Goal: Task Accomplishment & Management: Complete application form

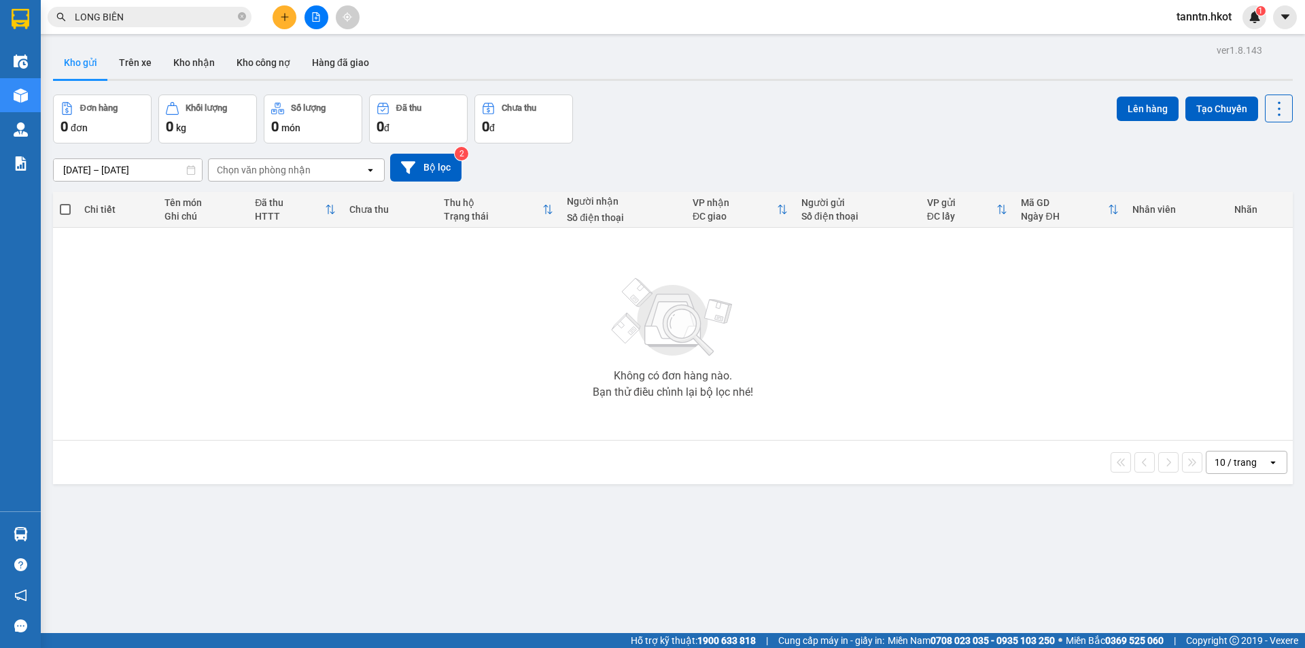
click at [169, 19] on input "LONG BIÊN" at bounding box center [155, 17] width 160 height 15
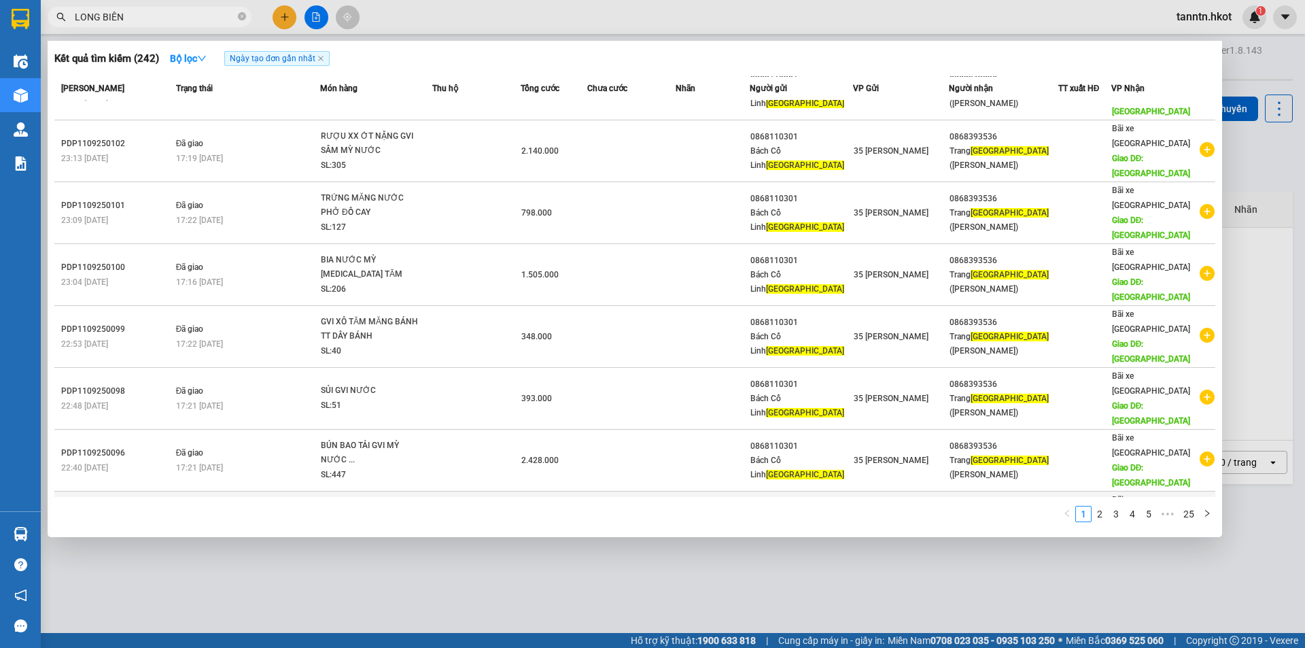
scroll to position [62, 0]
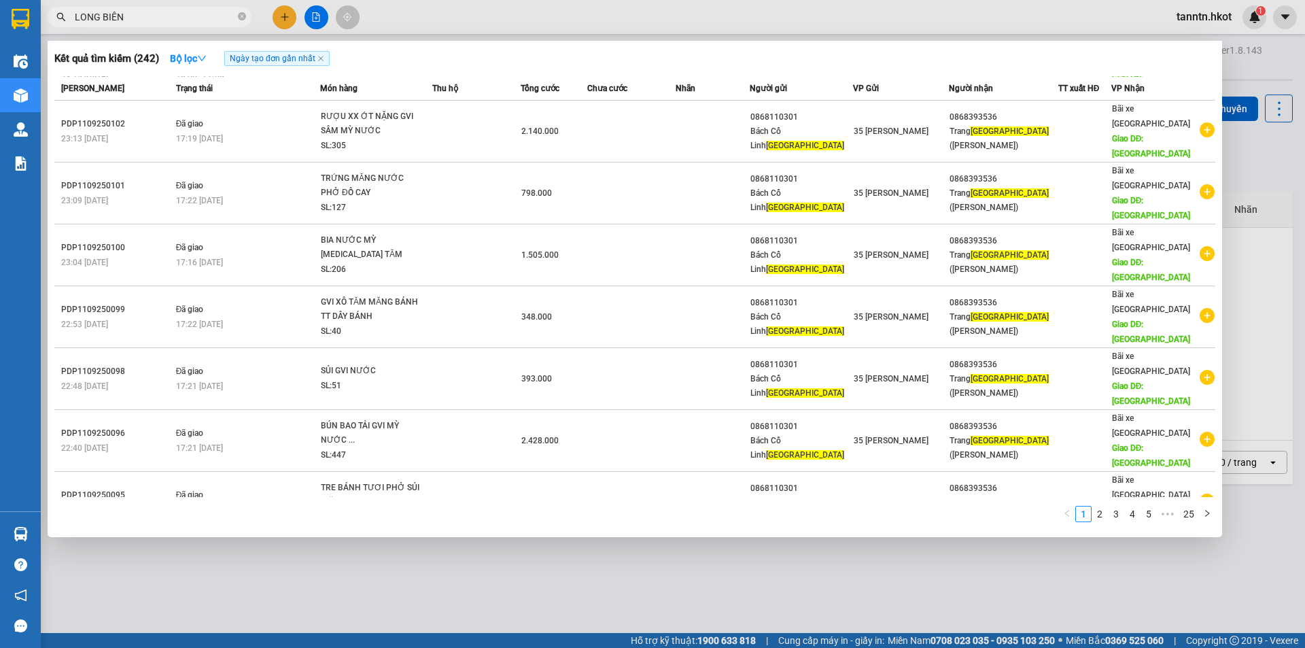
click at [432, 604] on span "TĂM TO BIM TO TRỨNG RƯỢU NẶNG XÌ DẦU NẤM... SL: 44" at bounding box center [376, 626] width 111 height 44
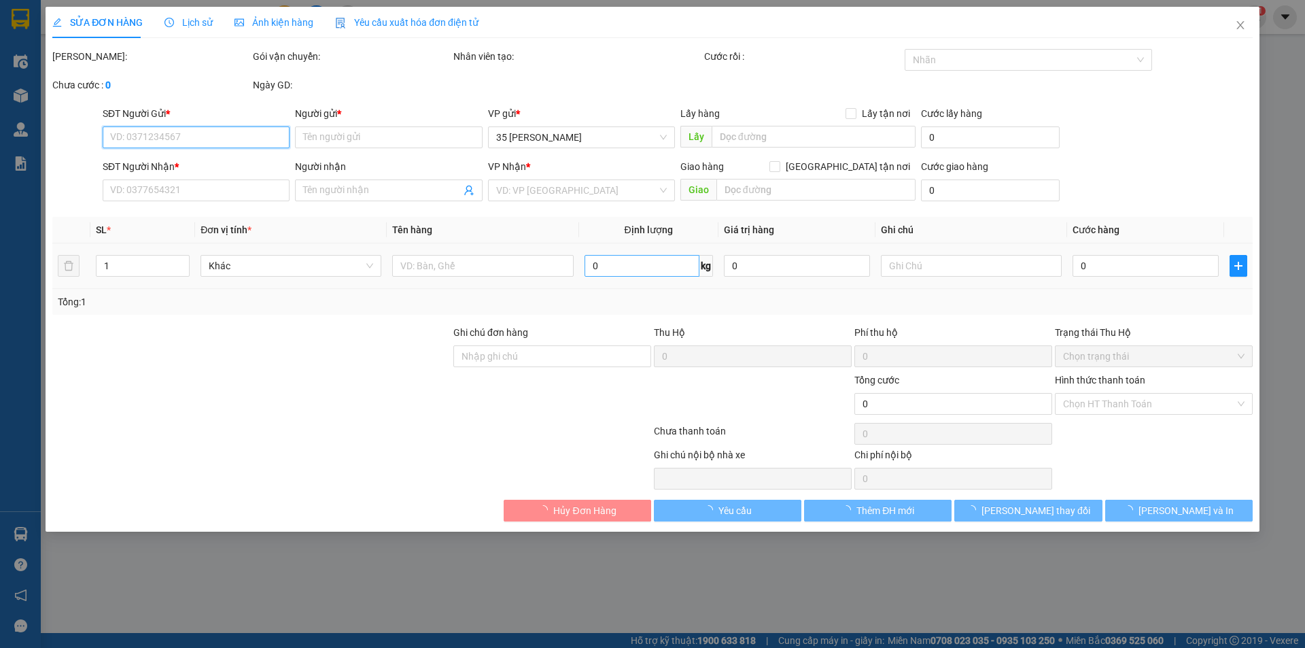
type input "0868110301"
type input "Bách Cổ Linh [GEOGRAPHIC_DATA]"
type input "0868393536"
type input "Trang Long Biên ([GEOGRAPHIC_DATA])"
type input "[GEOGRAPHIC_DATA]"
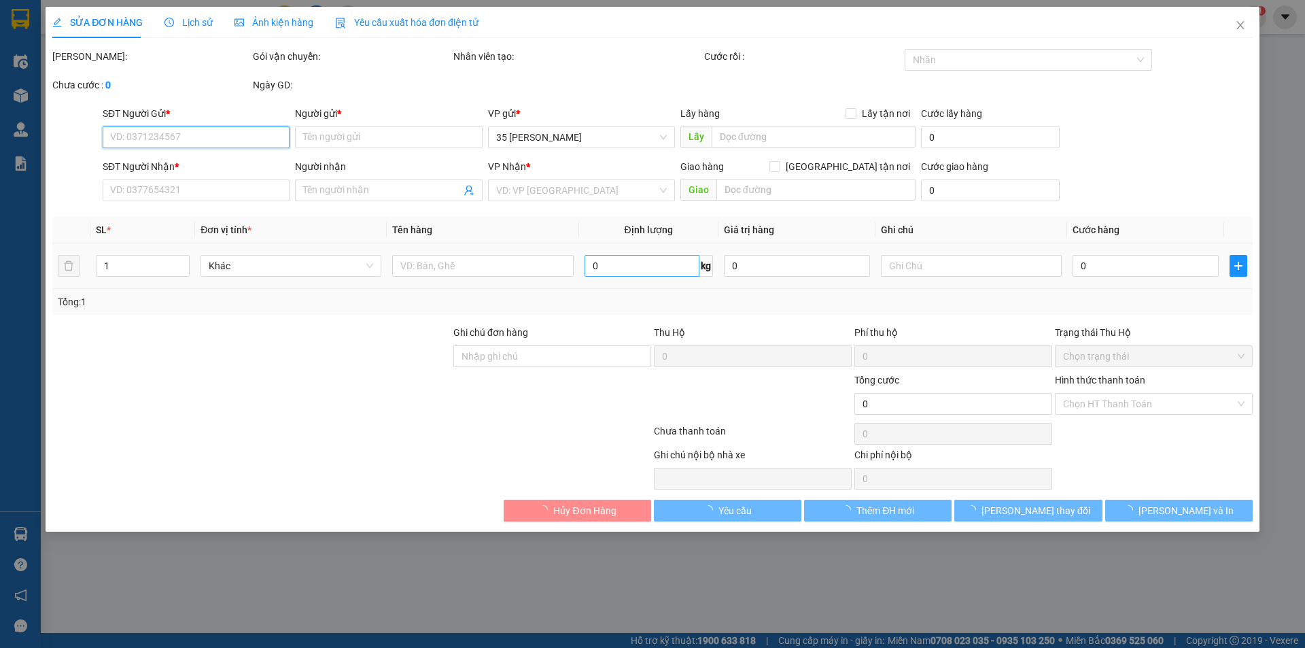
type input "500.000"
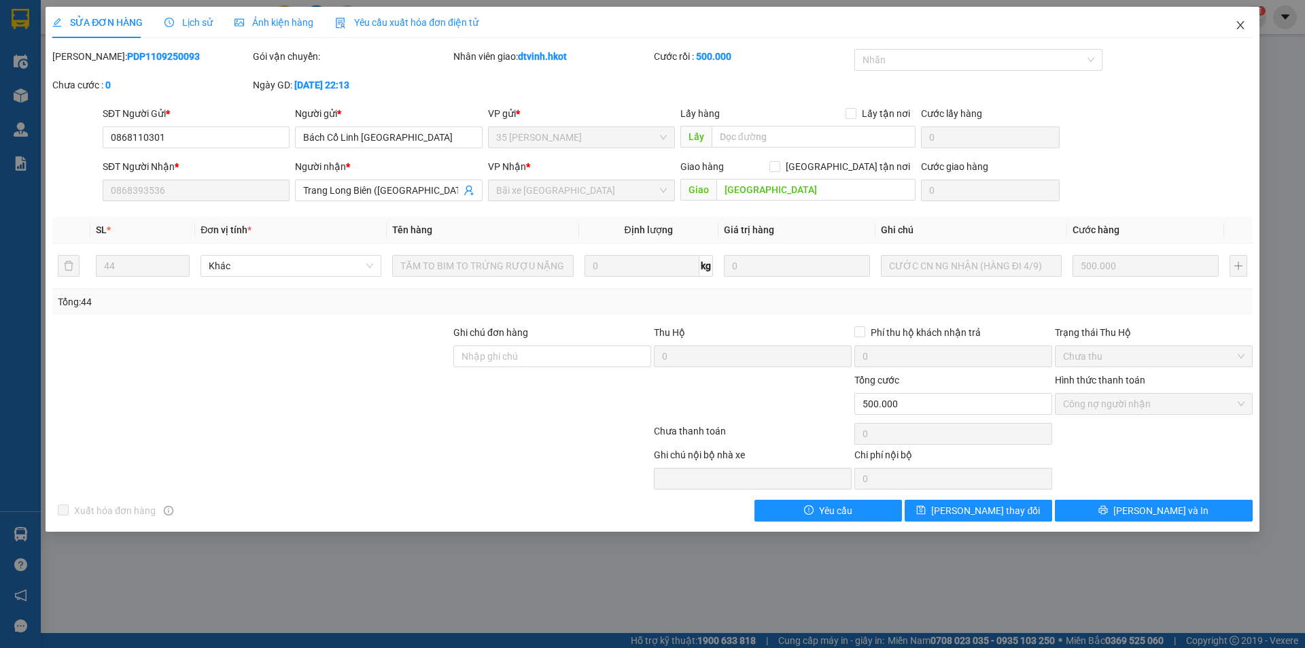
click at [1246, 20] on span "Close" at bounding box center [1240, 26] width 38 height 38
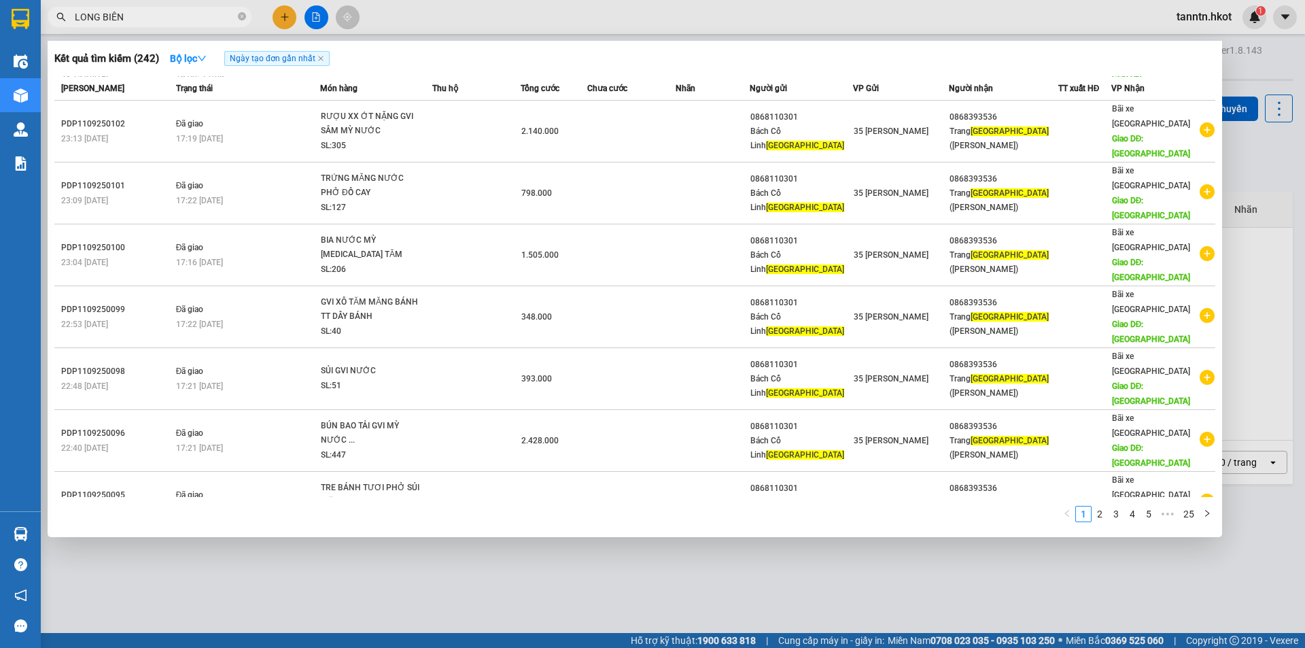
click at [192, 16] on input "LONG BIÊN" at bounding box center [155, 17] width 160 height 15
click at [1104, 515] on link "2" at bounding box center [1099, 513] width 15 height 15
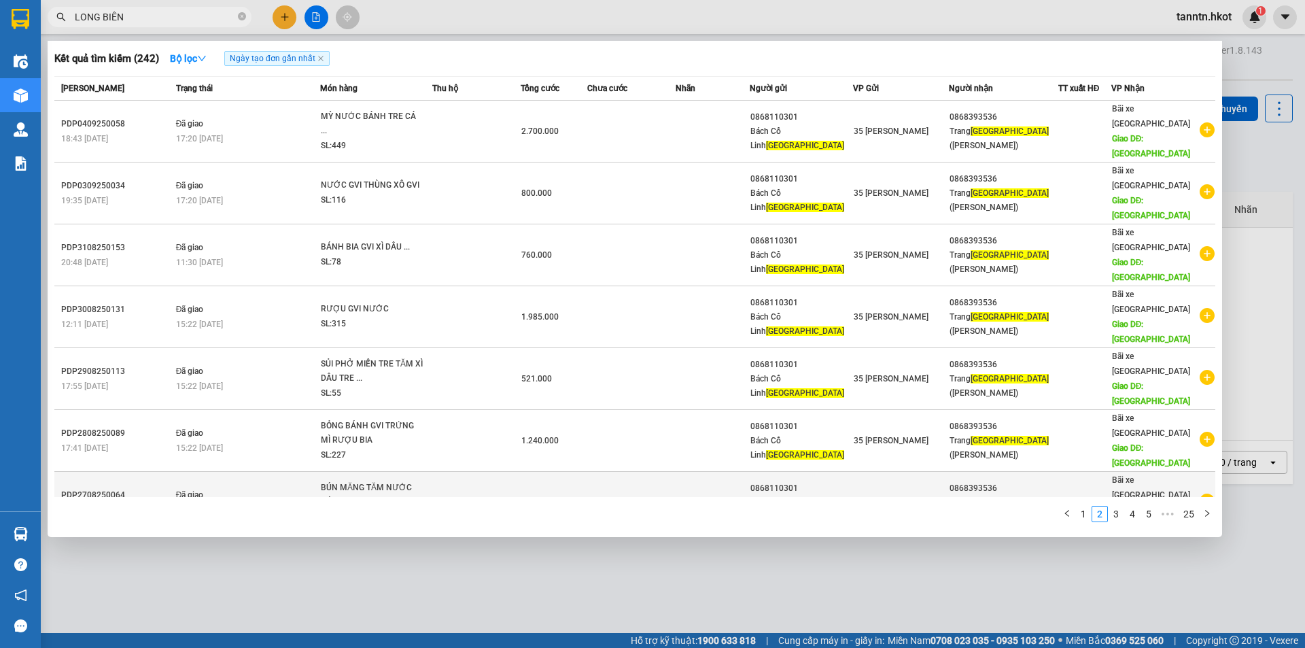
click at [442, 472] on td at bounding box center [476, 503] width 88 height 62
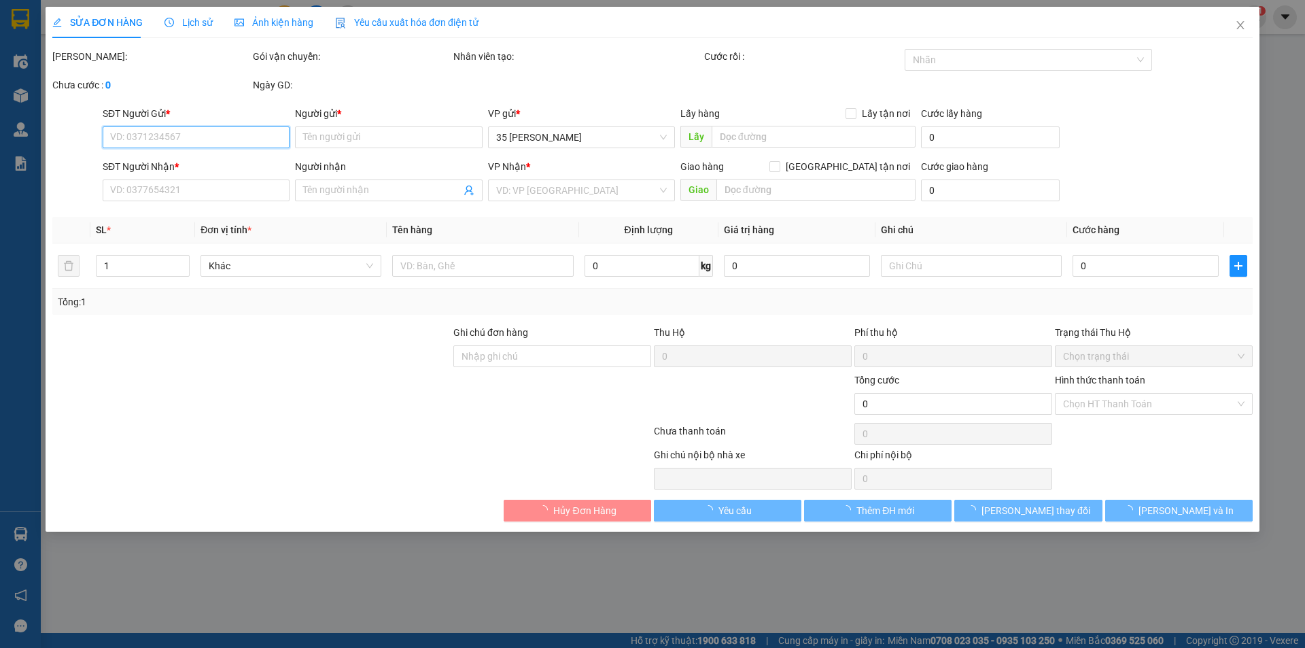
type input "0868110301"
type input "Bách Cổ Linh [GEOGRAPHIC_DATA]"
type input "0868393536"
type input "Trang Long Biên ([GEOGRAPHIC_DATA])"
type input "[GEOGRAPHIC_DATA]"
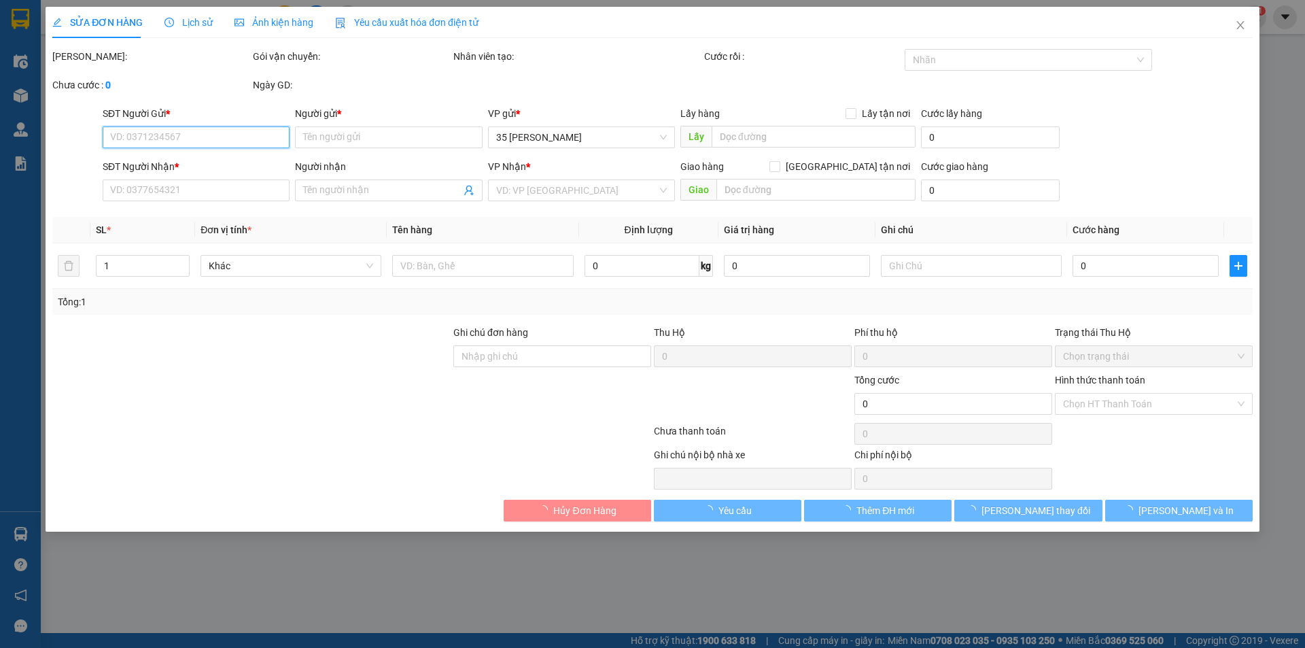
type input "255.000"
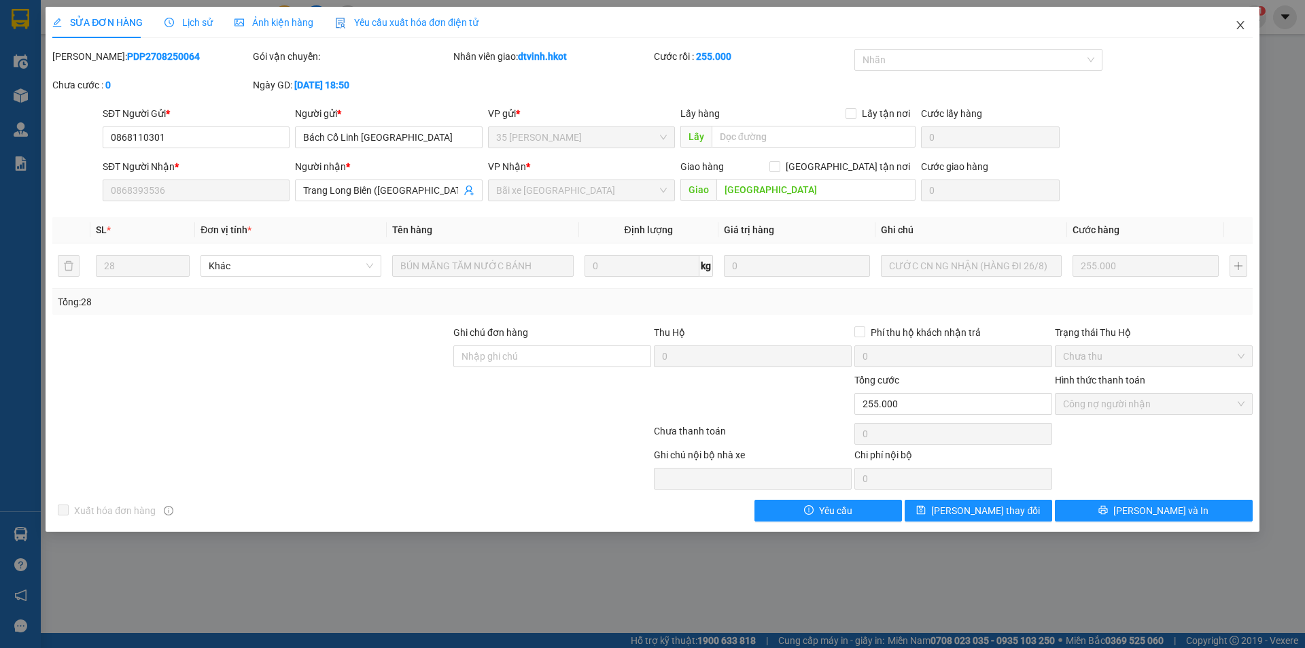
click at [1238, 27] on icon "close" at bounding box center [1240, 25] width 11 height 11
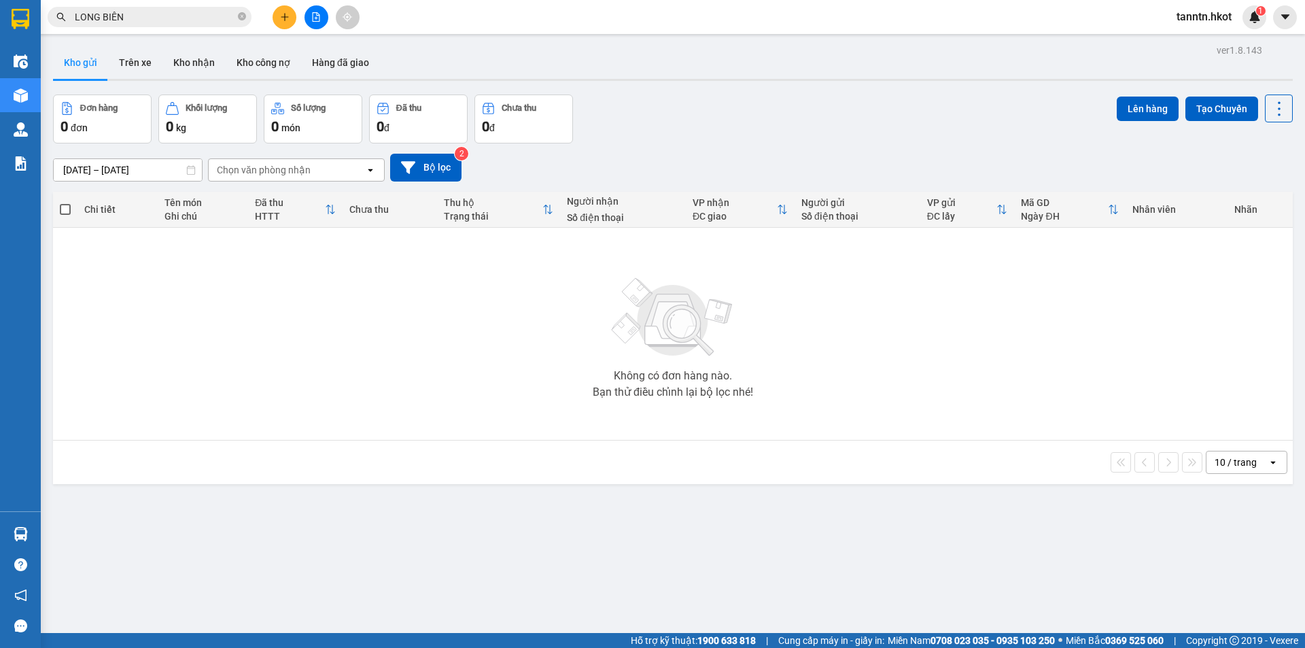
click at [181, 6] on div "Kết quả tìm kiếm ( 242 ) Bộ lọc Ngày tạo đơn gần nhất Mã ĐH Trạng thái Món hàng…" at bounding box center [132, 17] width 265 height 24
click at [180, 17] on input "LONG BIÊN" at bounding box center [155, 17] width 160 height 15
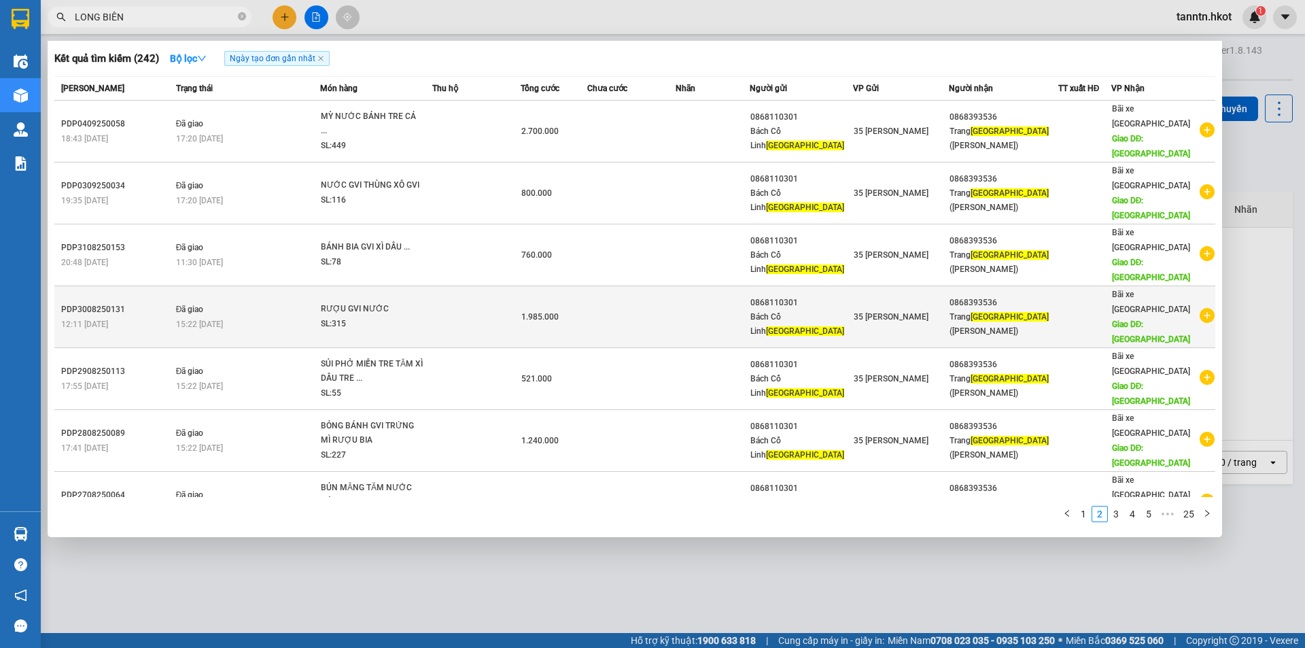
click at [277, 286] on td "Đã giao 15:22 [DATE]" at bounding box center [246, 317] width 147 height 62
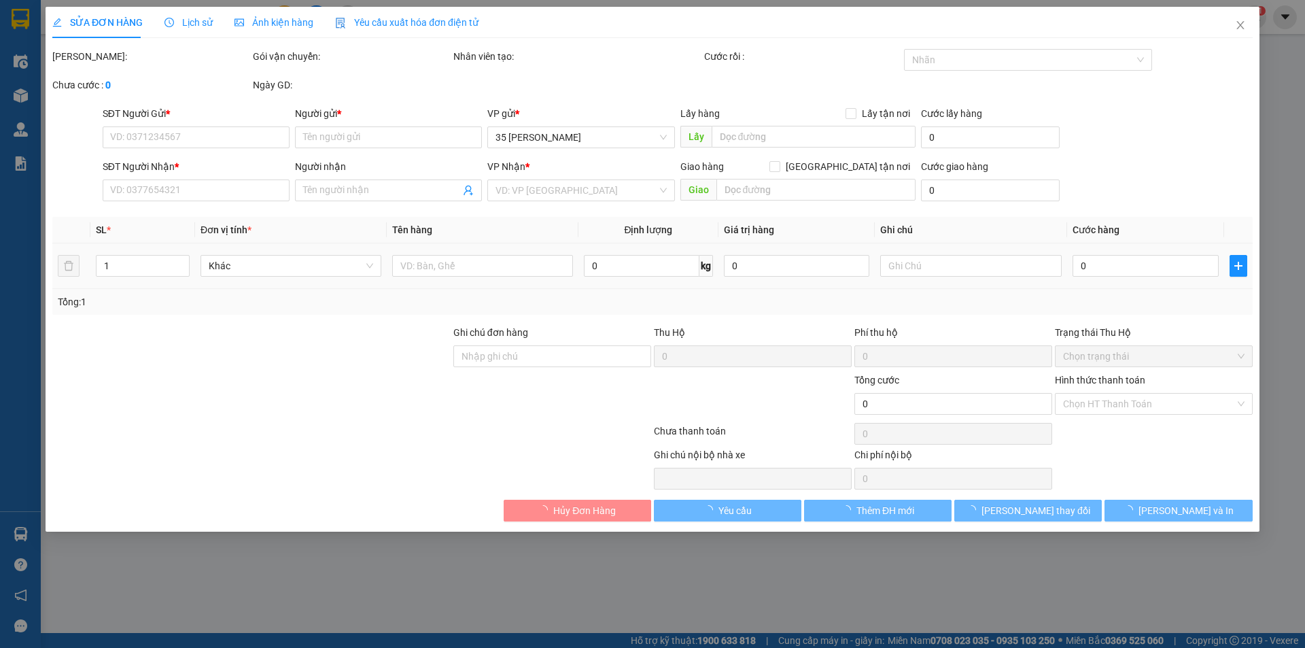
type input "0868110301"
type input "Bách Cổ Linh [GEOGRAPHIC_DATA]"
type input "0868393536"
type input "Trang Long Biên ([GEOGRAPHIC_DATA])"
type input "[GEOGRAPHIC_DATA]"
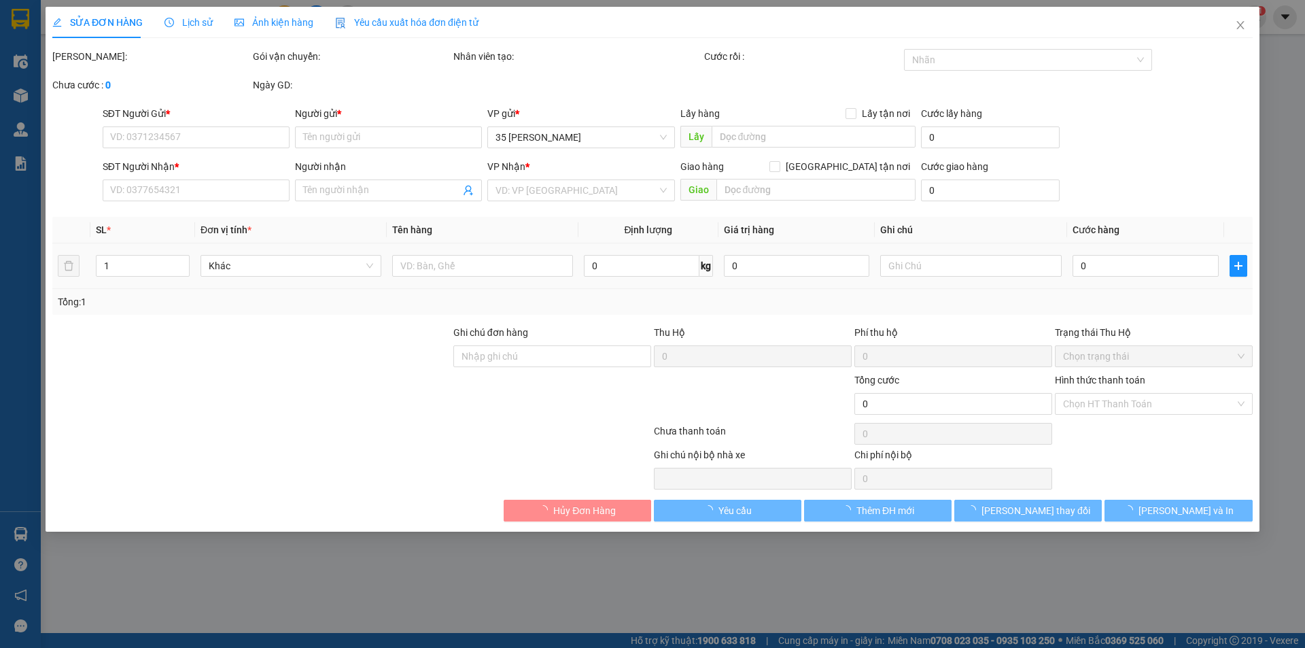
type input "1.985.000"
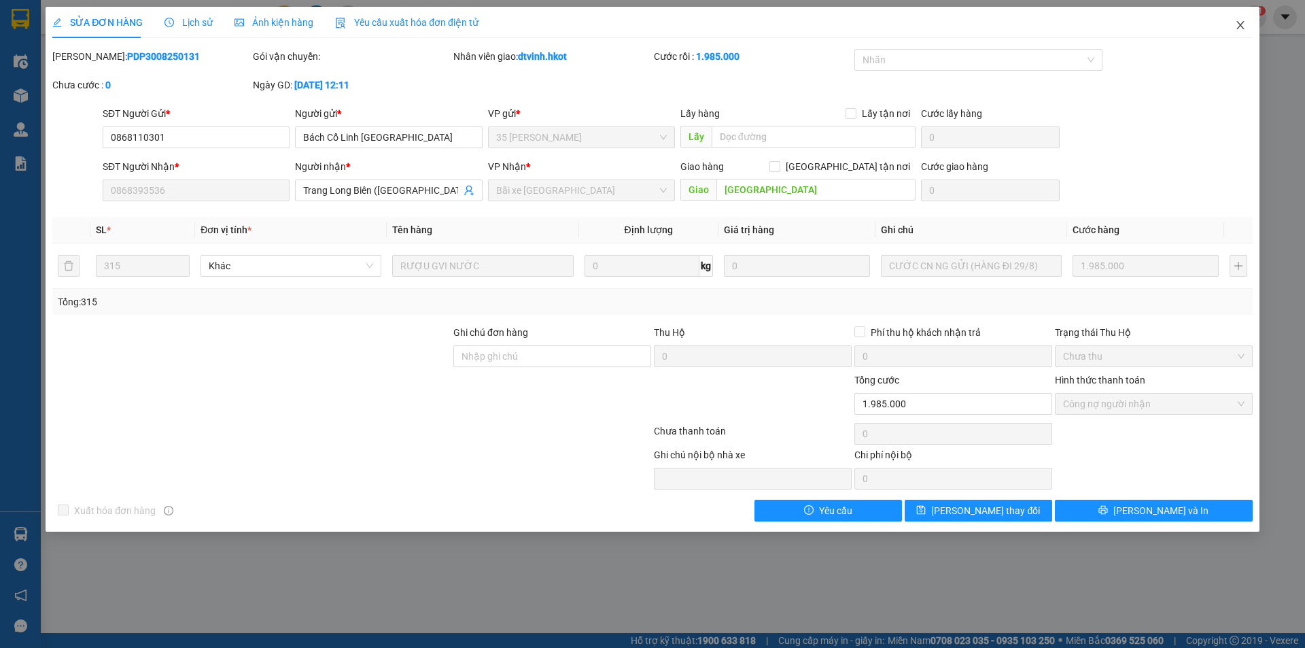
click at [1244, 28] on icon "close" at bounding box center [1240, 25] width 11 height 11
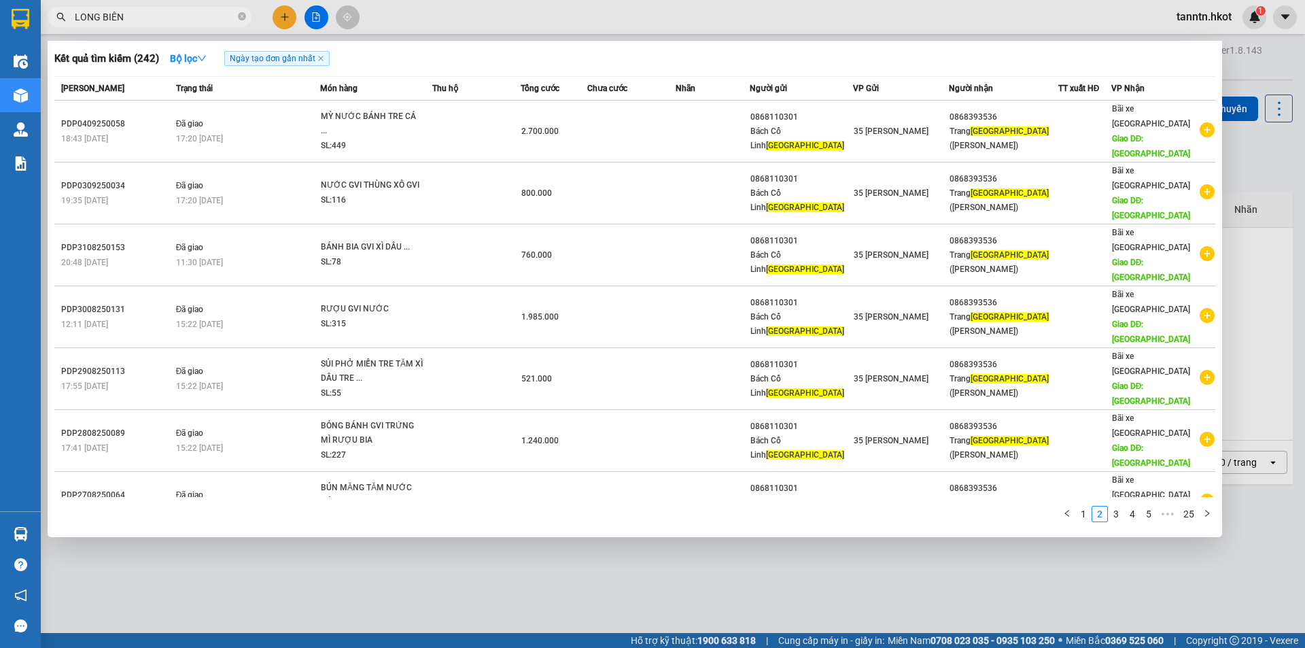
click at [168, 18] on input "LONG BIÊN" at bounding box center [155, 17] width 160 height 15
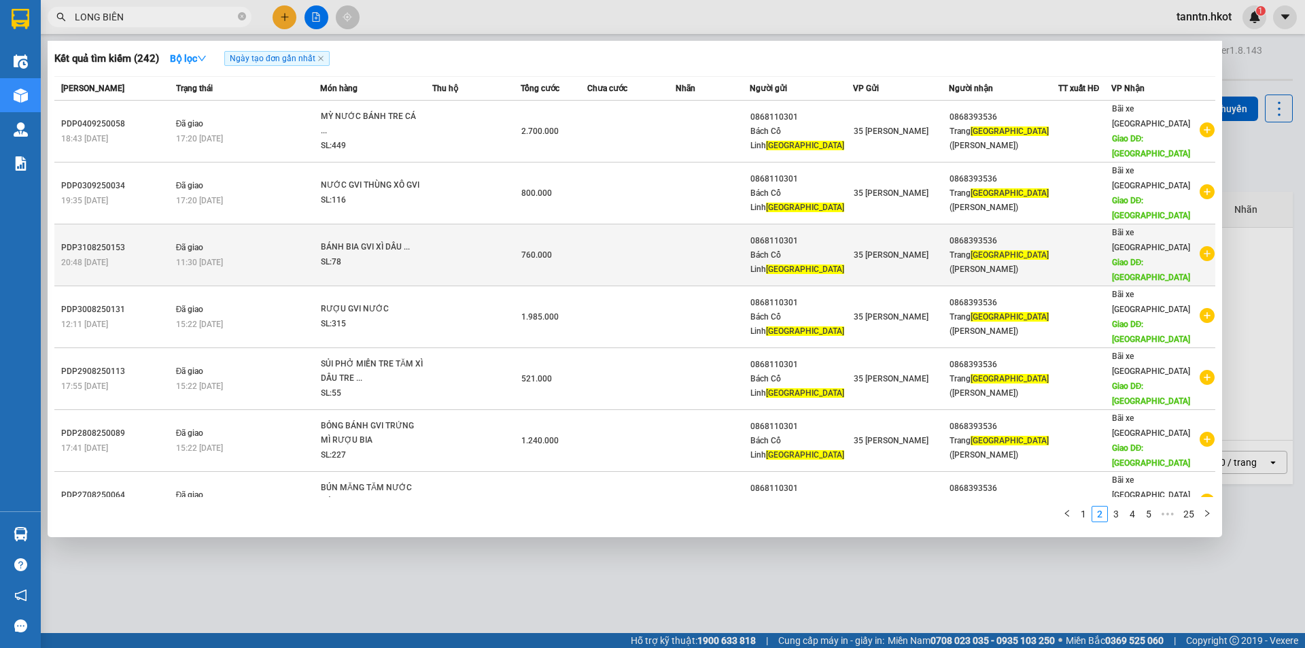
click at [143, 241] on div "PDP3108250153" at bounding box center [116, 248] width 111 height 14
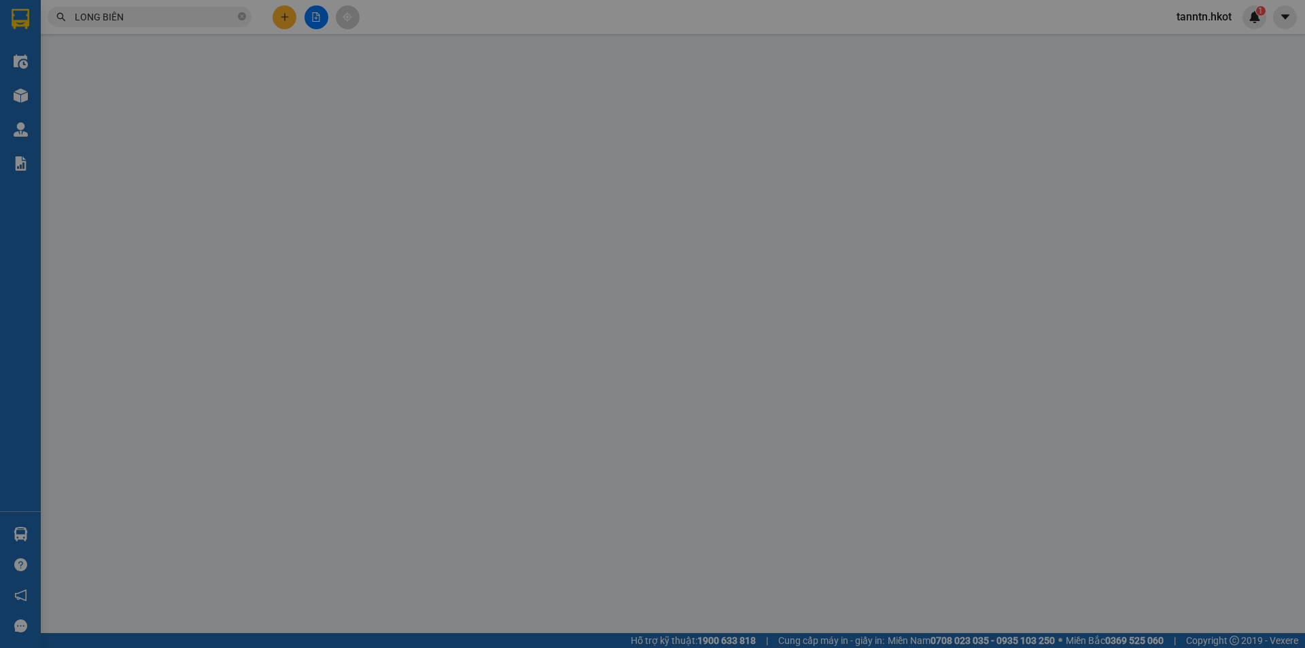
type input "0868110301"
type input "Bách Cổ Linh [GEOGRAPHIC_DATA]"
type input "0868393536"
type input "Trang Long Biên ([GEOGRAPHIC_DATA])"
type input "[GEOGRAPHIC_DATA]"
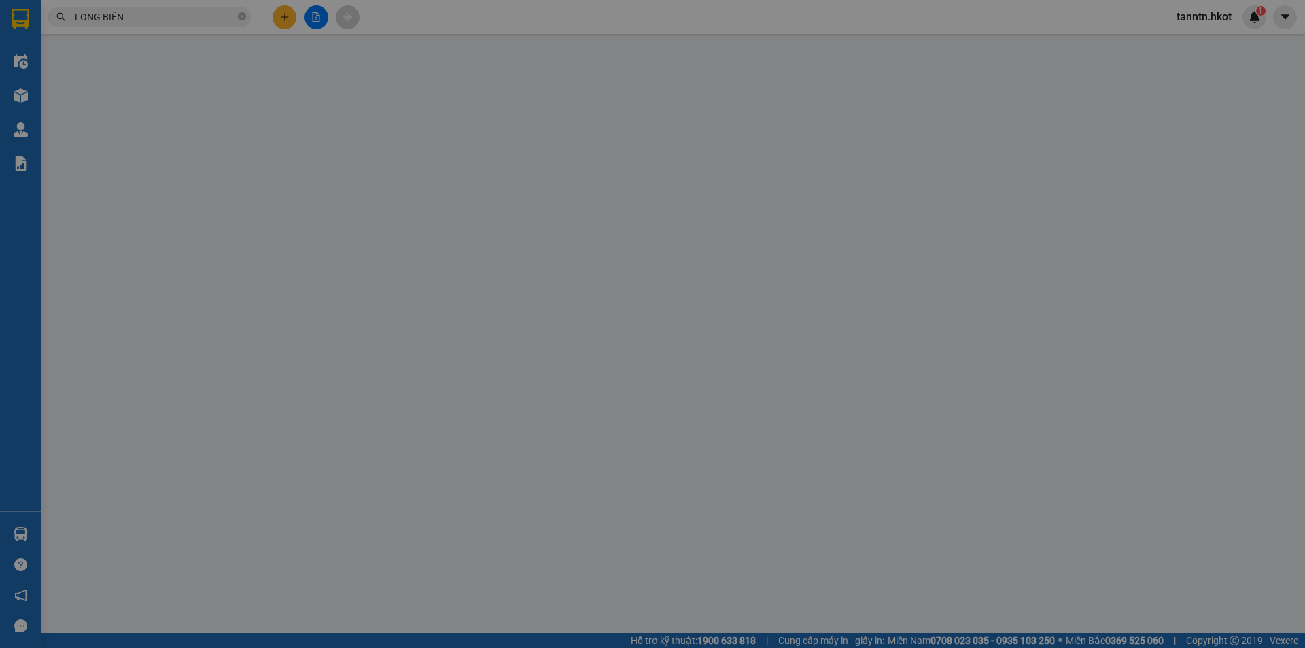
type input "760.000"
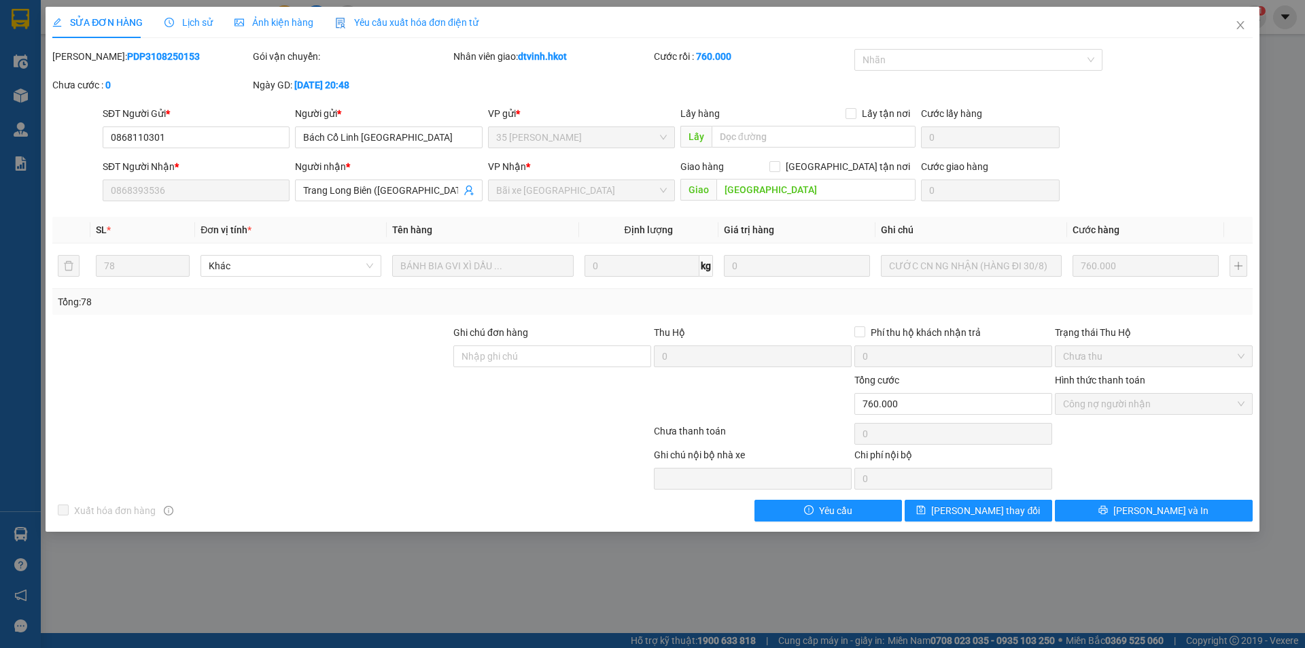
drag, startPoint x: 86, startPoint y: 58, endPoint x: 173, endPoint y: 58, distance: 86.3
click at [173, 58] on div "[PERSON_NAME]: PDP3108250153" at bounding box center [151, 56] width 198 height 15
copy b "PDP3108250153"
click at [1239, 29] on icon "close" at bounding box center [1240, 25] width 11 height 11
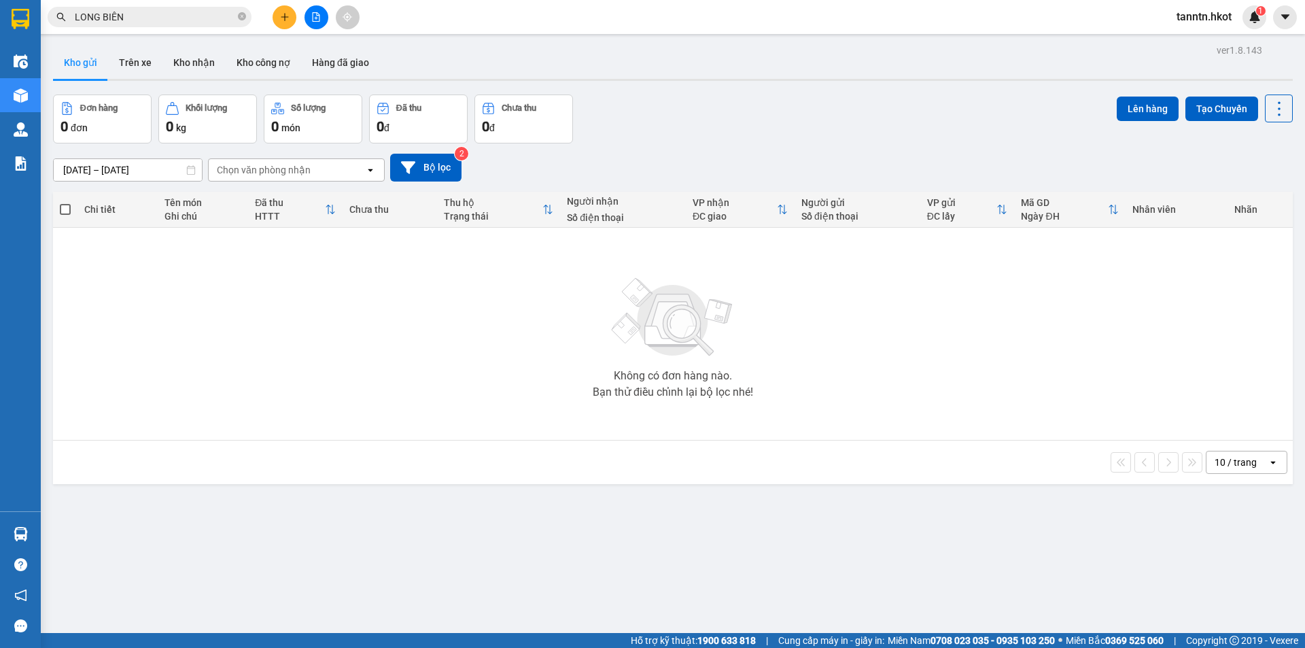
click at [158, 18] on input "LONG BIÊN" at bounding box center [155, 17] width 160 height 15
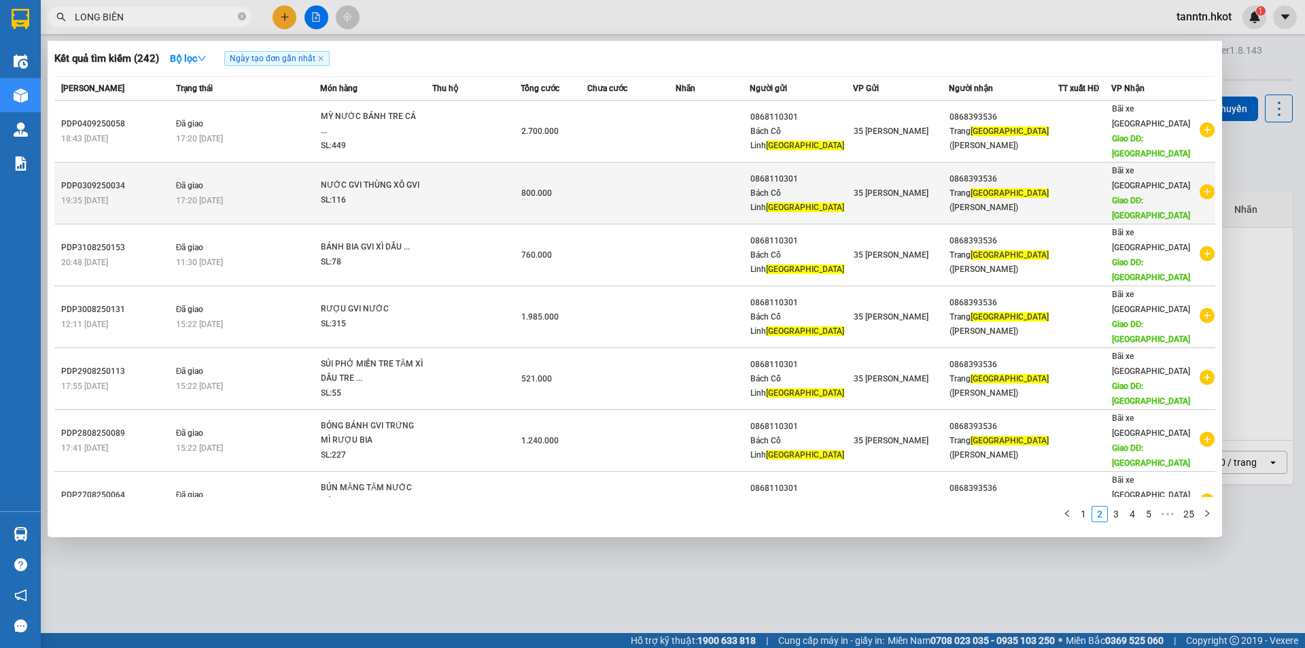
click at [156, 179] on div "PDP0309250034" at bounding box center [116, 186] width 111 height 14
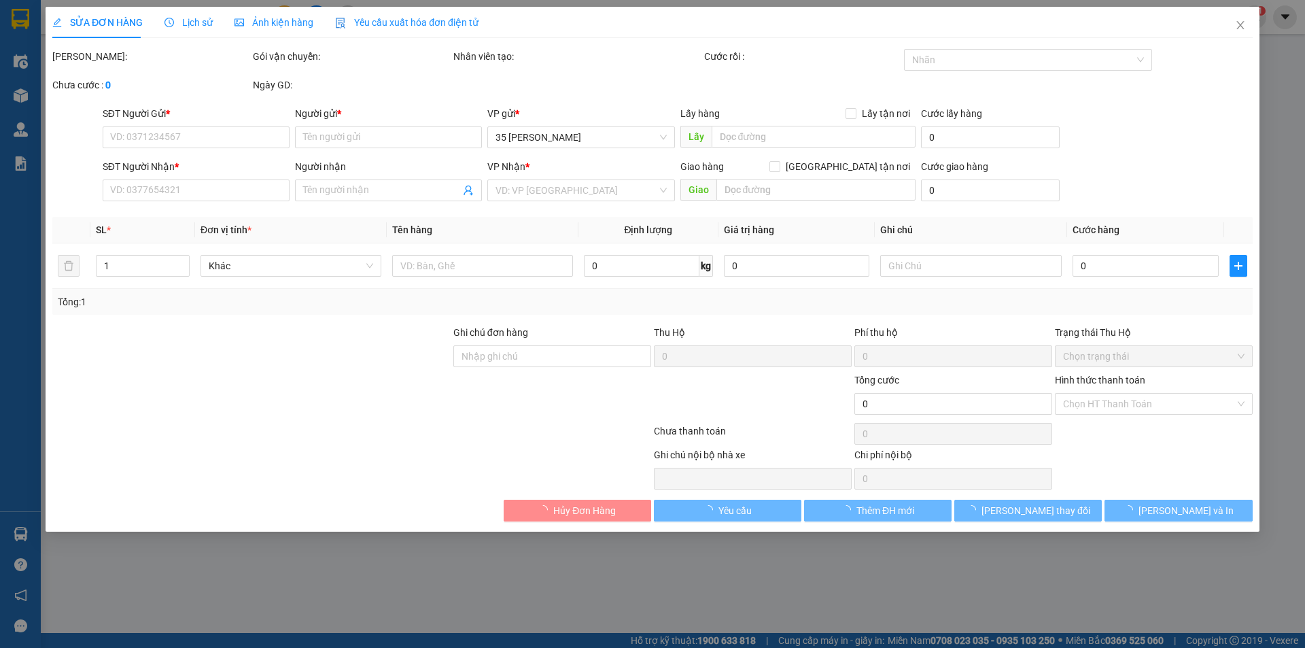
type input "0868110301"
type input "Bách Cổ Linh [GEOGRAPHIC_DATA]"
type input "0868393536"
type input "Trang Long Biên ([GEOGRAPHIC_DATA])"
type input "[GEOGRAPHIC_DATA]"
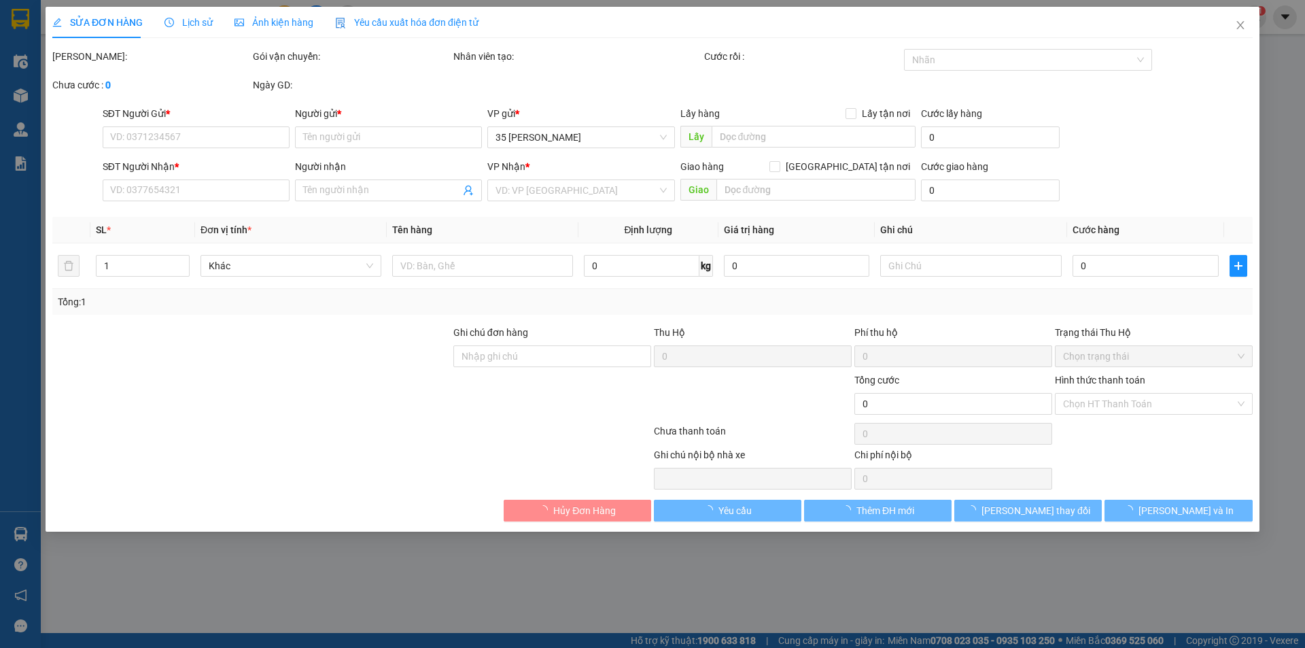
type input "800.000"
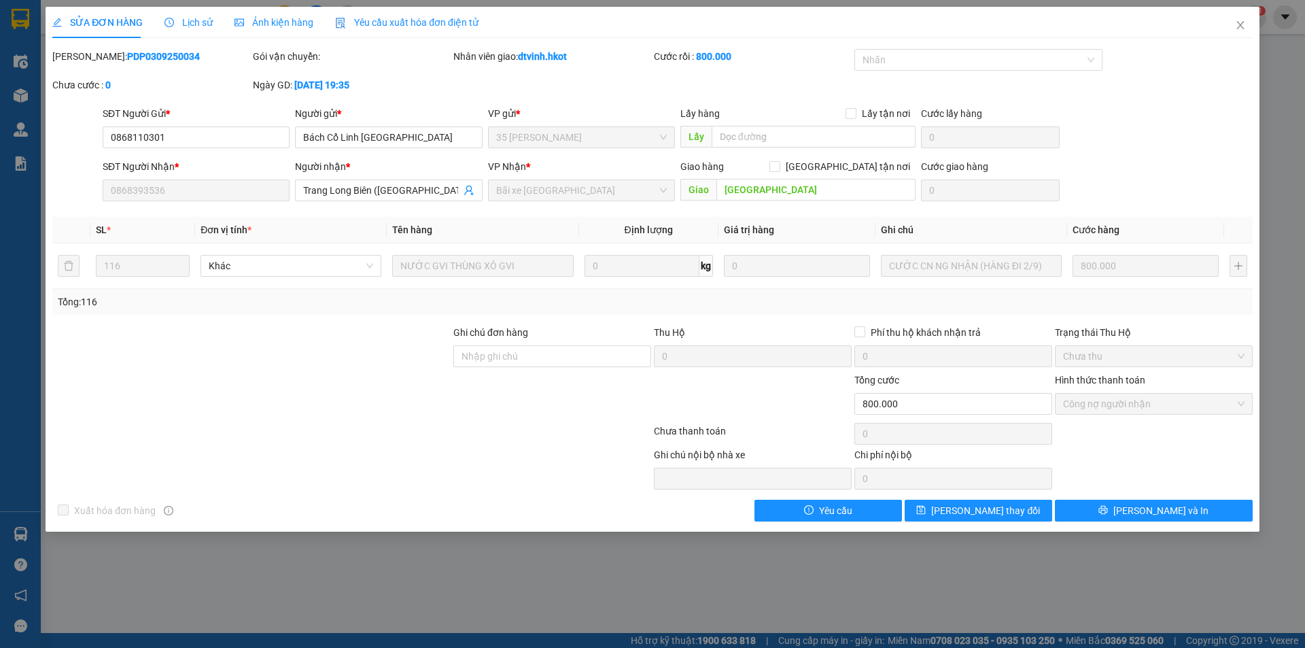
drag, startPoint x: 86, startPoint y: 59, endPoint x: 160, endPoint y: 61, distance: 74.1
click at [160, 61] on div "[PERSON_NAME]: PDP0309250034" at bounding box center [151, 56] width 198 height 15
copy b "PDP0309250034"
click at [1243, 26] on icon "close" at bounding box center [1240, 25] width 11 height 11
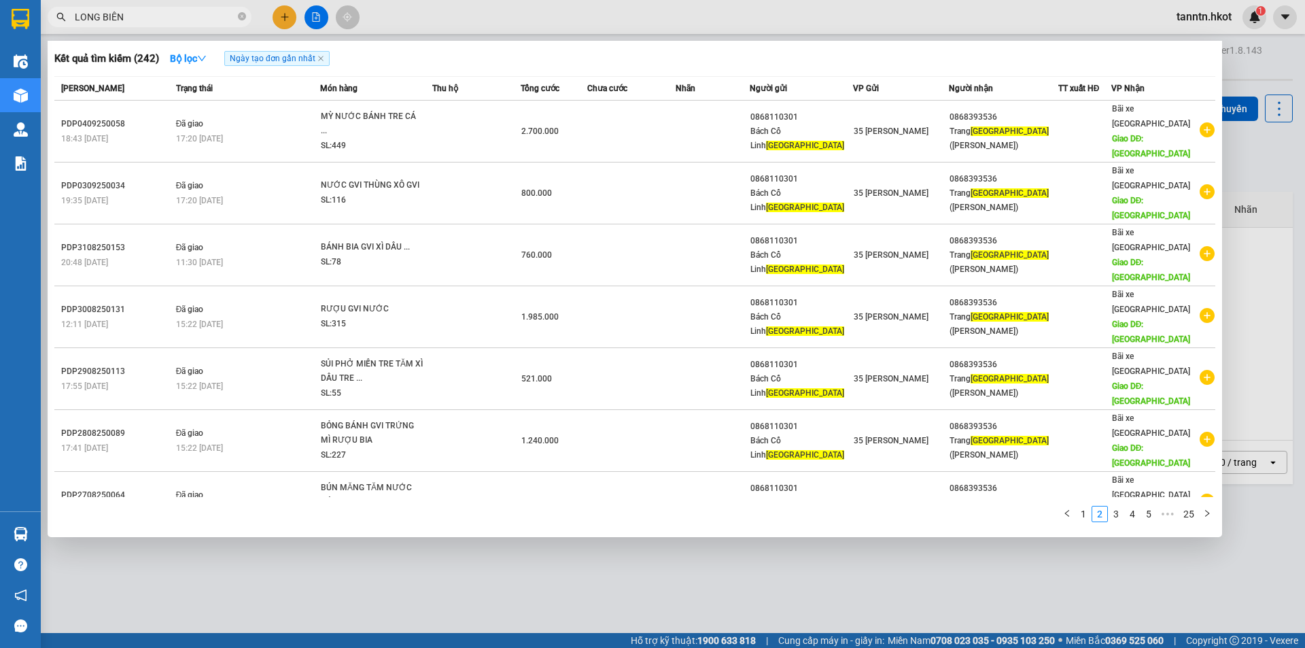
click at [182, 18] on input "LONG BIÊN" at bounding box center [155, 17] width 160 height 15
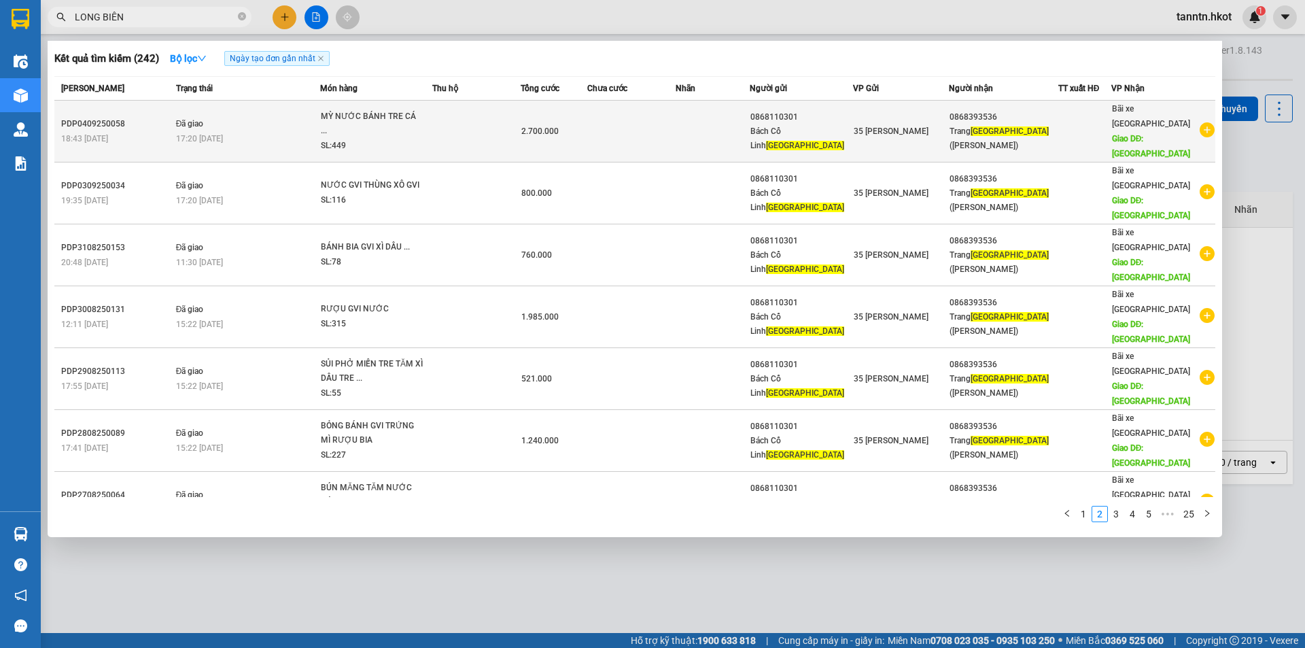
click at [139, 131] on div "18:43 [DATE]" at bounding box center [116, 138] width 111 height 15
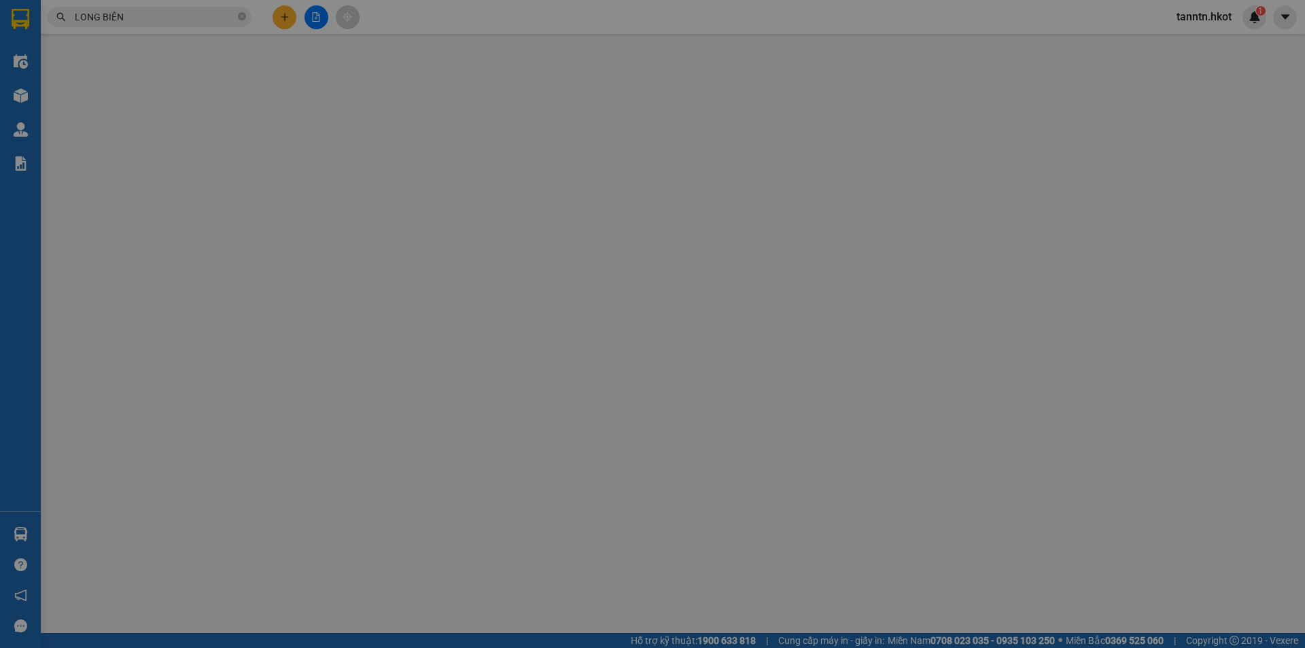
type input "0868110301"
type input "Bách Cổ Linh [GEOGRAPHIC_DATA]"
type input "0868393536"
type input "Trang Long Biên ([GEOGRAPHIC_DATA])"
type input "[GEOGRAPHIC_DATA]"
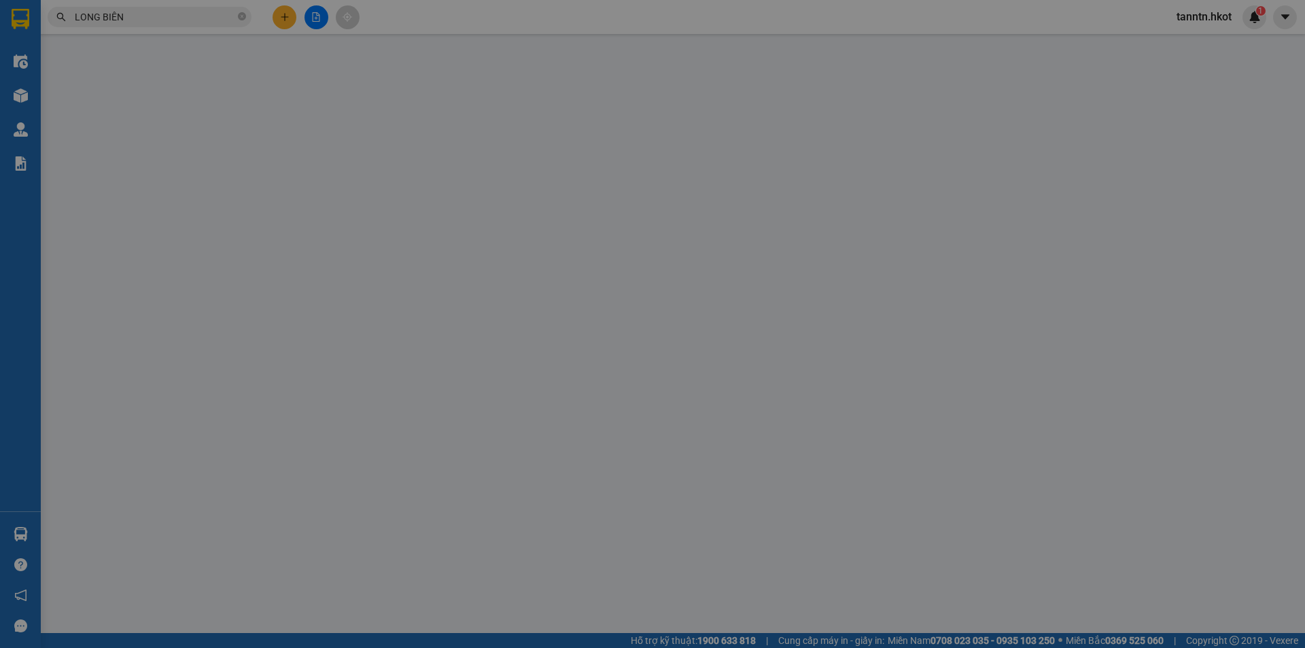
type input "2.700.000"
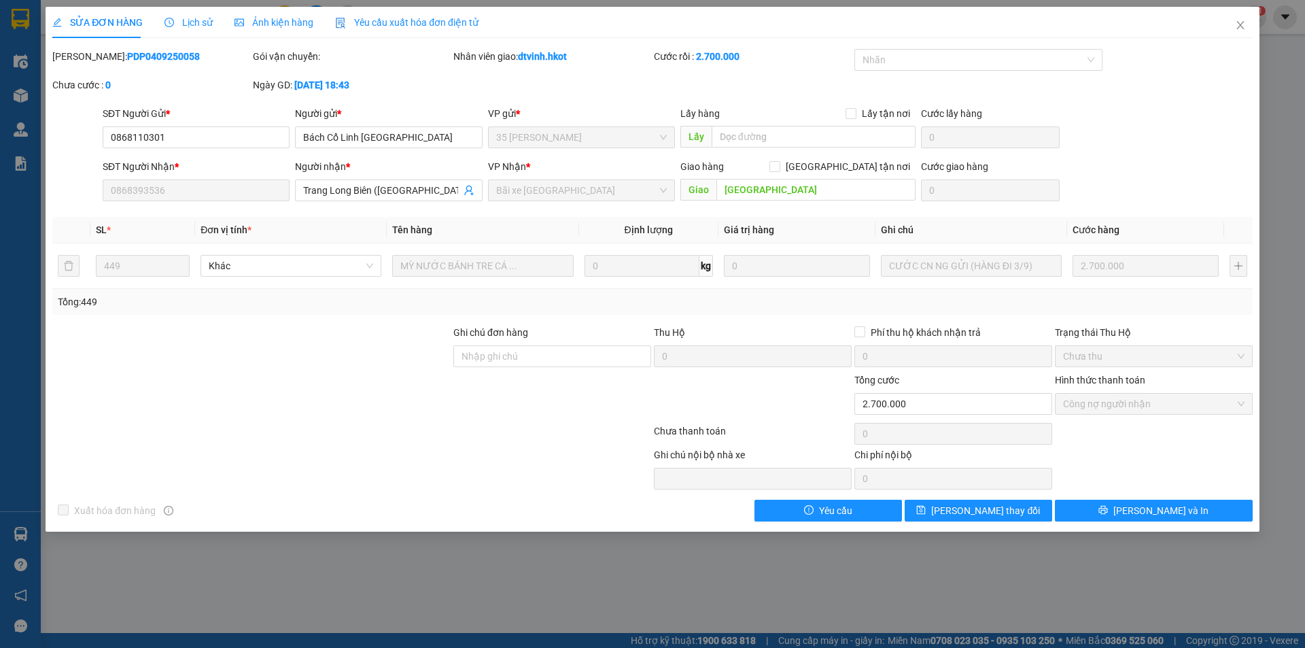
drag, startPoint x: 88, startPoint y: 57, endPoint x: 161, endPoint y: 56, distance: 72.7
click at [161, 56] on div "[PERSON_NAME]: PDP0409250058" at bounding box center [151, 56] width 198 height 15
copy b "PDP0409250058"
click at [1243, 22] on icon "close" at bounding box center [1239, 25] width 7 height 8
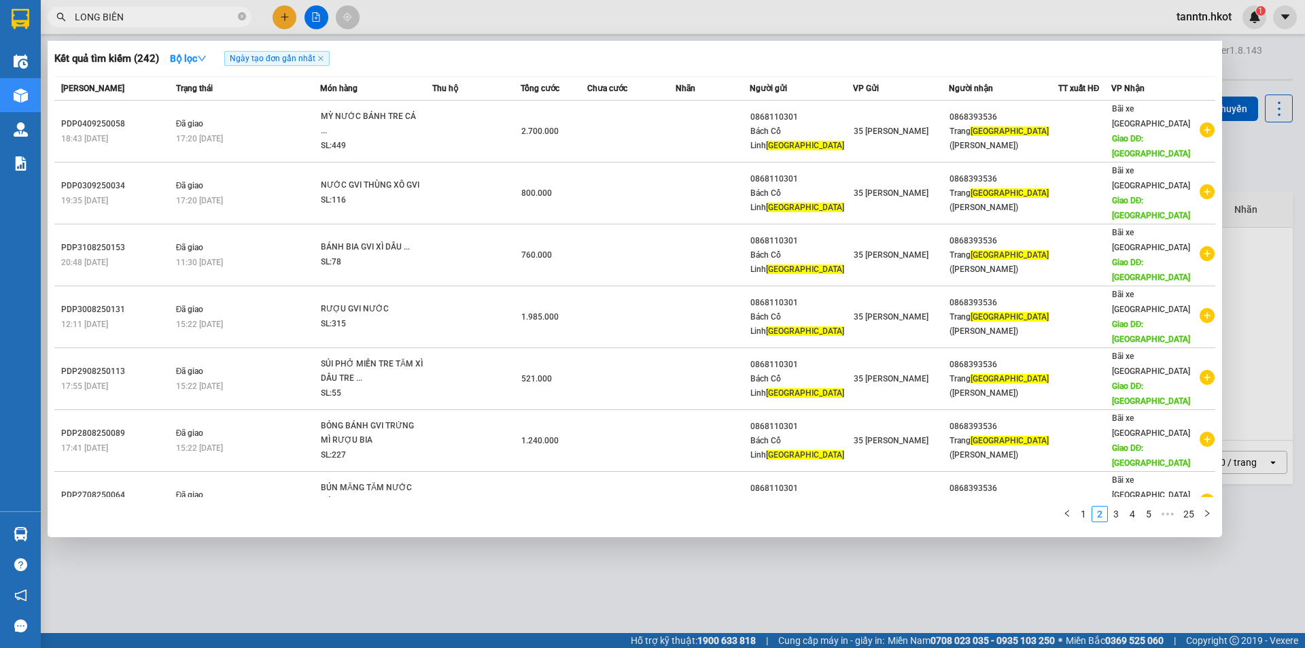
click at [158, 16] on input "LONG BIÊN" at bounding box center [155, 17] width 160 height 15
click at [1085, 510] on link "1" at bounding box center [1083, 513] width 15 height 15
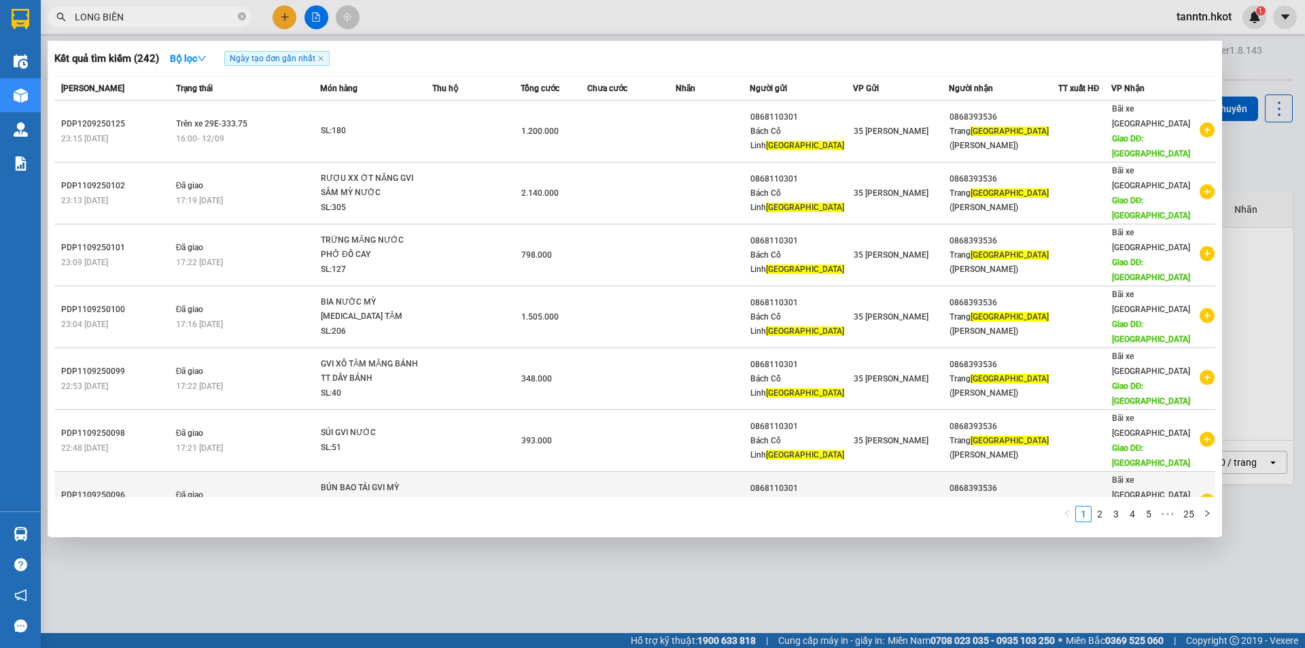
scroll to position [62, 0]
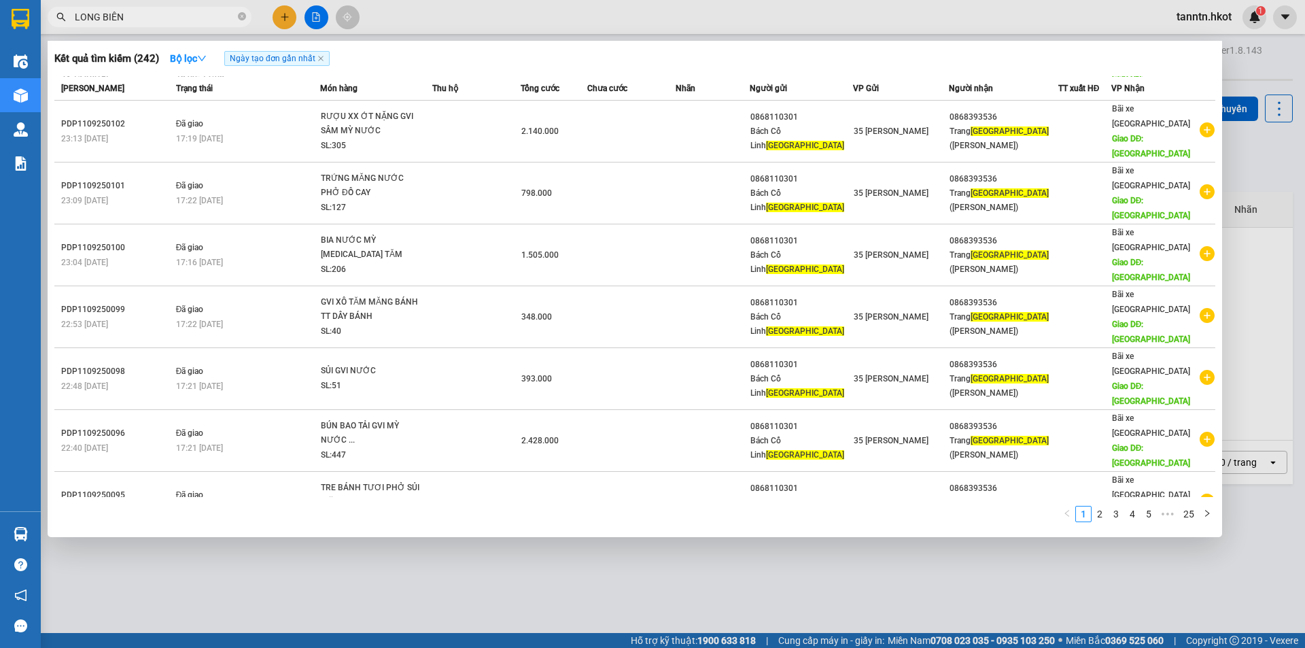
click at [480, 595] on td at bounding box center [476, 626] width 88 height 62
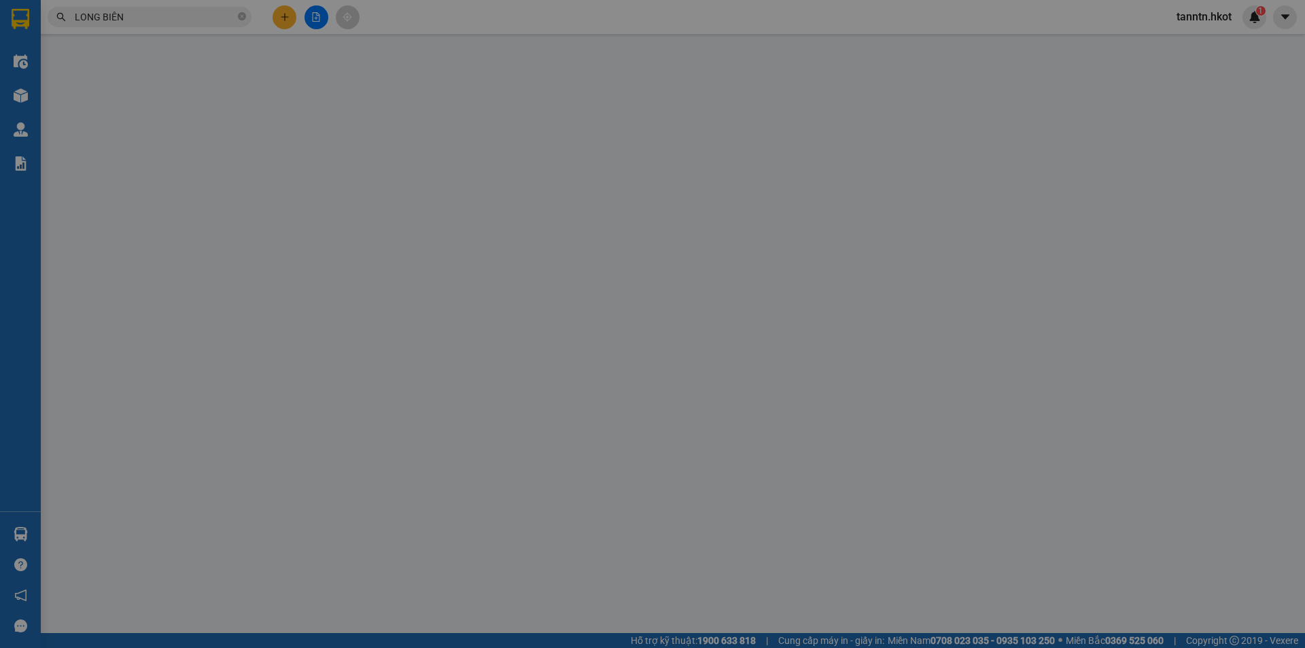
type input "0868110301"
type input "Bách Cổ Linh [GEOGRAPHIC_DATA]"
type input "0868393536"
type input "Trang Long Biên ([GEOGRAPHIC_DATA])"
type input "[GEOGRAPHIC_DATA]"
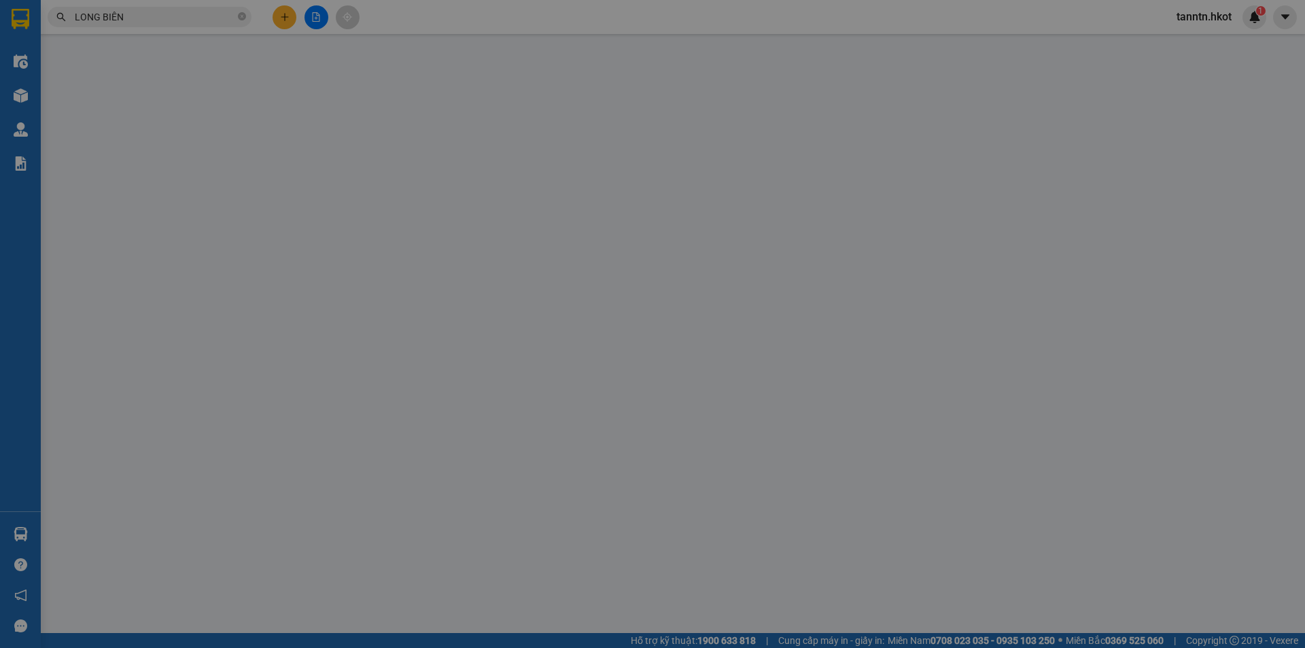
type input "500.000"
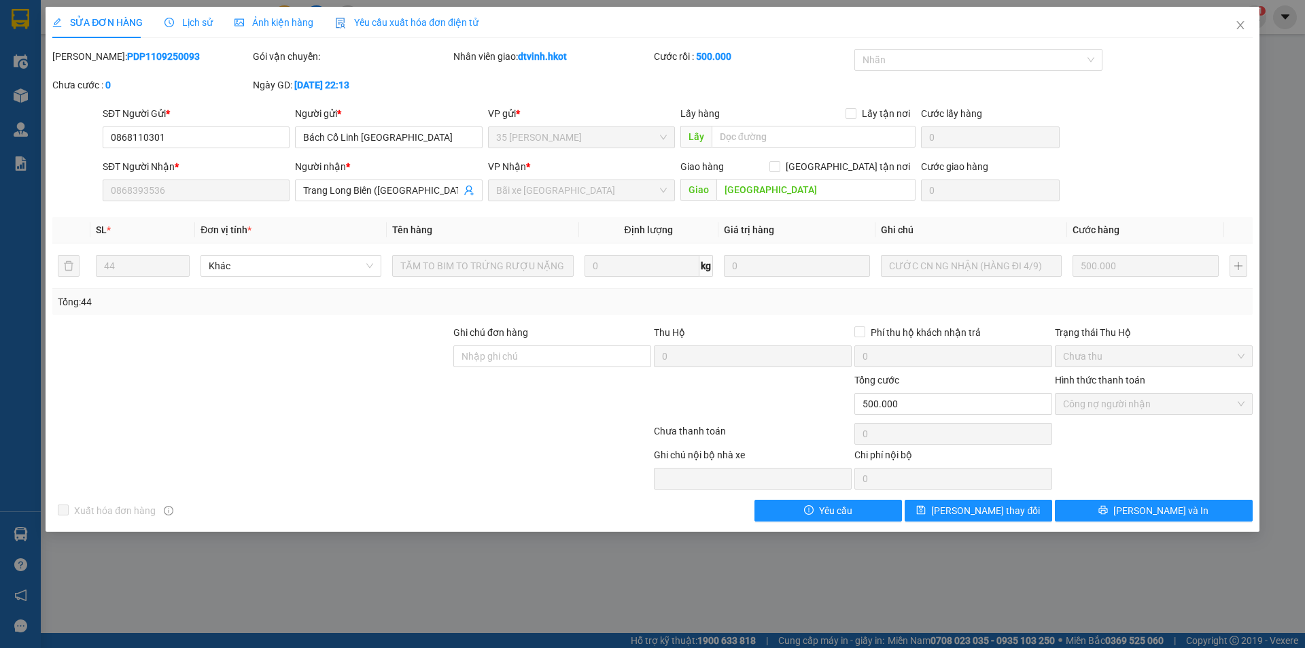
drag, startPoint x: 89, startPoint y: 56, endPoint x: 158, endPoint y: 56, distance: 68.6
click at [158, 56] on b "PDP1109250093" at bounding box center [163, 56] width 73 height 11
copy b "PDP1109250093"
click at [1240, 24] on icon "close" at bounding box center [1239, 25] width 7 height 8
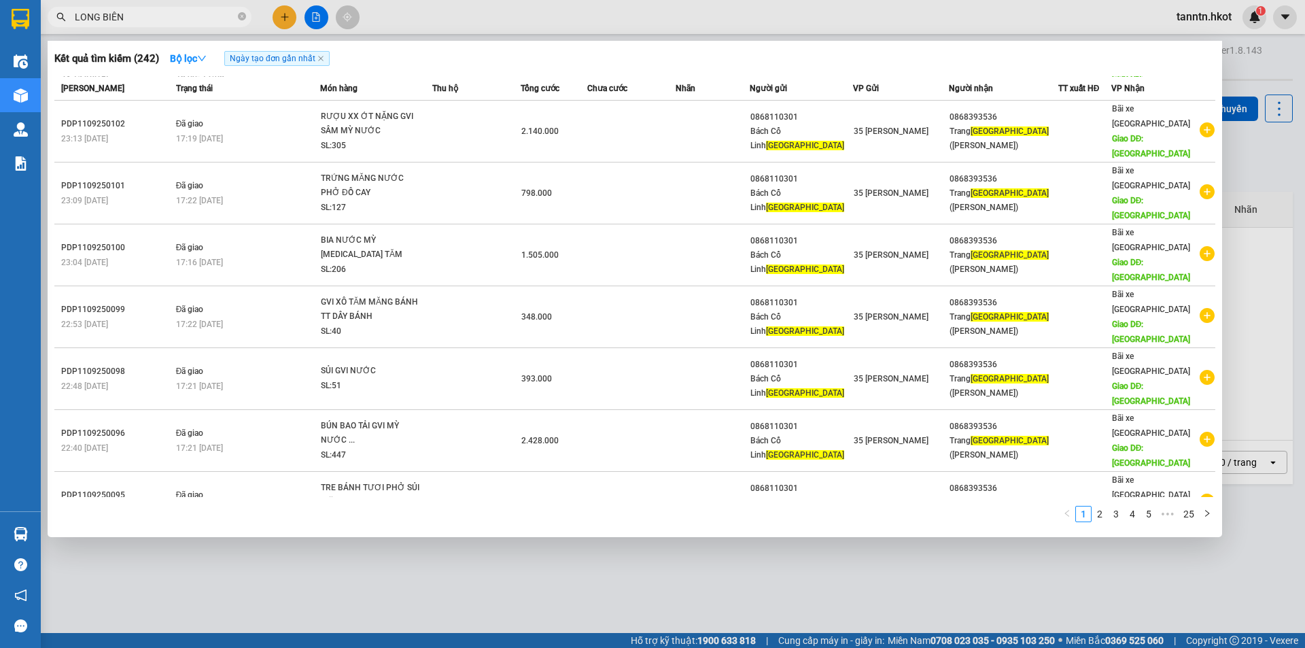
click at [138, 18] on input "LONG BIÊN" at bounding box center [155, 17] width 160 height 15
click at [132, 564] on div "22:27 [DATE]" at bounding box center [116, 571] width 111 height 15
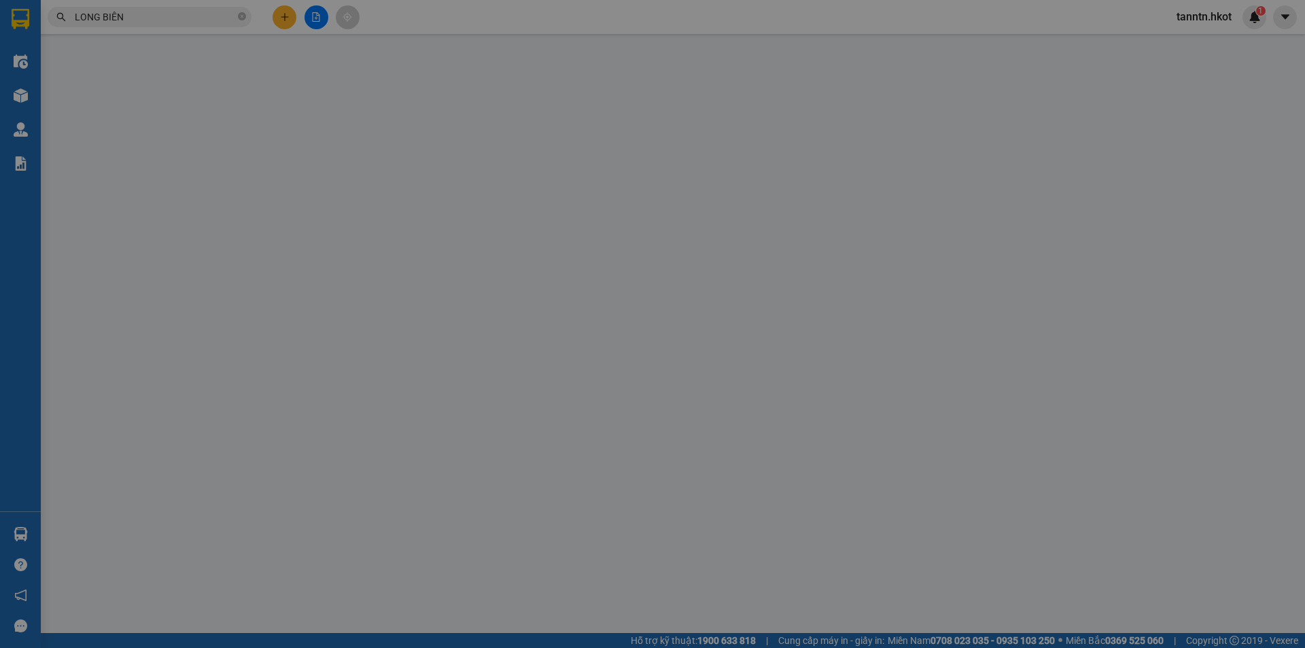
type input "0868110301"
type input "Bách Cổ Linh [GEOGRAPHIC_DATA]"
type input "0868393536"
type input "Trang Long Biên ([GEOGRAPHIC_DATA])"
type input "[GEOGRAPHIC_DATA]"
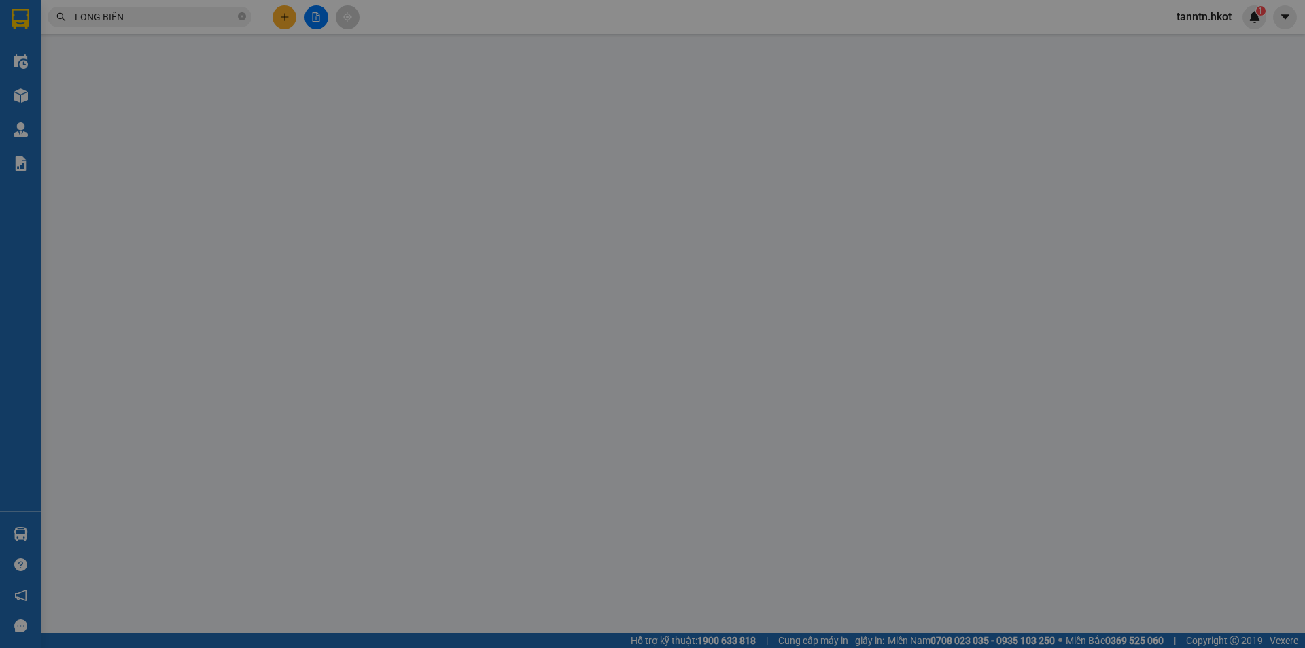
type input "1.295.000"
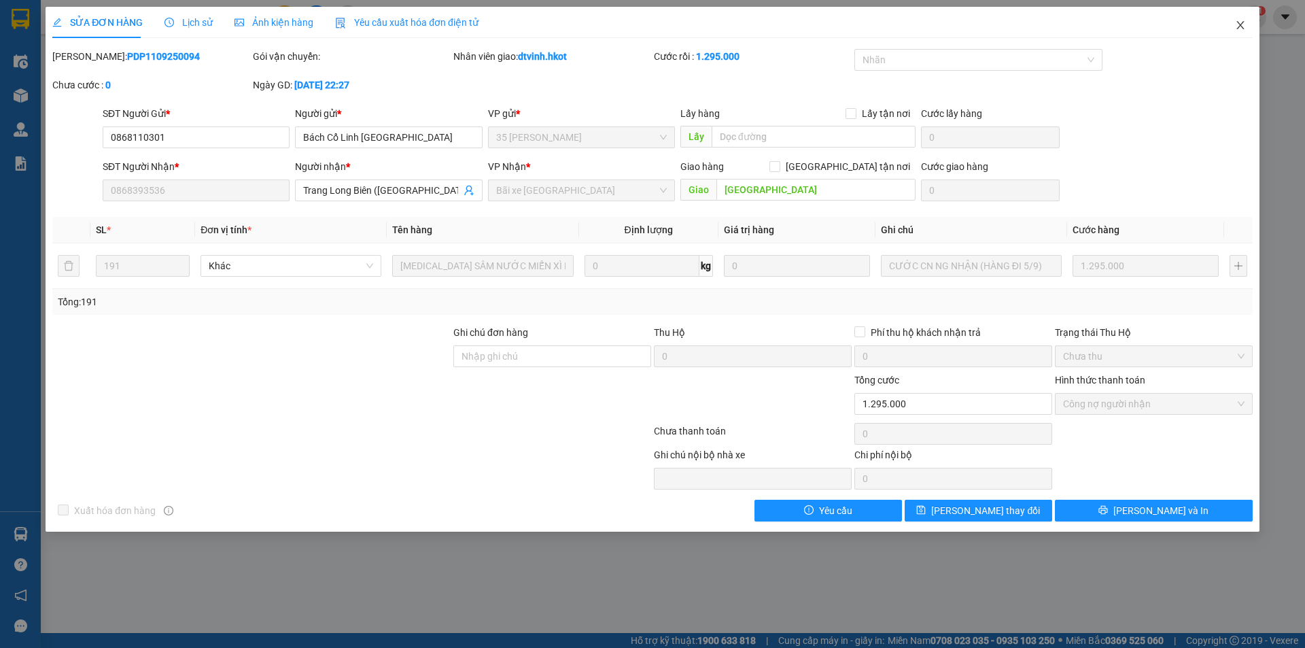
click at [1240, 29] on icon "close" at bounding box center [1240, 25] width 11 height 11
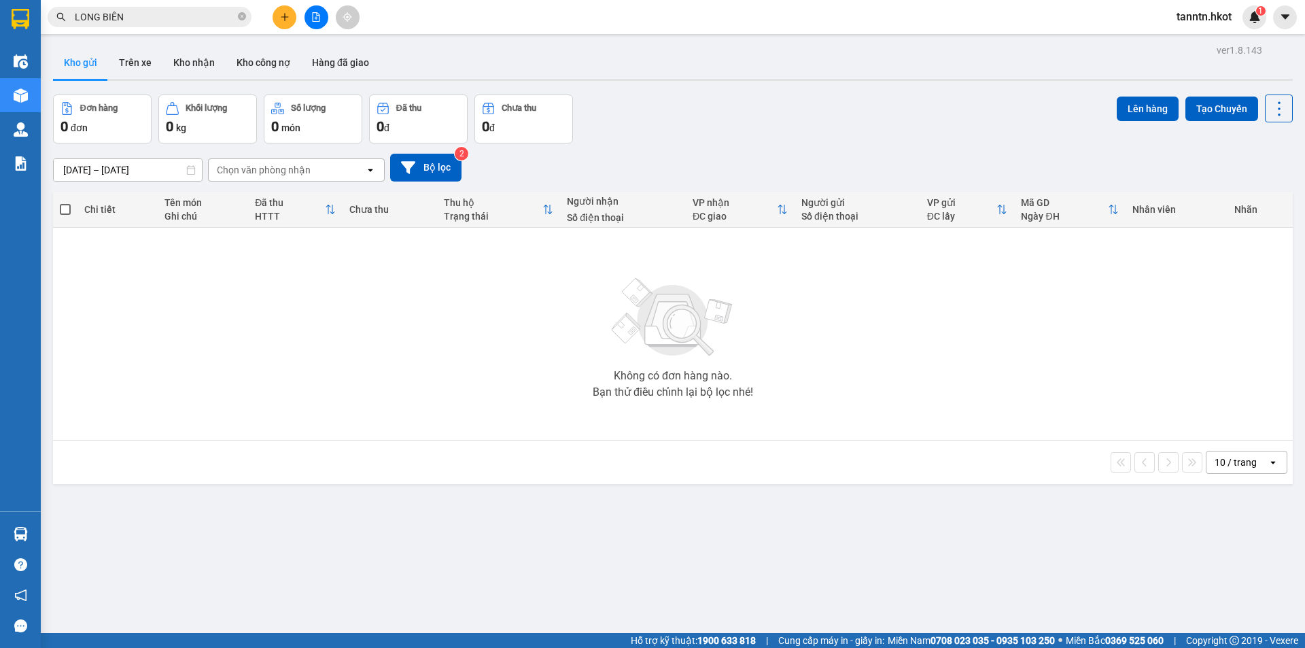
click at [139, 14] on input "LONG BIÊN" at bounding box center [155, 17] width 160 height 15
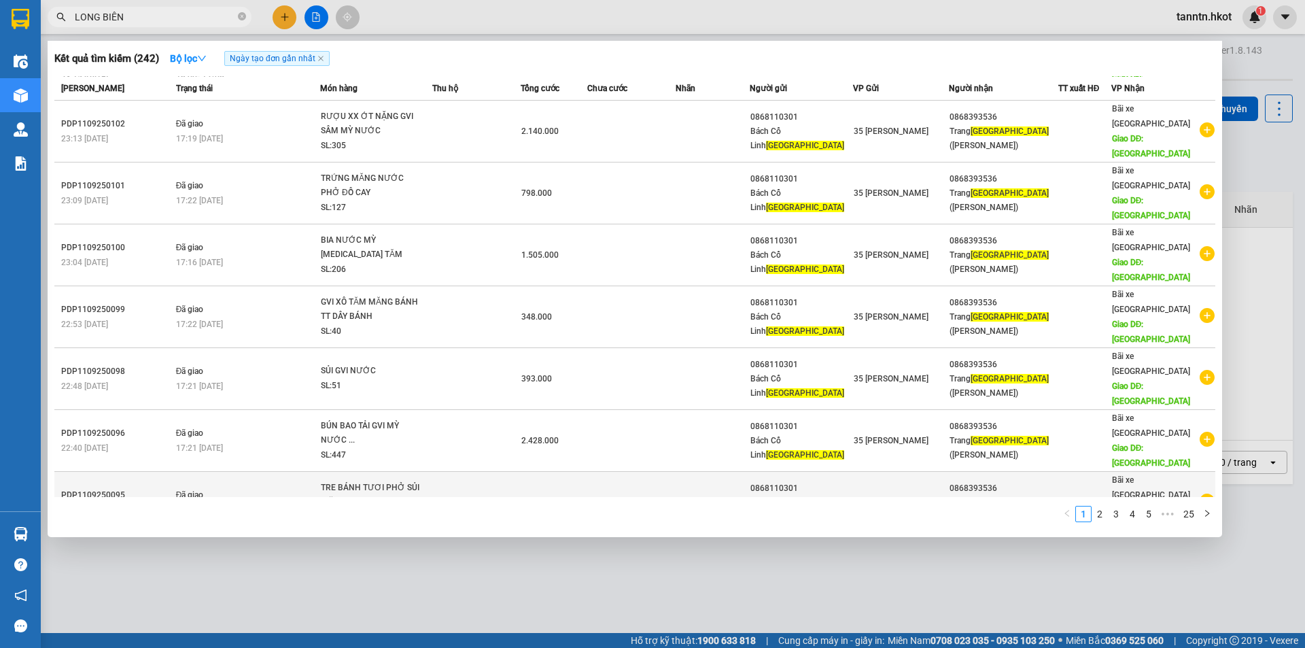
click at [178, 472] on td "Đã giao 17:16 [DATE]" at bounding box center [246, 503] width 147 height 62
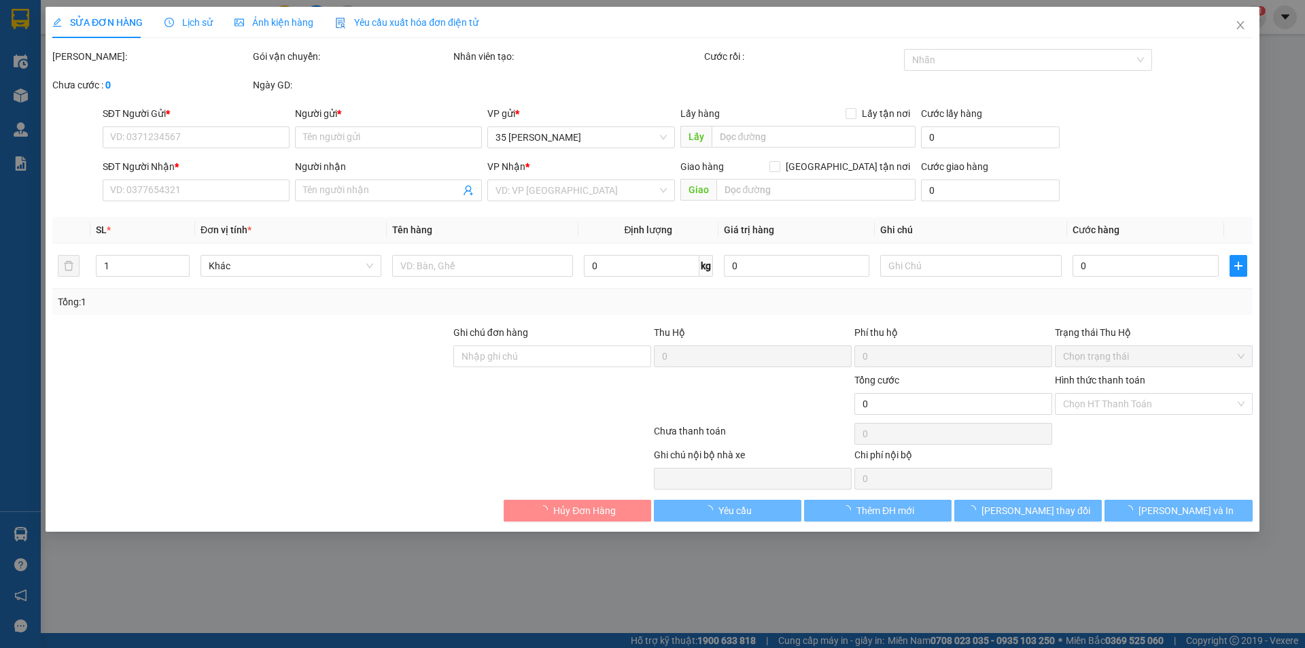
type input "0868110301"
type input "Bách Cổ Linh [GEOGRAPHIC_DATA]"
type input "0868393536"
type input "Trang Long Biên ([GEOGRAPHIC_DATA])"
type input "[GEOGRAPHIC_DATA]"
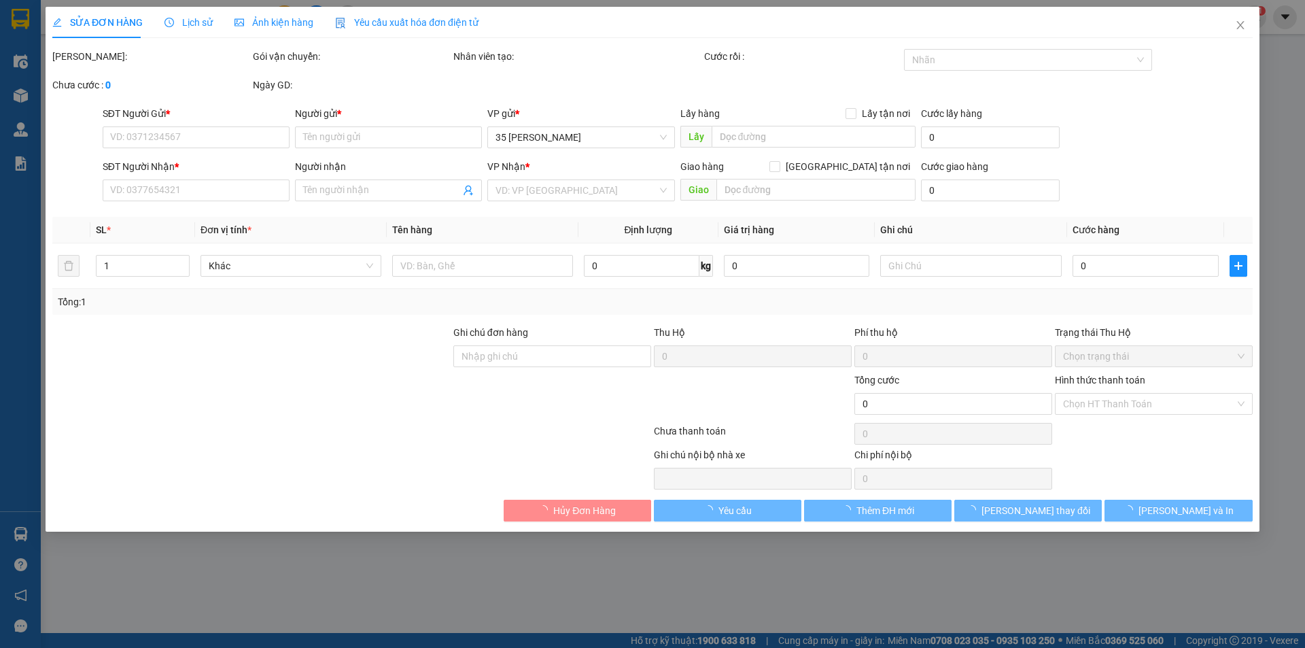
type input "345.000"
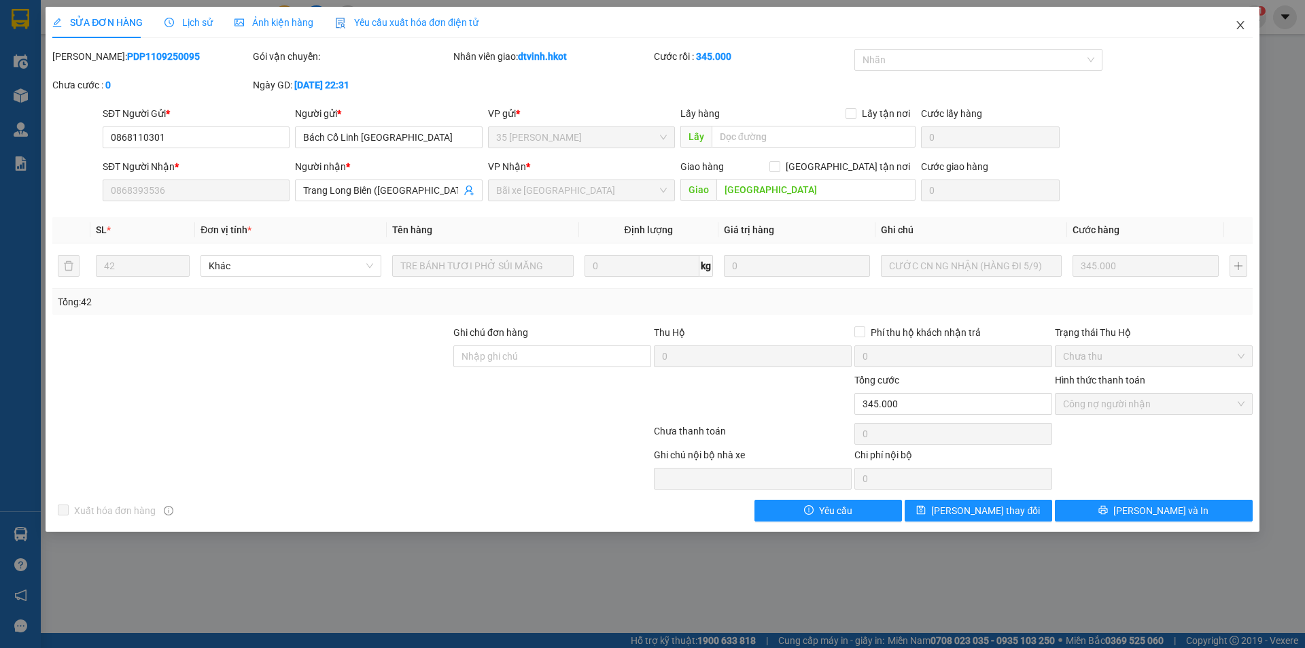
click at [1238, 25] on icon "close" at bounding box center [1240, 25] width 11 height 11
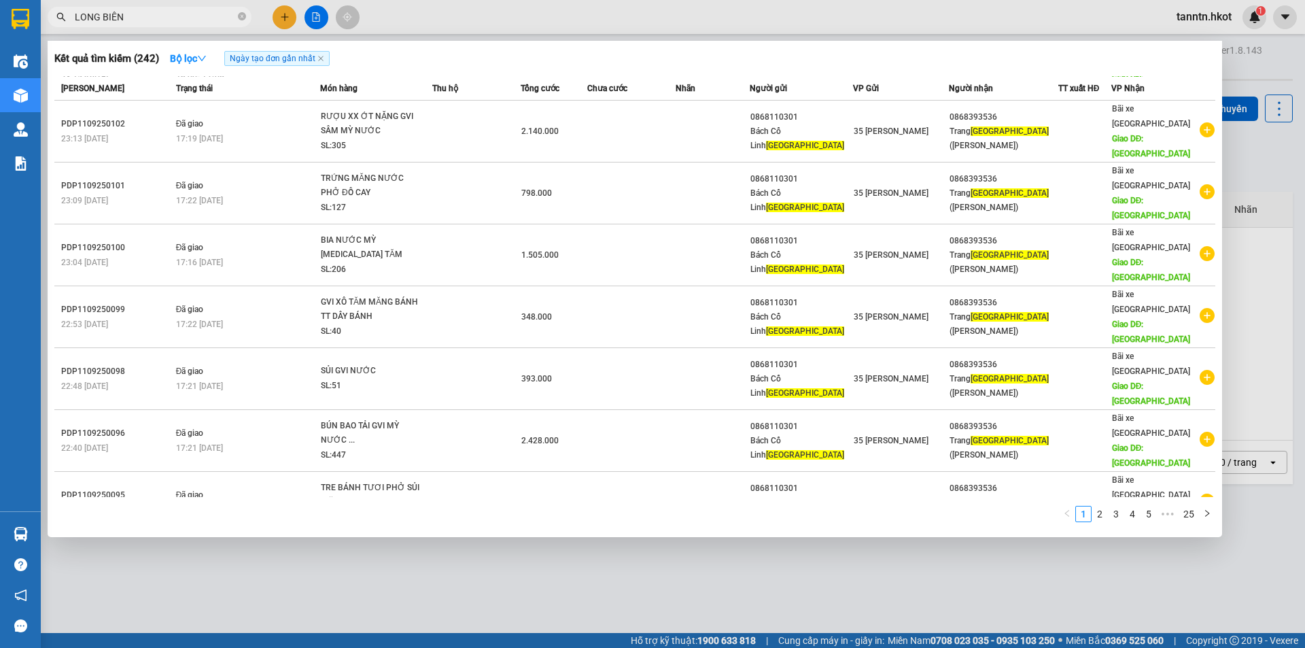
click at [158, 21] on input "LONG BIÊN" at bounding box center [155, 17] width 160 height 15
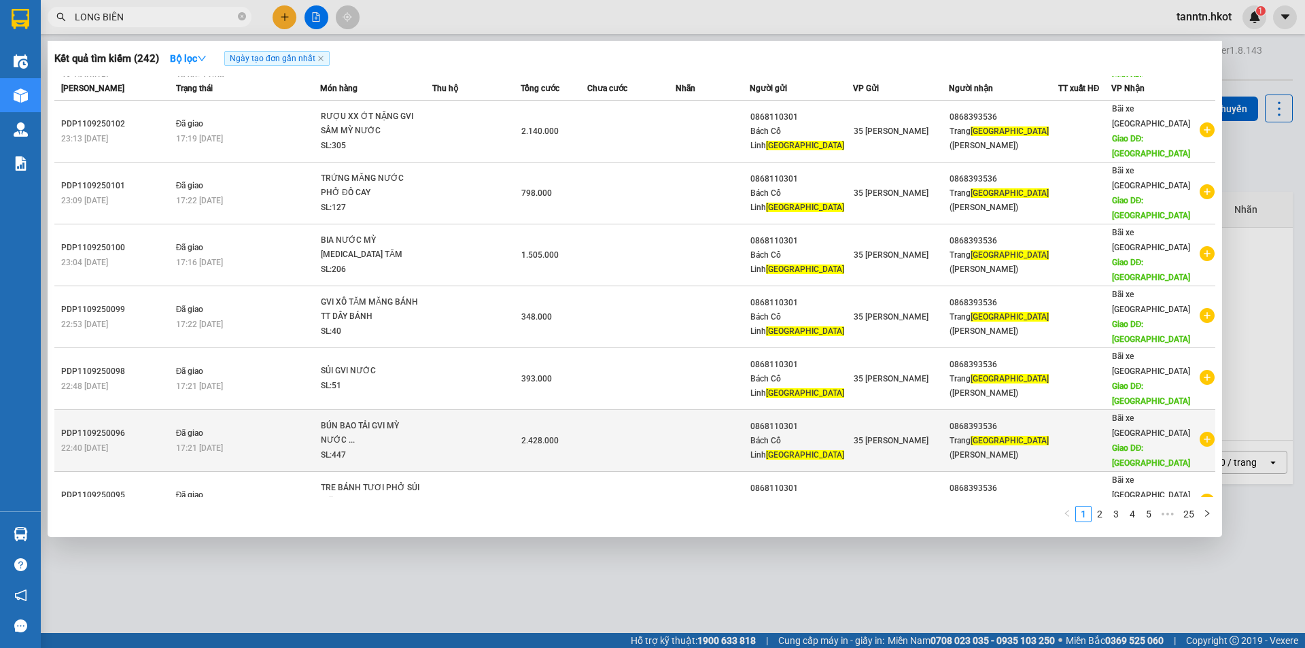
click at [133, 440] on div "22:40 [DATE]" at bounding box center [116, 447] width 111 height 15
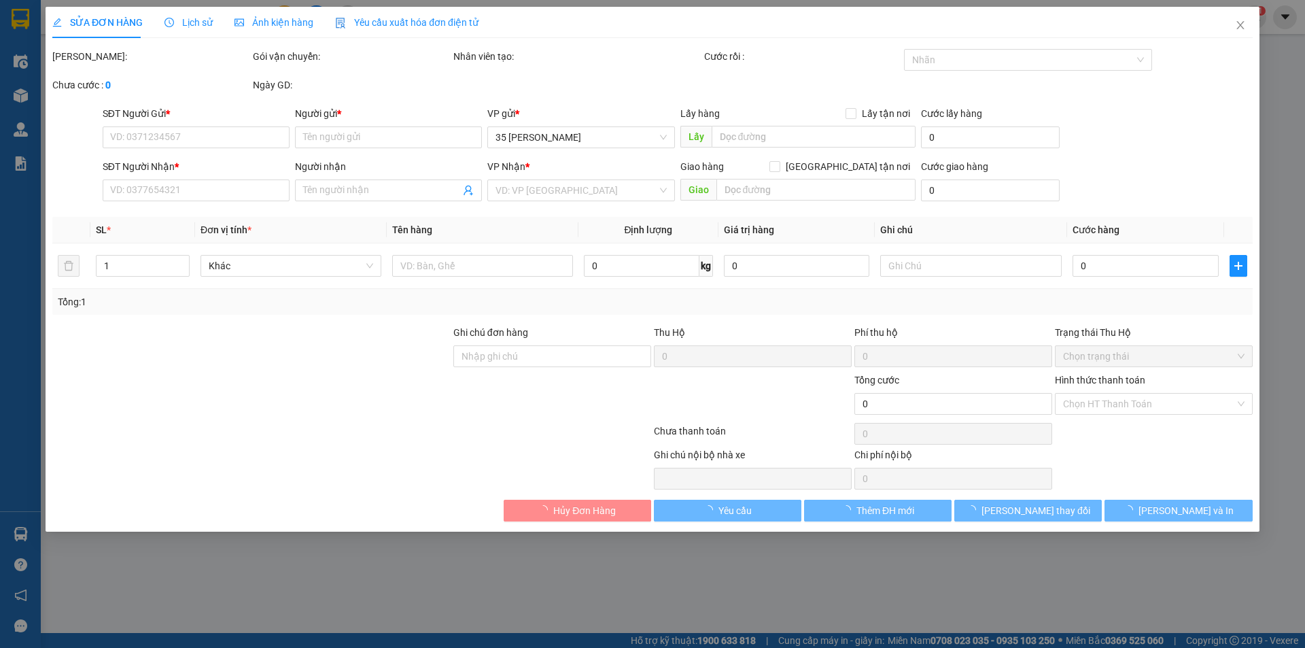
type input "0868110301"
type input "Bách Cổ Linh [GEOGRAPHIC_DATA]"
type input "0868393536"
type input "Trang Long Biên ([GEOGRAPHIC_DATA])"
type input "[GEOGRAPHIC_DATA]"
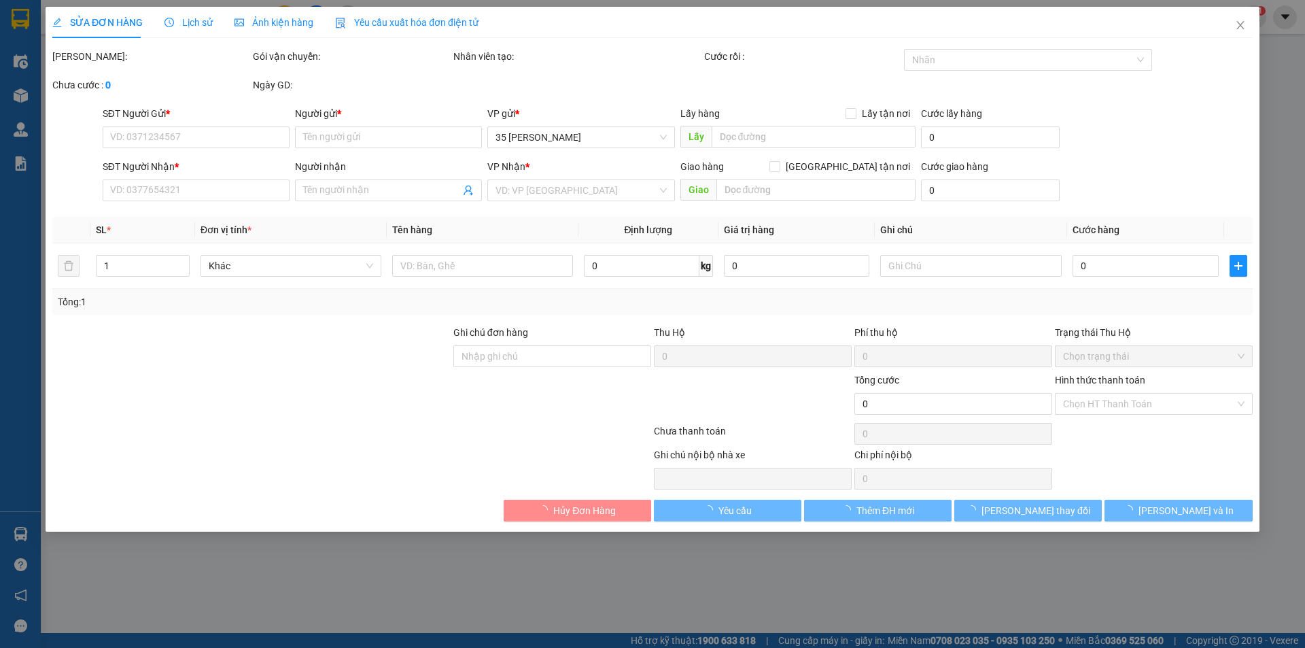
type input "2.428.000"
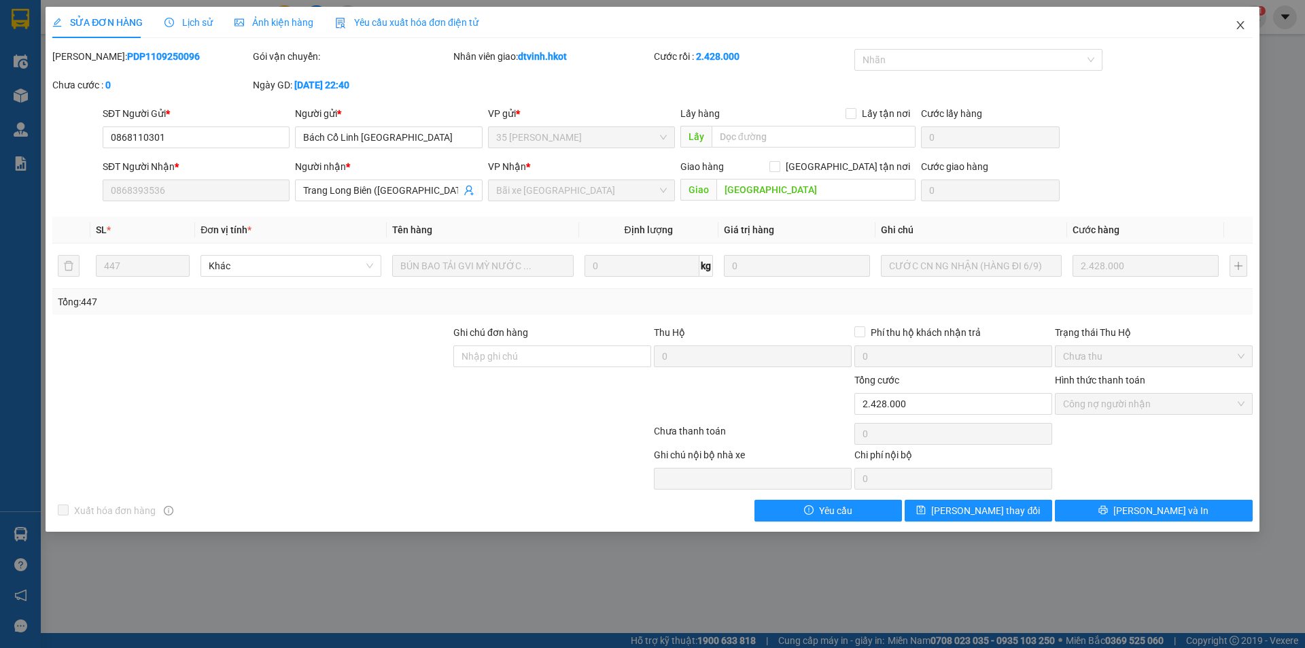
click at [1238, 23] on icon "close" at bounding box center [1239, 25] width 7 height 8
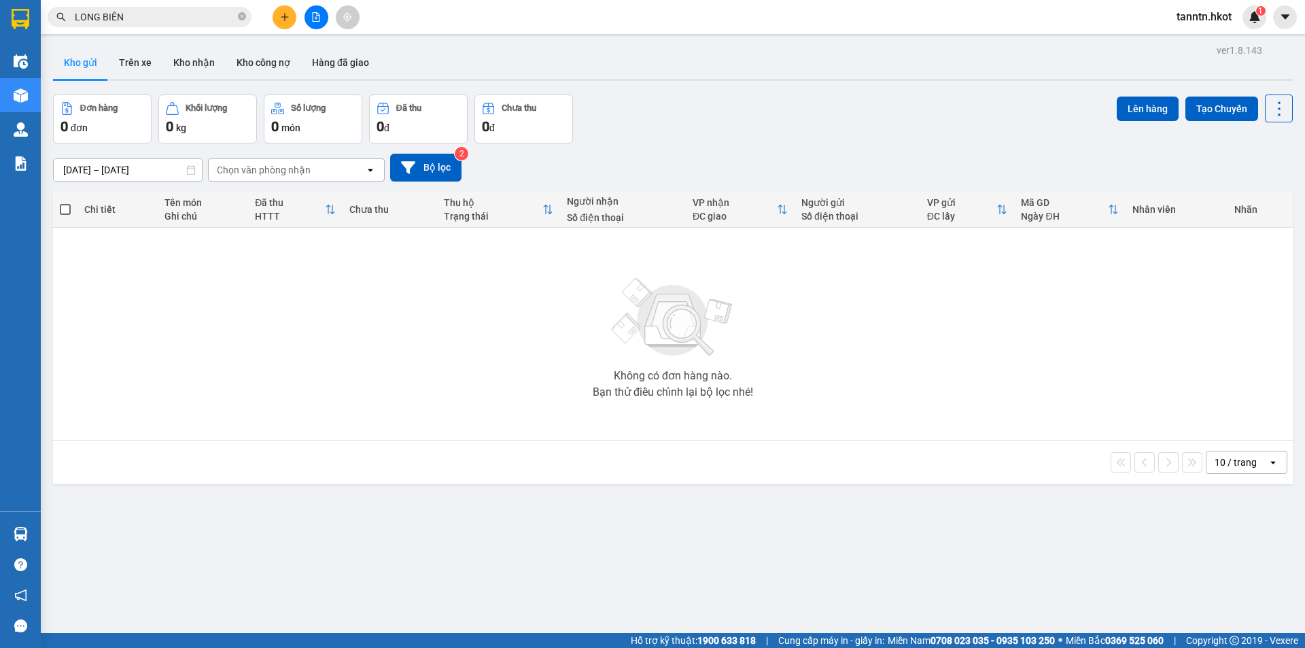
click at [203, 18] on input "LONG BIÊN" at bounding box center [155, 17] width 160 height 15
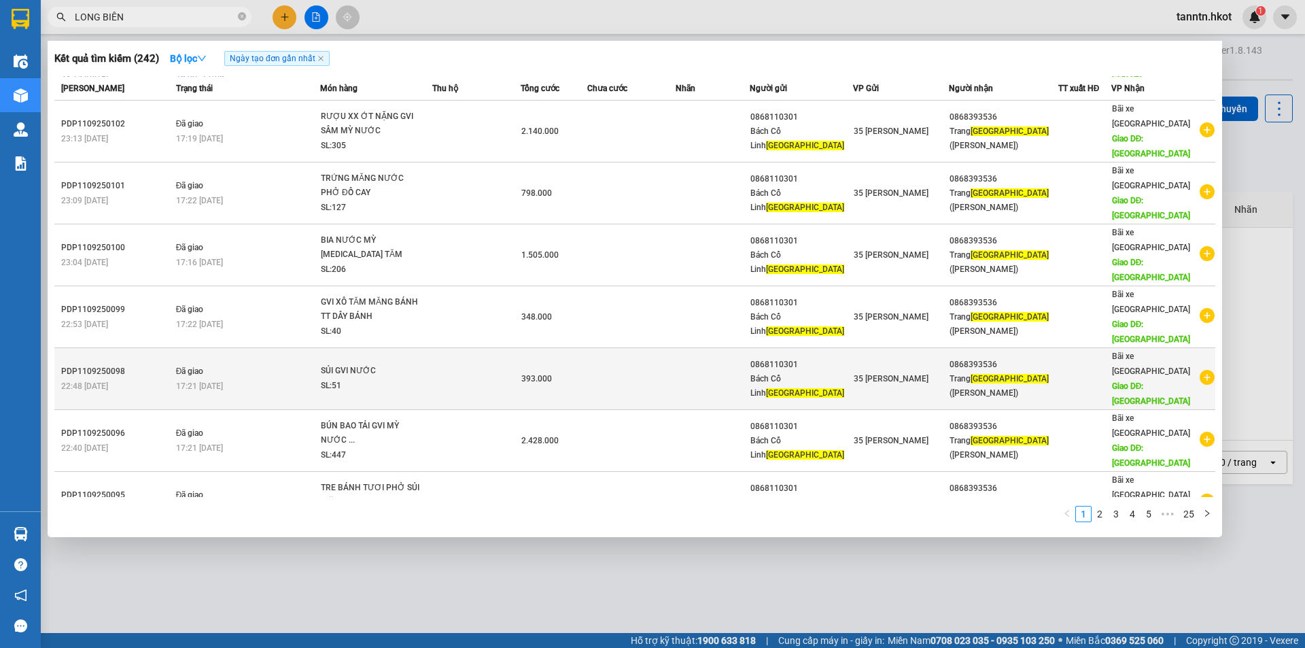
click at [267, 348] on td "Đã giao 17:21 [DATE]" at bounding box center [246, 379] width 147 height 62
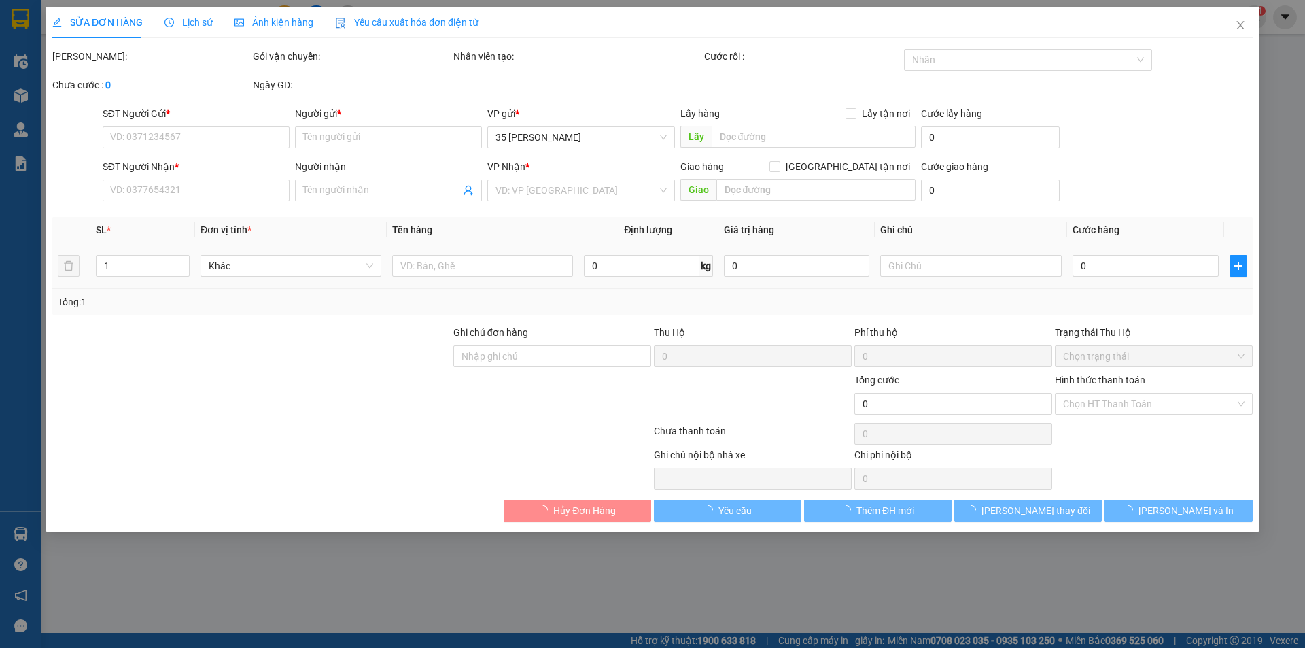
type input "0868110301"
type input "Bách Cổ Linh [GEOGRAPHIC_DATA]"
type input "0868393536"
type input "Trang Long Biên ([GEOGRAPHIC_DATA])"
type input "[GEOGRAPHIC_DATA]"
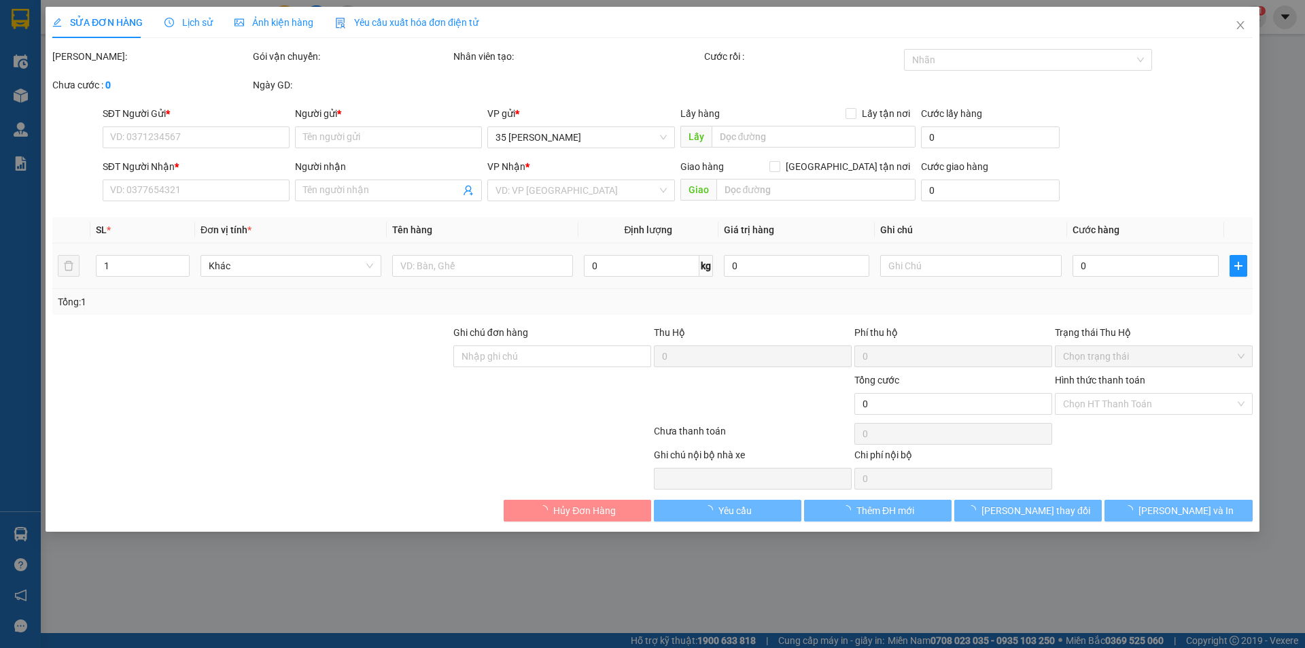
type input "393.000"
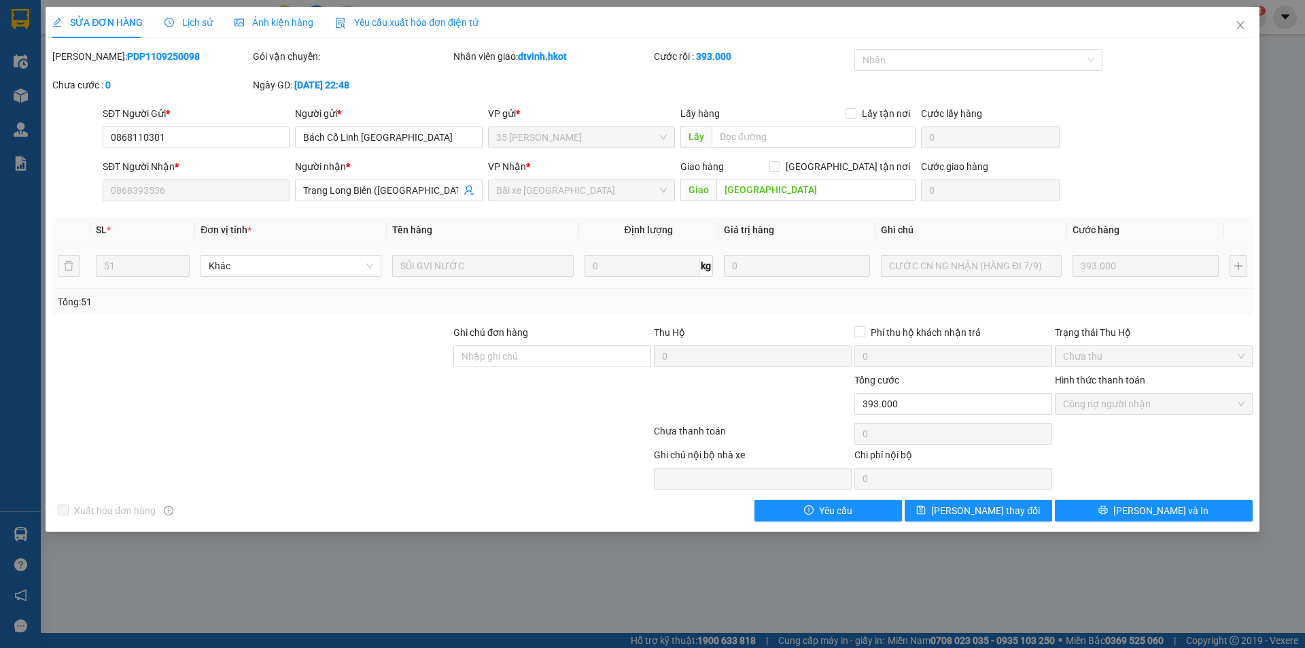
drag, startPoint x: 86, startPoint y: 50, endPoint x: 172, endPoint y: 57, distance: 85.9
click at [172, 57] on div "[PERSON_NAME]: PDP1109250098" at bounding box center [151, 56] width 198 height 15
copy b "PDP1109250098"
click at [1248, 26] on span "Close" at bounding box center [1240, 26] width 38 height 38
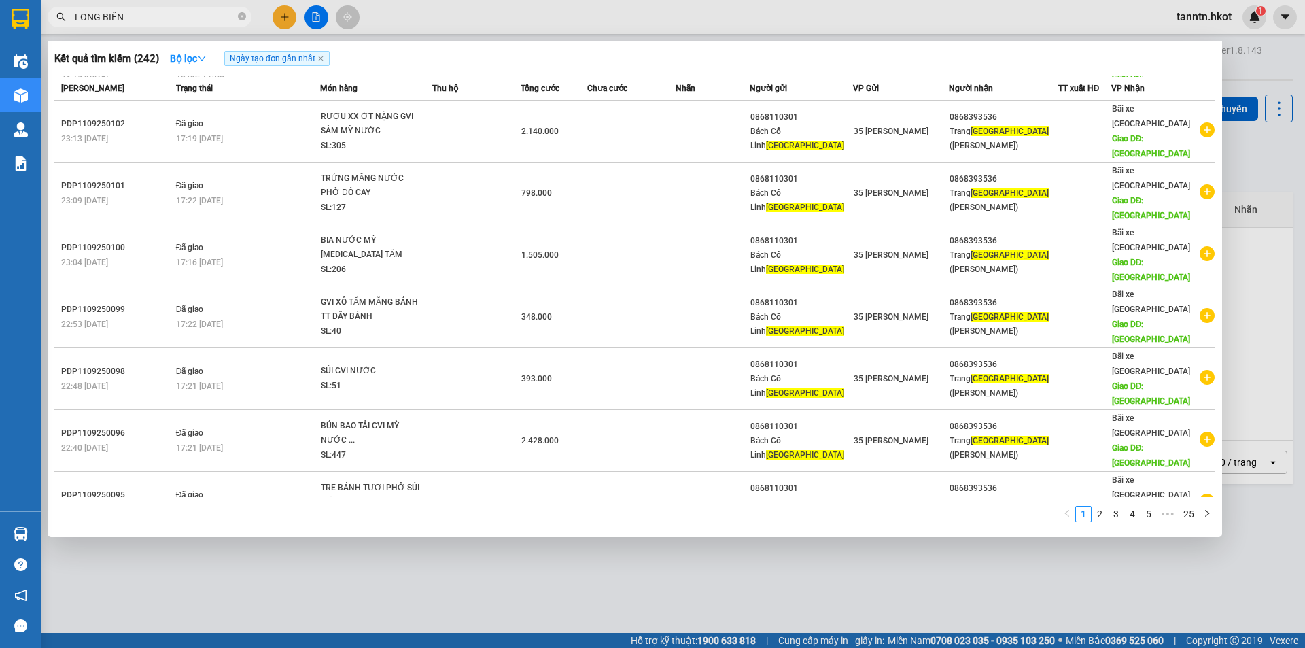
click at [150, 19] on input "LONG BIÊN" at bounding box center [155, 17] width 160 height 15
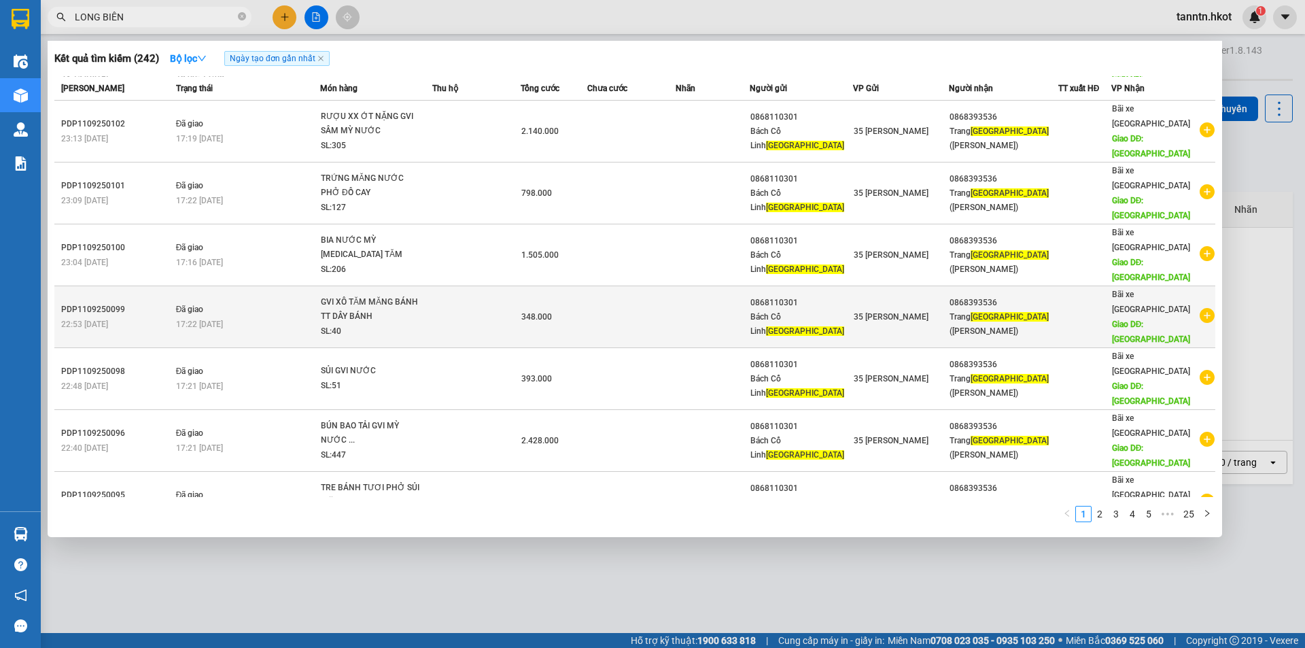
click at [147, 302] on div "PDP1109250099" at bounding box center [116, 309] width 111 height 14
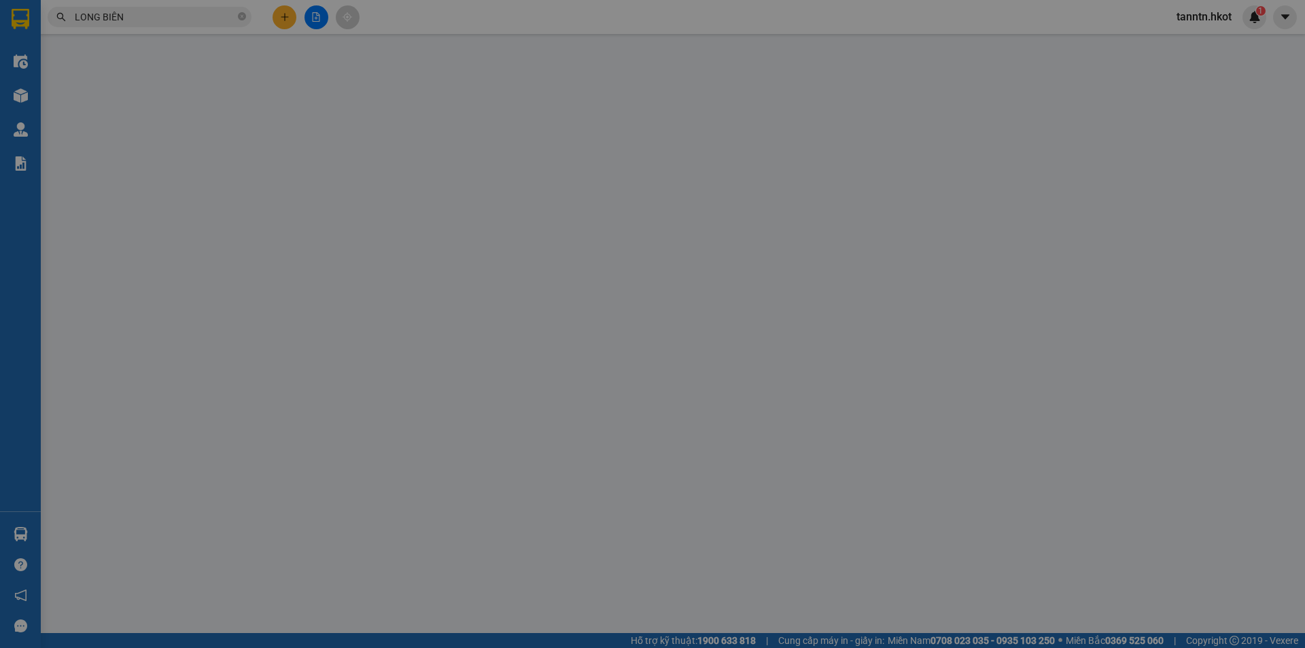
type input "0868110301"
type input "Bách Cổ Linh [GEOGRAPHIC_DATA]"
type input "0868393536"
type input "Trang Long Biên ([GEOGRAPHIC_DATA])"
type input "[GEOGRAPHIC_DATA]"
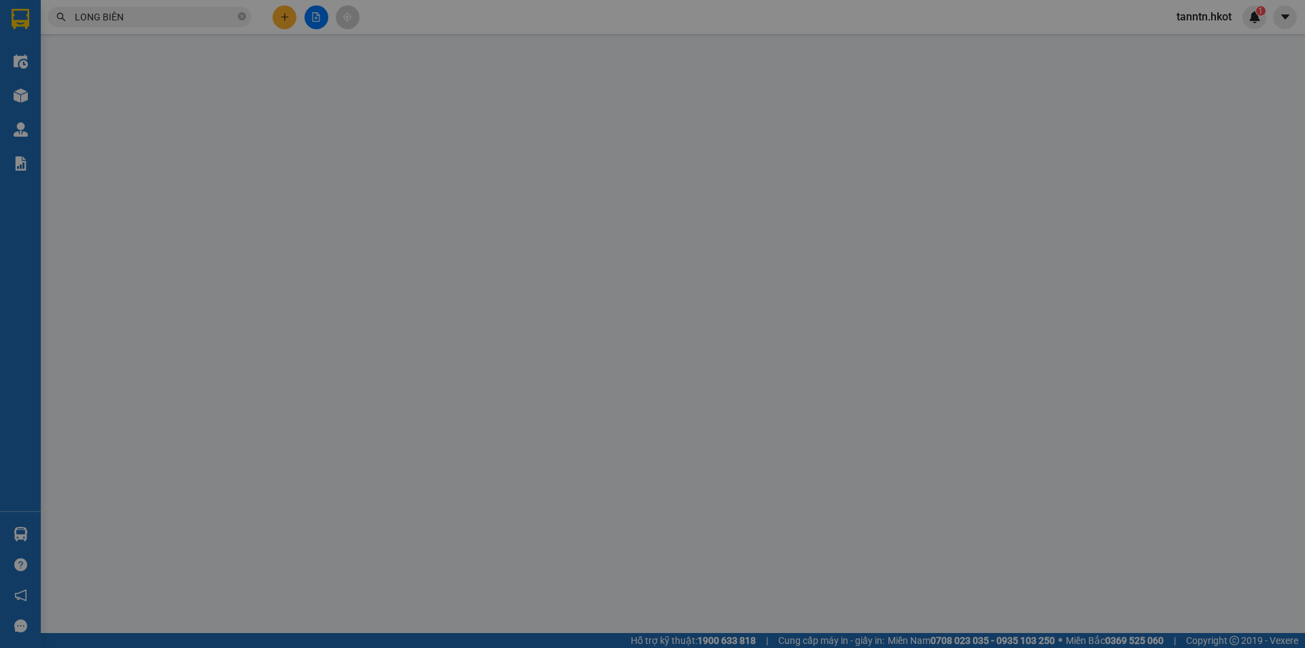
type input "348.000"
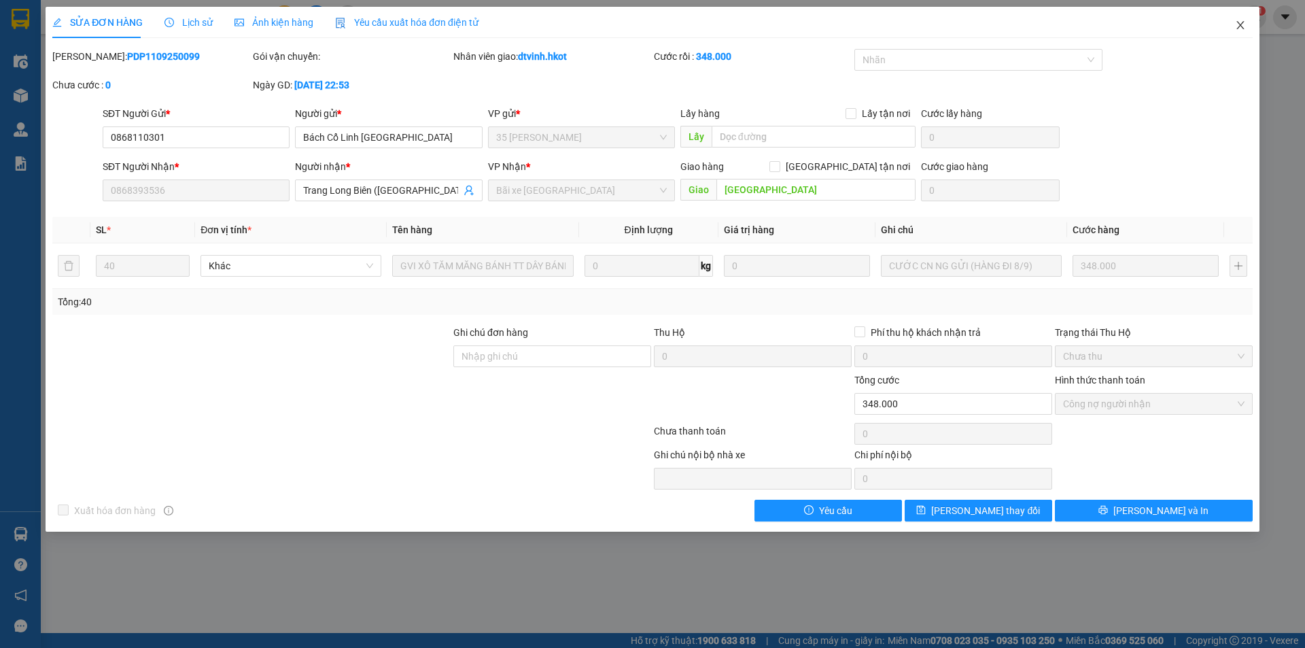
click at [1242, 24] on icon "close" at bounding box center [1239, 25] width 7 height 8
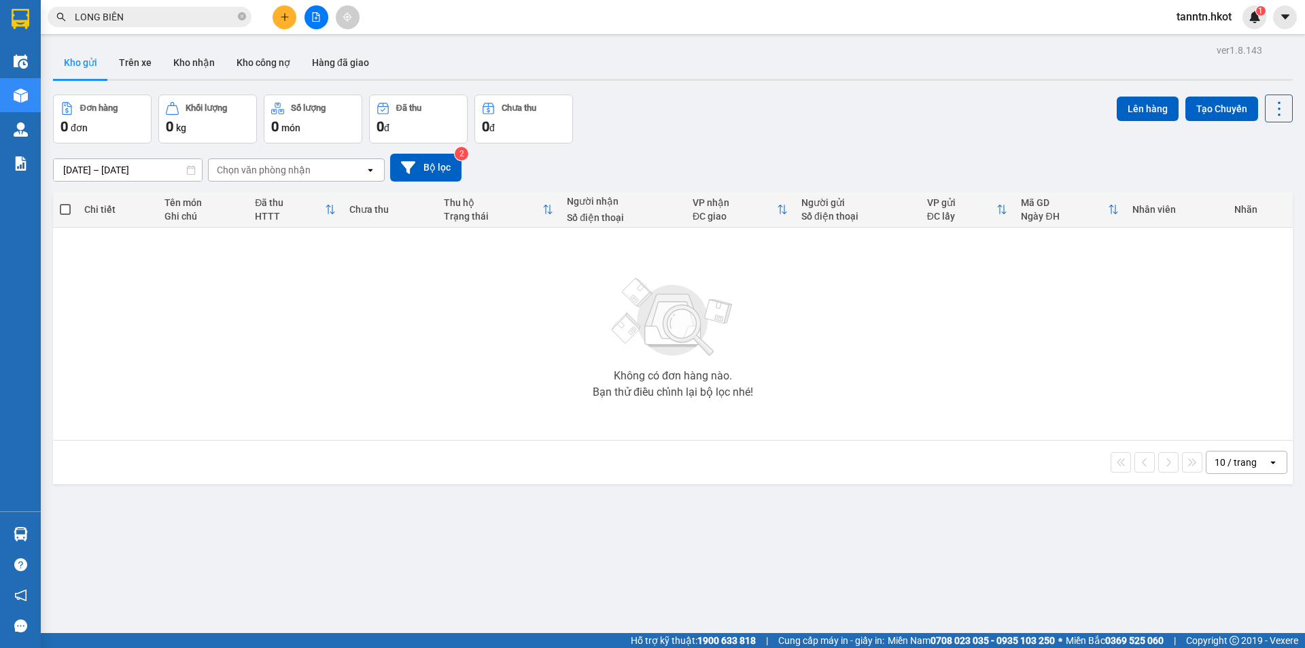
click at [186, 14] on input "LONG BIÊN" at bounding box center [155, 17] width 160 height 15
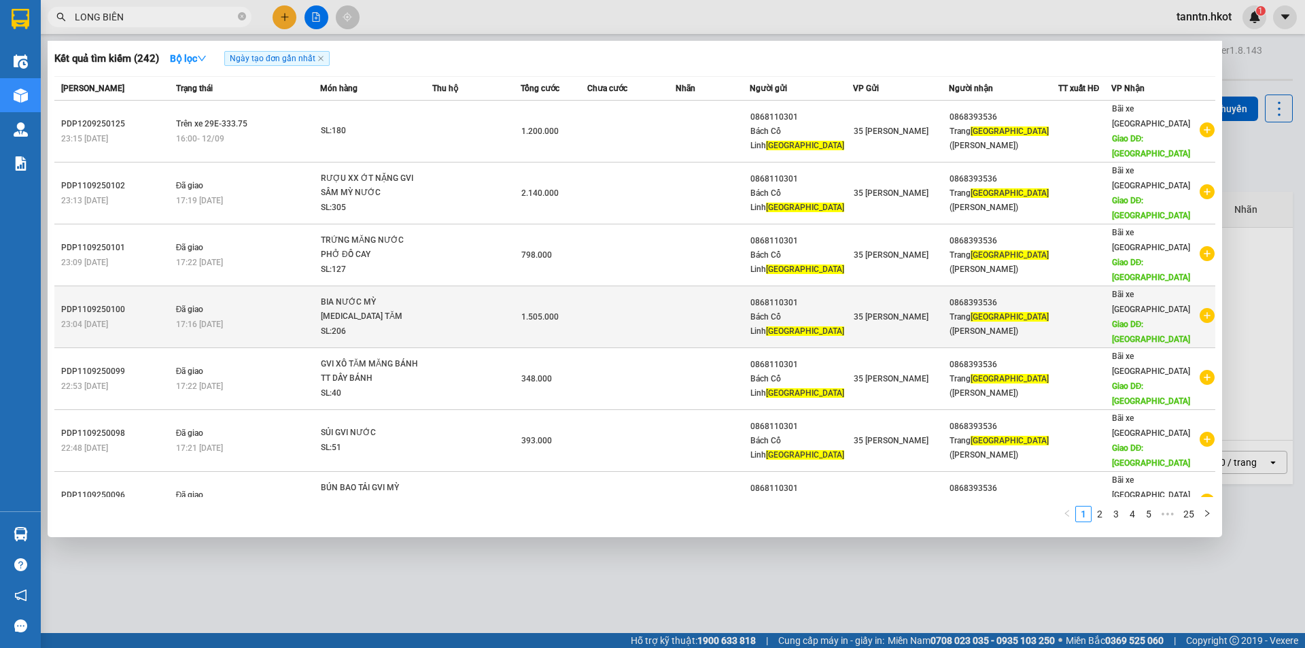
click at [274, 317] on div "17:16 [DATE]" at bounding box center [247, 324] width 143 height 15
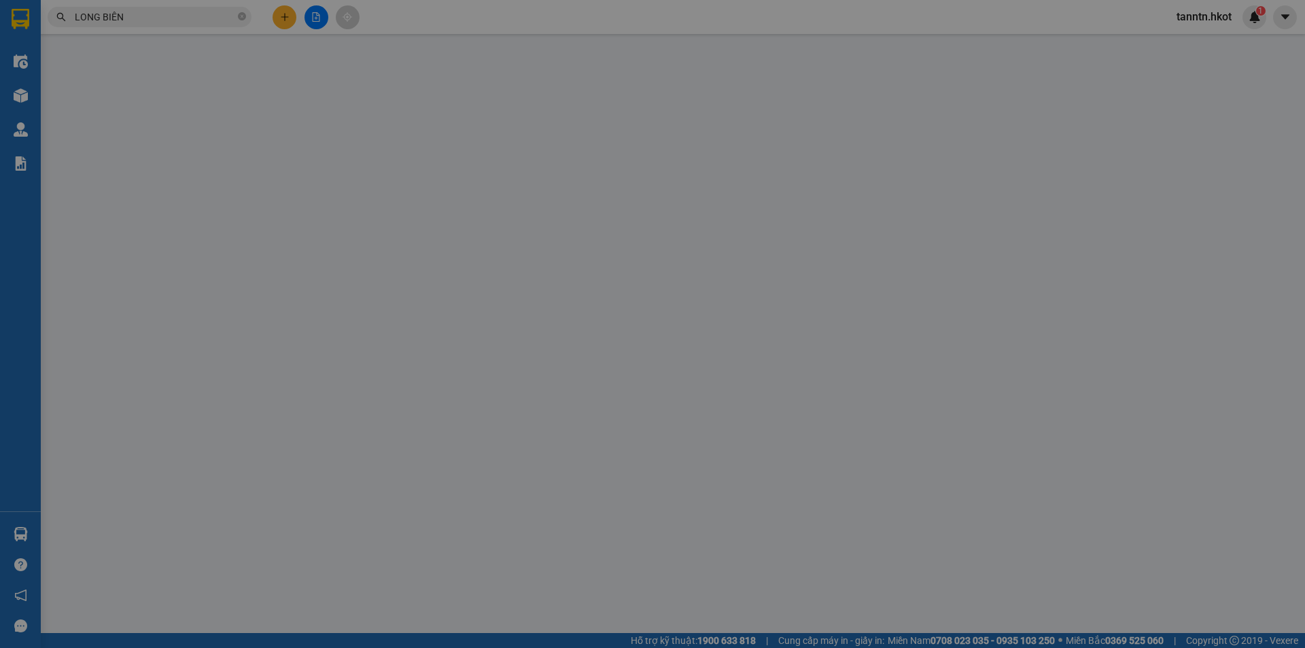
type input "0868110301"
type input "Bách Cổ Linh [GEOGRAPHIC_DATA]"
type input "0868393536"
type input "Trang Long Biên ([GEOGRAPHIC_DATA])"
type input "[GEOGRAPHIC_DATA]"
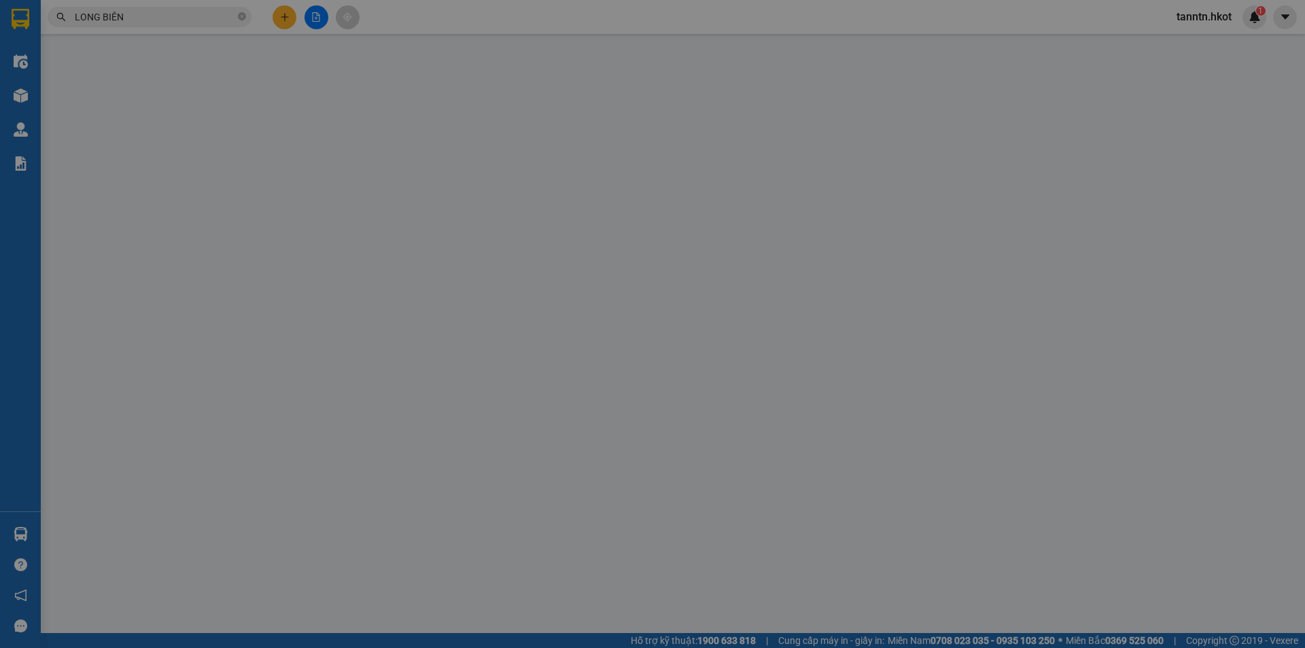
type input "1.505.000"
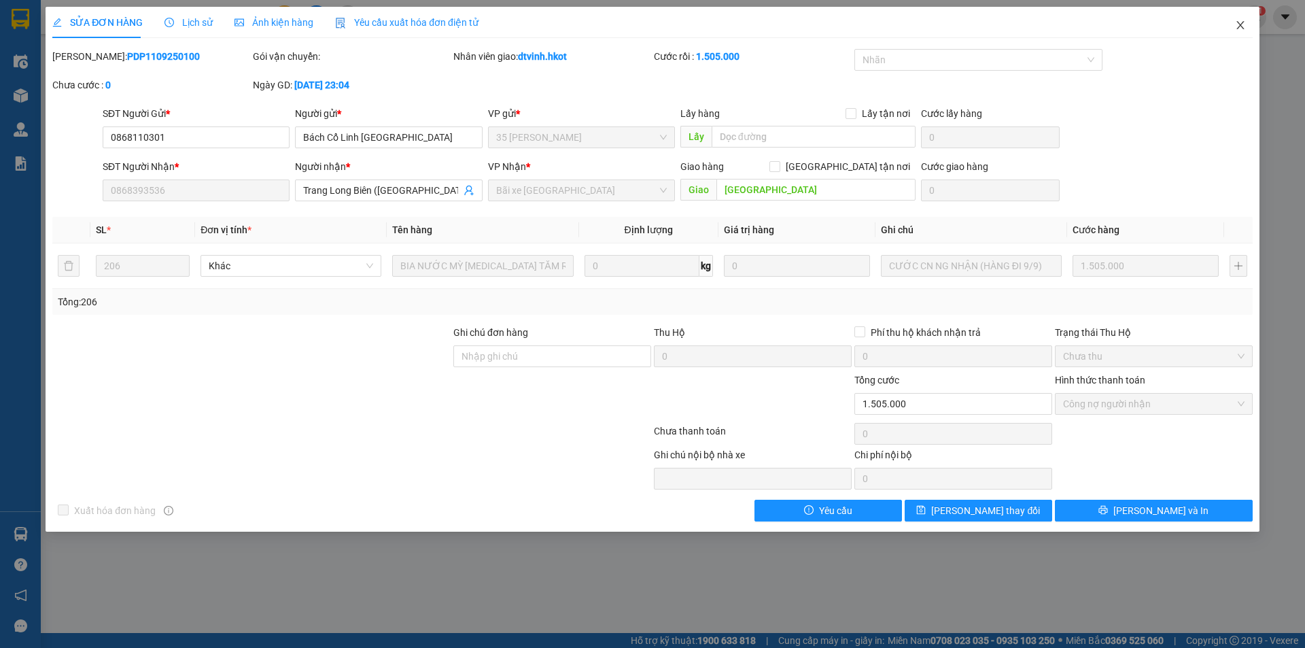
click at [1248, 23] on span "Close" at bounding box center [1240, 26] width 38 height 38
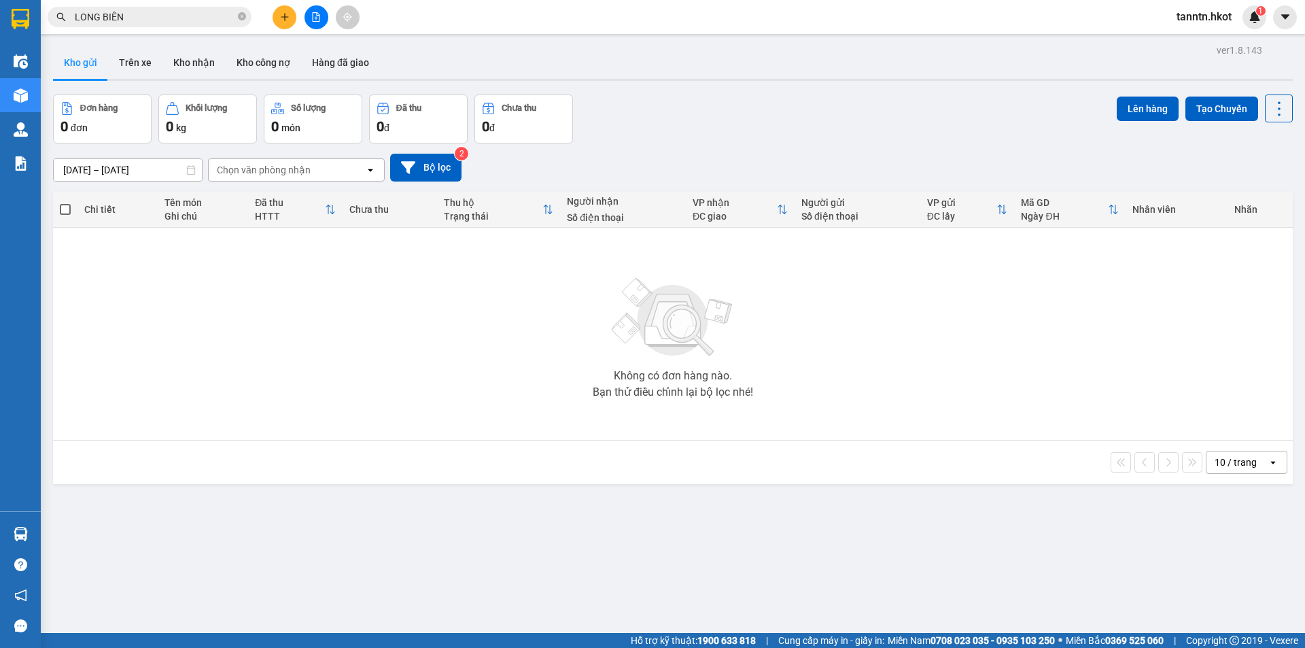
click at [211, 22] on input "LONG BIÊN" at bounding box center [155, 17] width 160 height 15
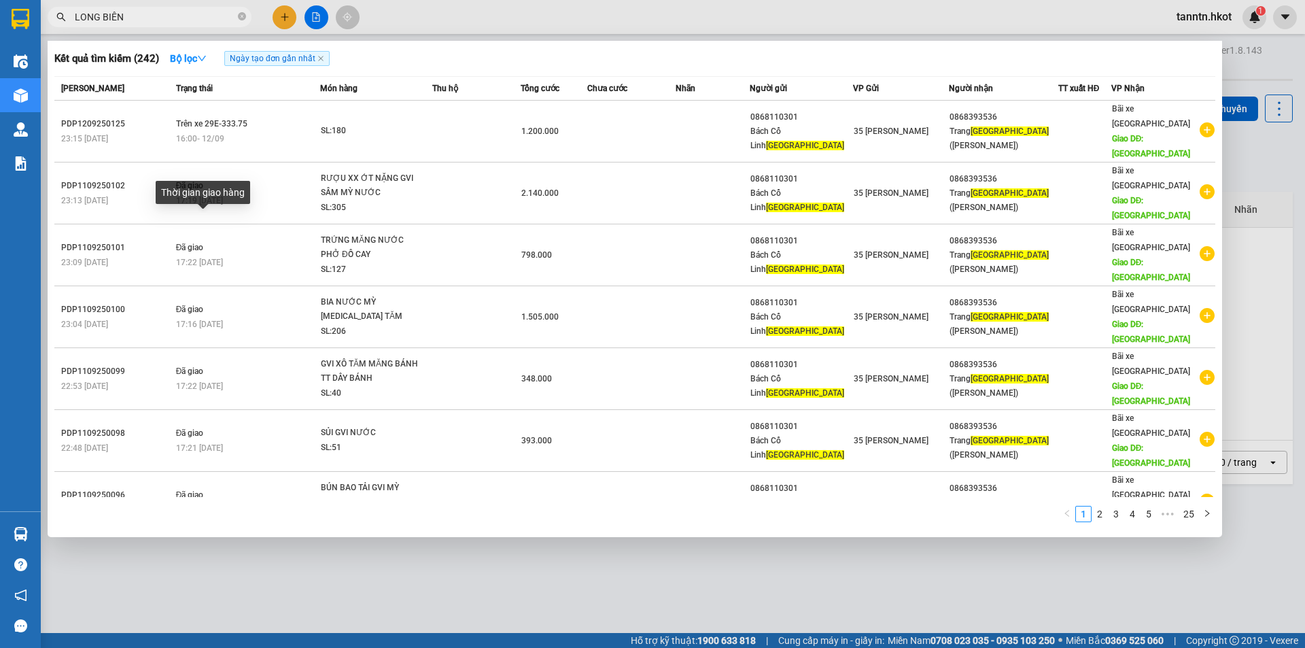
click at [237, 210] on div "Thời gian giao hàng" at bounding box center [203, 197] width 94 height 33
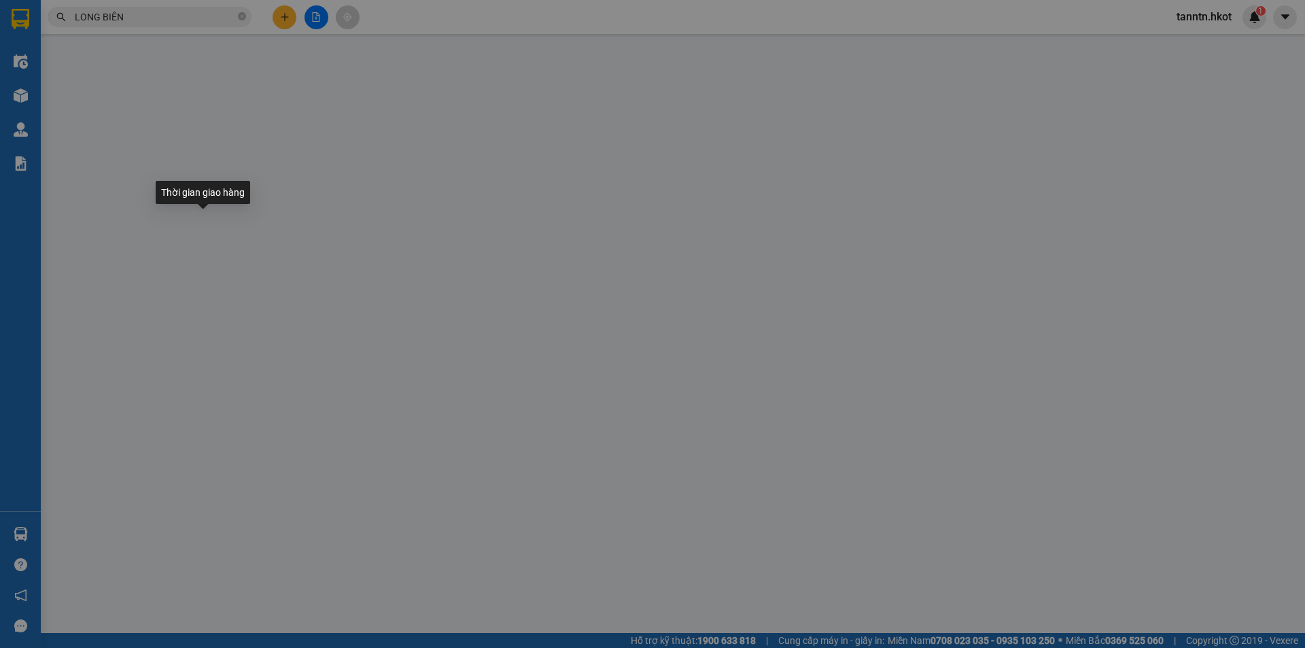
type input "0868110301"
type input "Bách Cổ Linh [GEOGRAPHIC_DATA]"
type input "0868393536"
type input "Trang Long Biên ([GEOGRAPHIC_DATA])"
type input "[GEOGRAPHIC_DATA]"
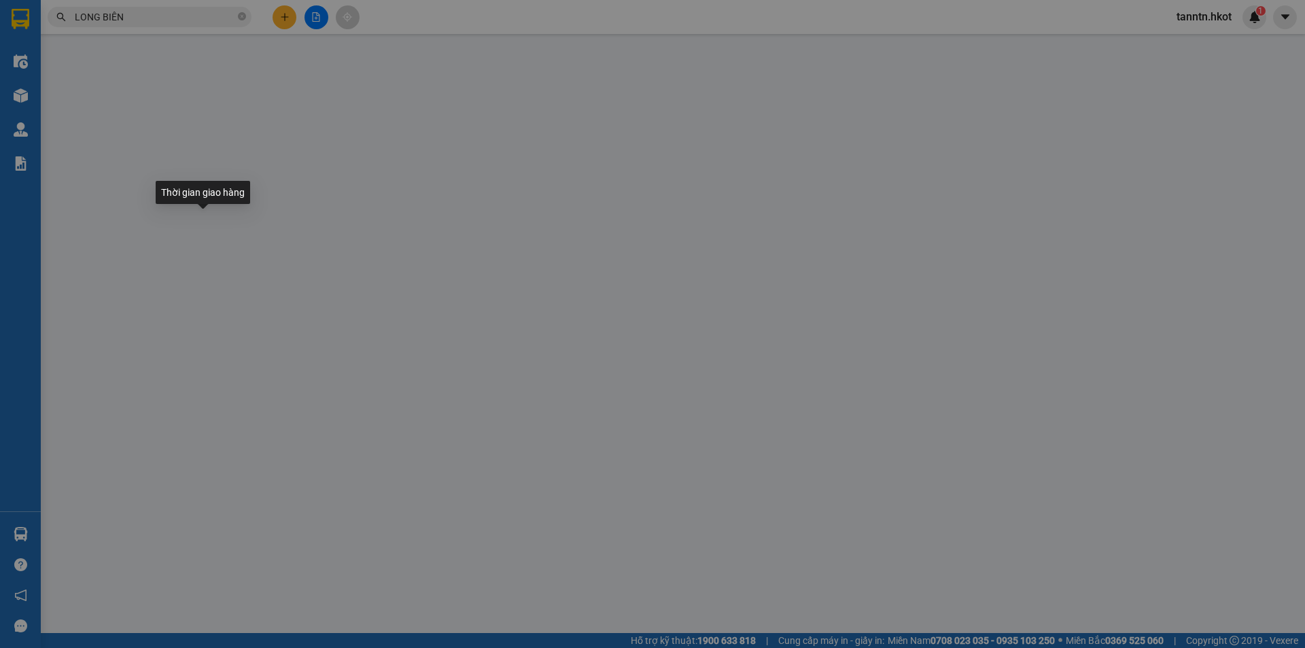
type input "798.000"
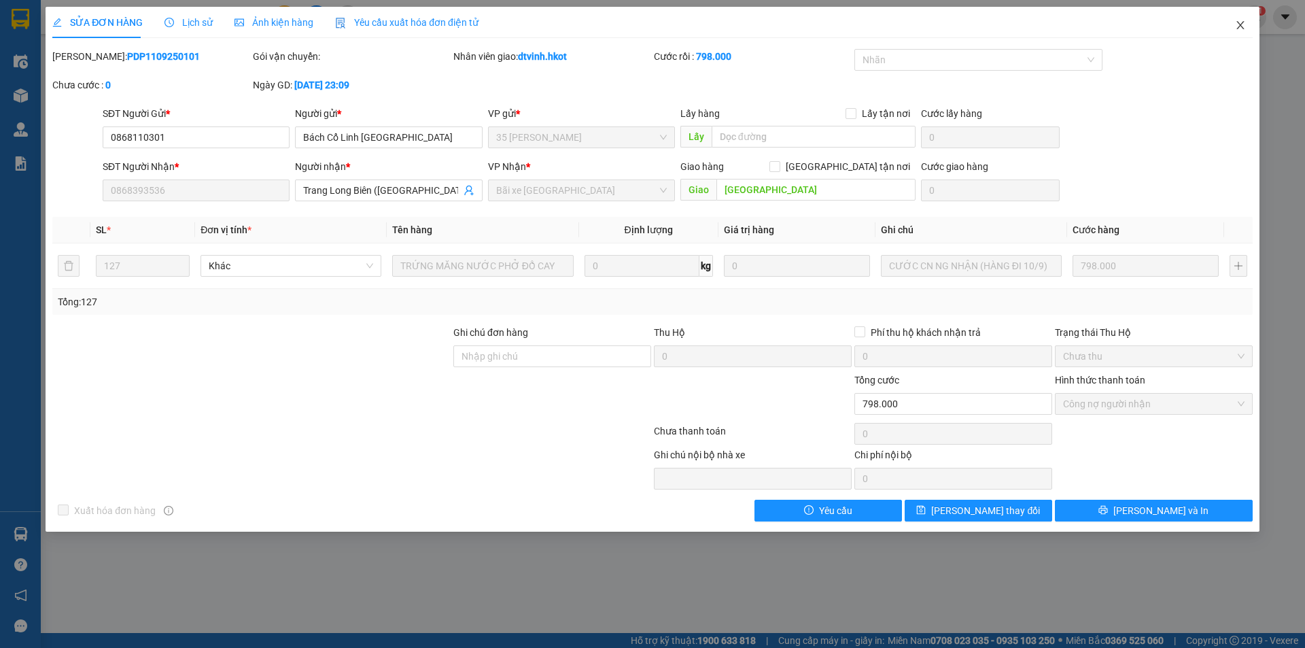
click at [1248, 26] on span "Close" at bounding box center [1240, 26] width 38 height 38
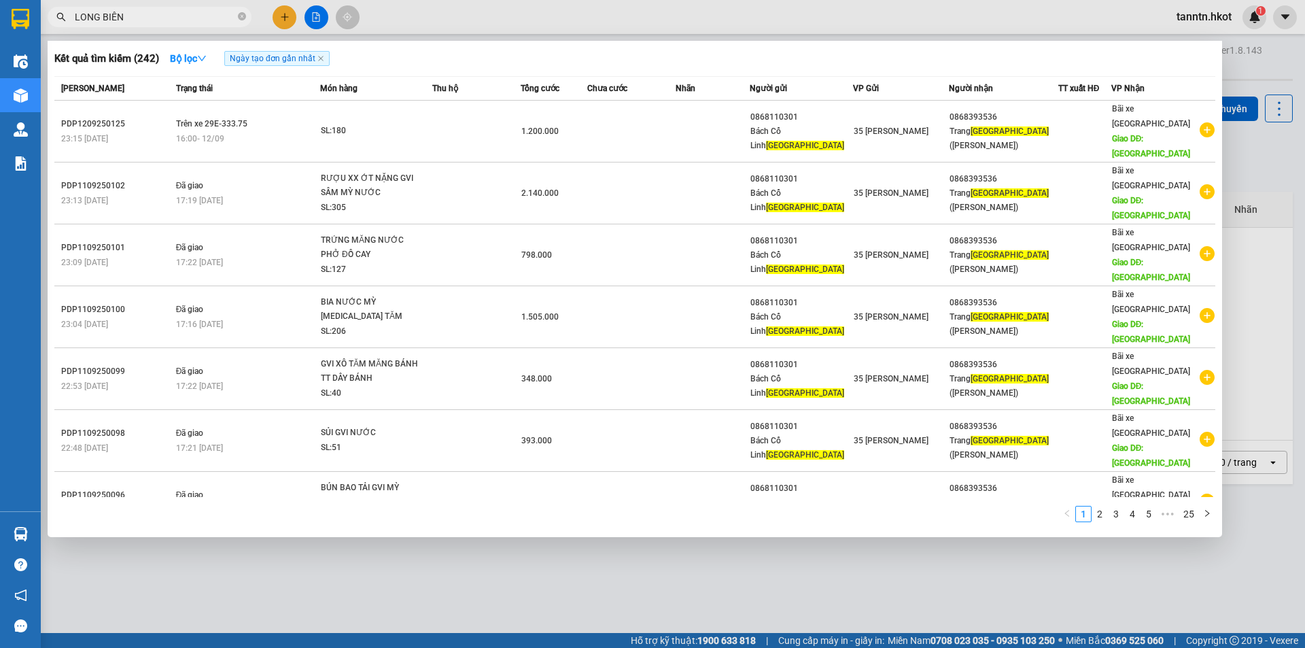
click at [152, 12] on input "LONG BIÊN" at bounding box center [155, 17] width 160 height 15
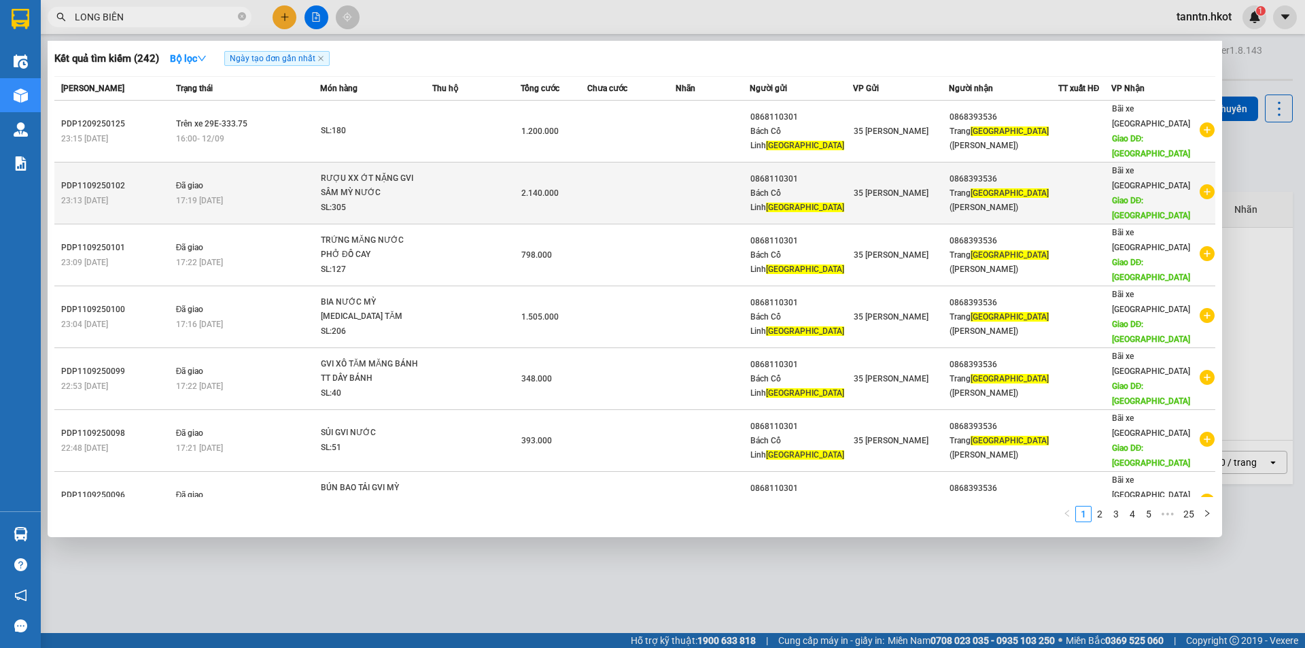
click at [145, 193] on div "23:13 [DATE]" at bounding box center [116, 200] width 111 height 15
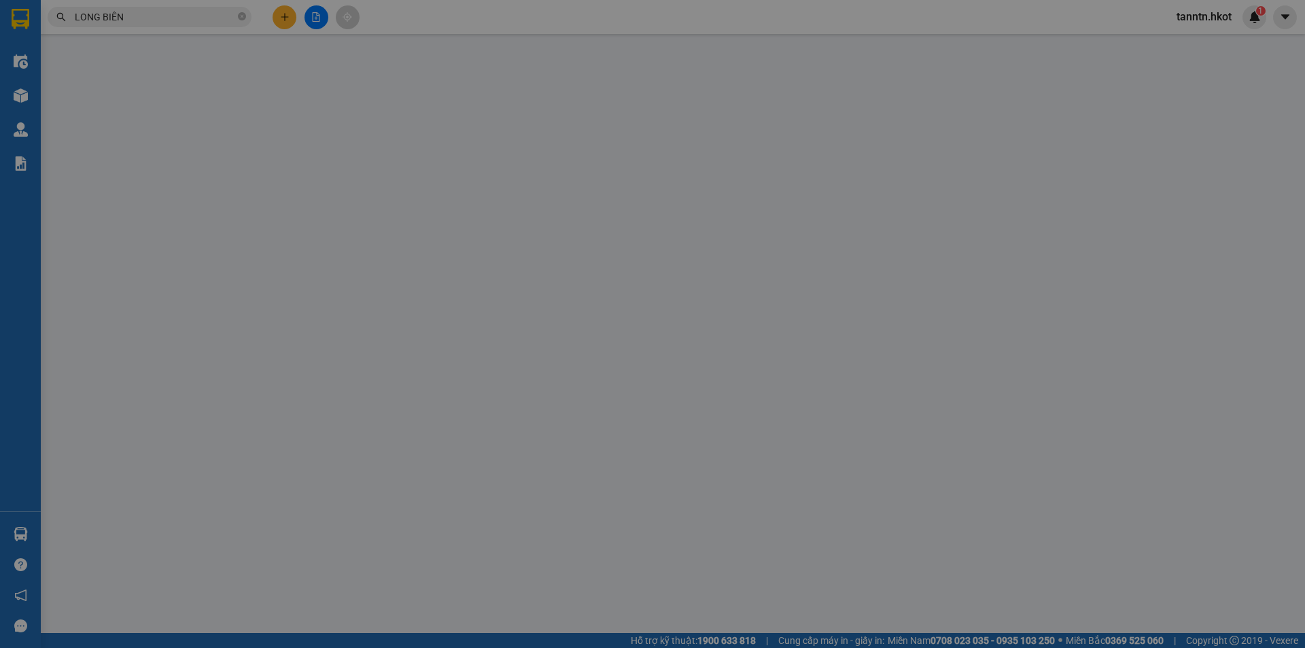
type input "0868110301"
type input "Bách Cổ Linh [GEOGRAPHIC_DATA]"
type input "0868393536"
type input "Trang Long Biên ([GEOGRAPHIC_DATA])"
type input "[GEOGRAPHIC_DATA]"
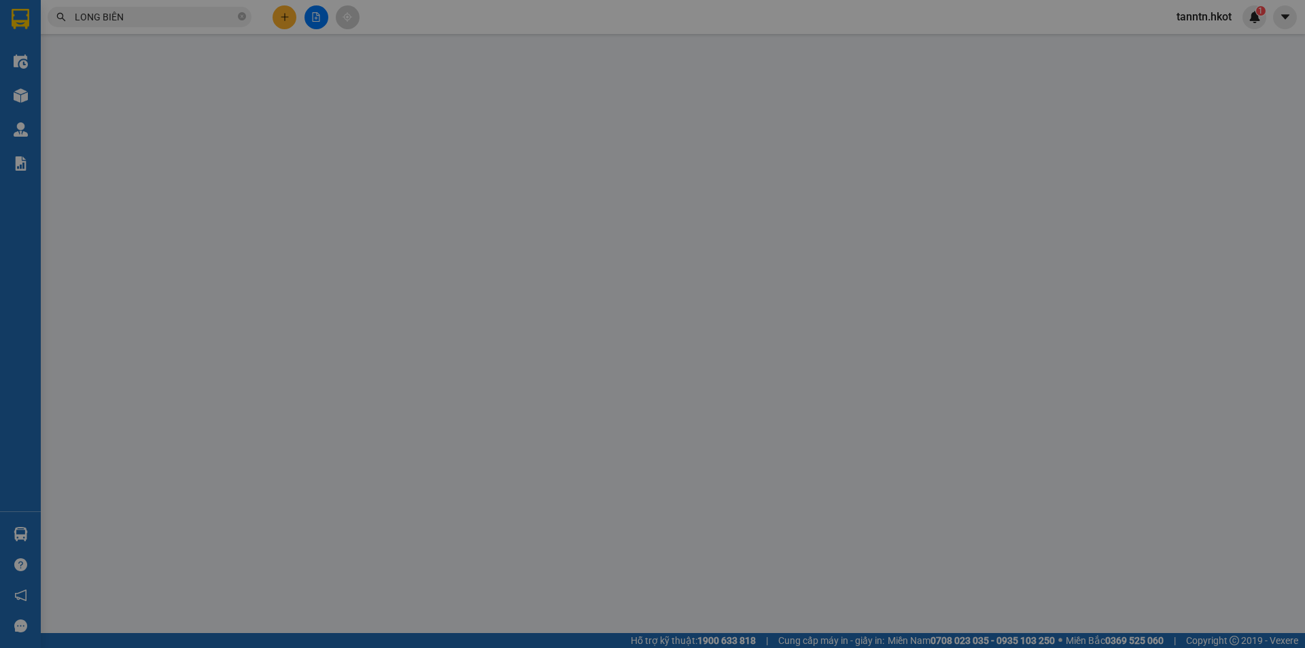
type input "2.140.000"
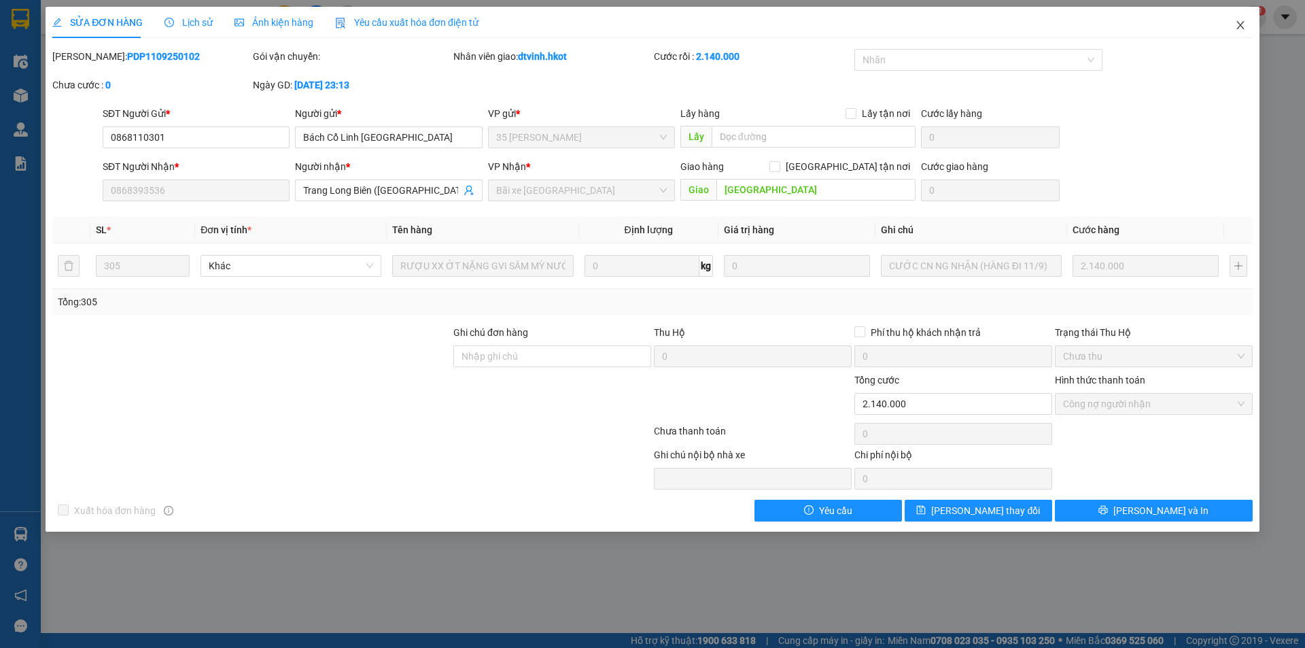
click at [1242, 27] on icon "close" at bounding box center [1239, 25] width 7 height 8
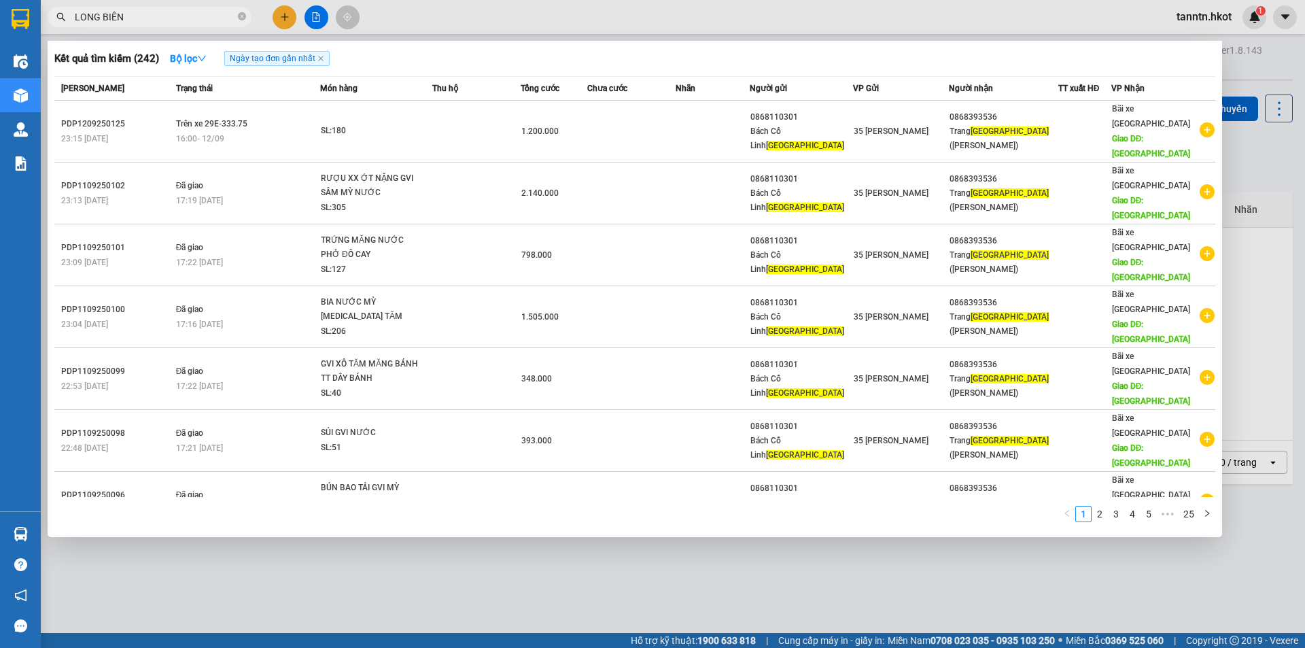
click at [139, 16] on input "LONG BIÊN" at bounding box center [155, 17] width 160 height 15
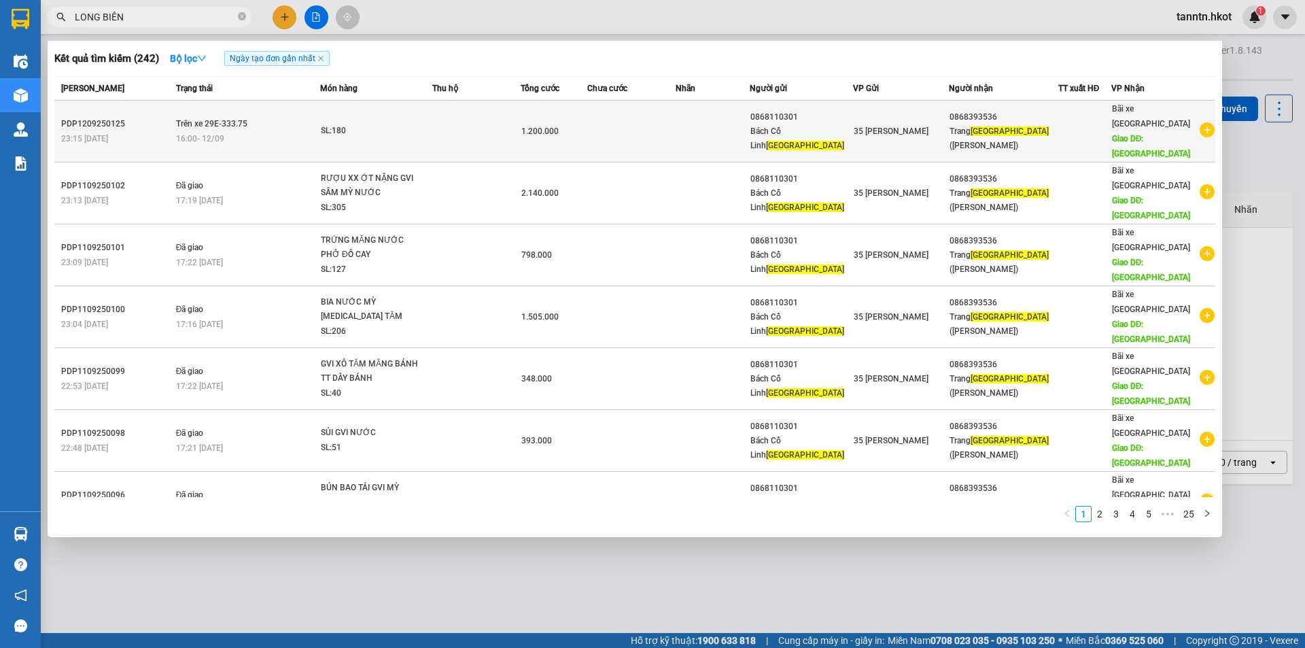
click at [279, 111] on td "Trên xe 29E-333.75 16:00 [DATE]" at bounding box center [246, 132] width 147 height 62
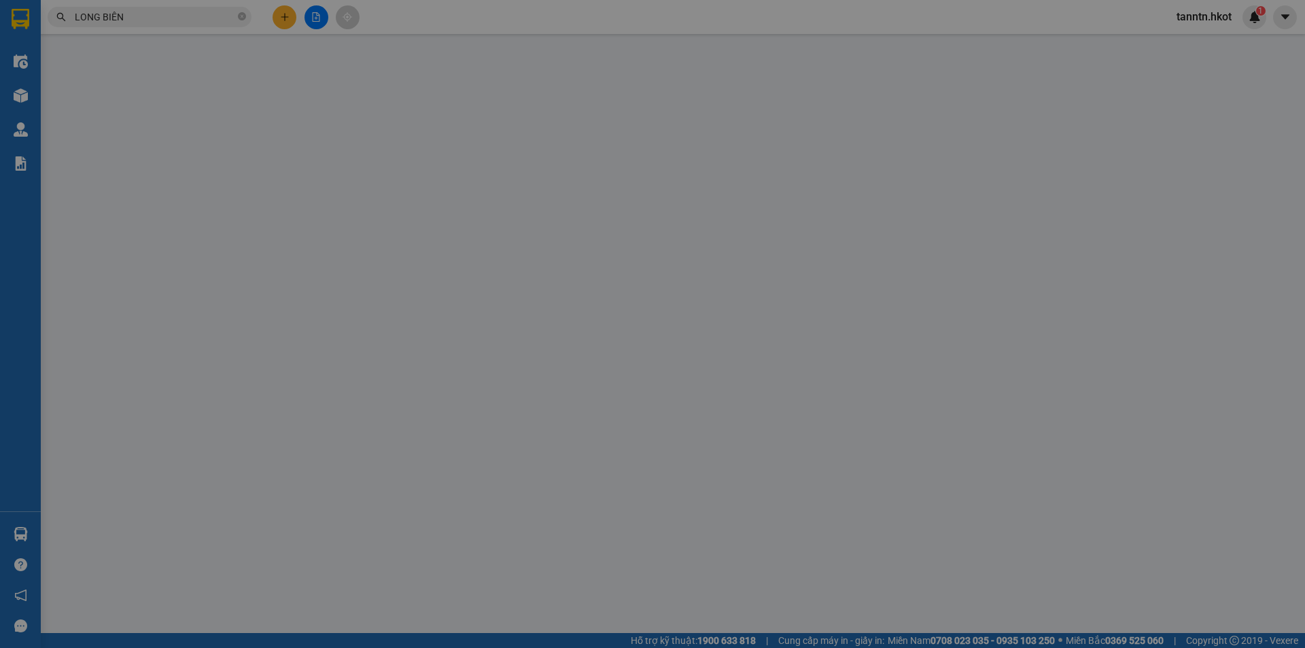
type input "0868110301"
type input "Bách Cổ Linh [GEOGRAPHIC_DATA]"
type input "0868393536"
type input "Trang Long Biên ([GEOGRAPHIC_DATA])"
type input "[GEOGRAPHIC_DATA]"
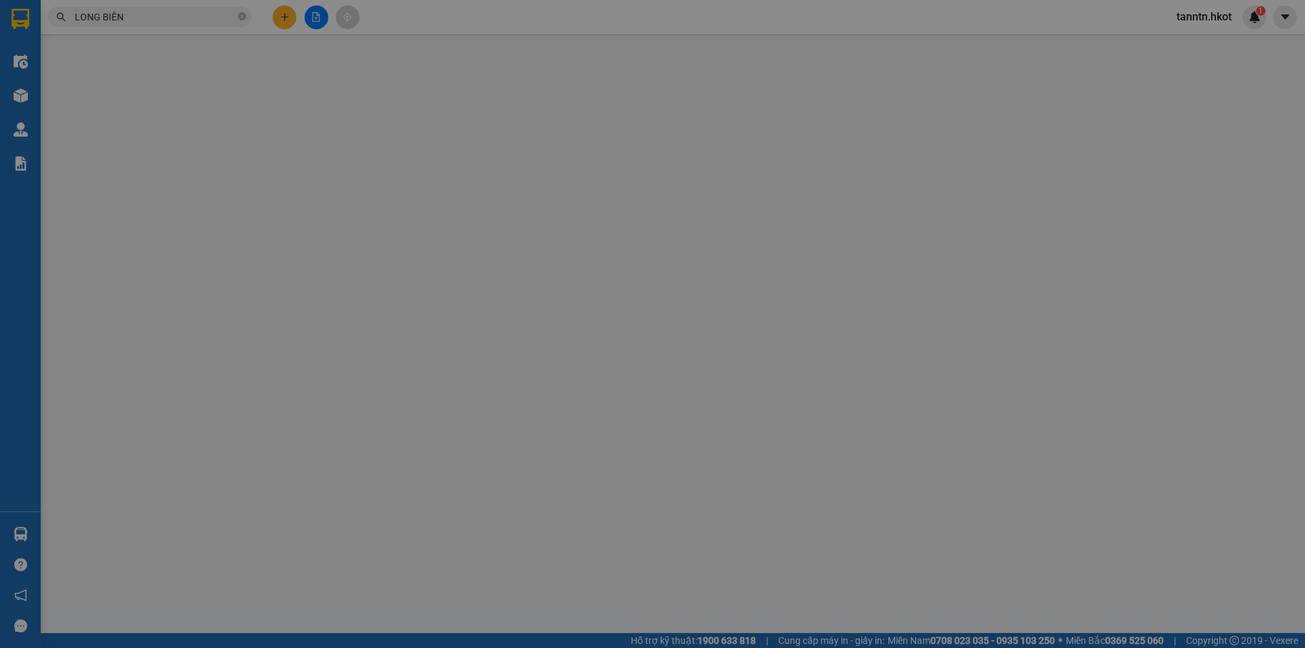
type input "1.200.000"
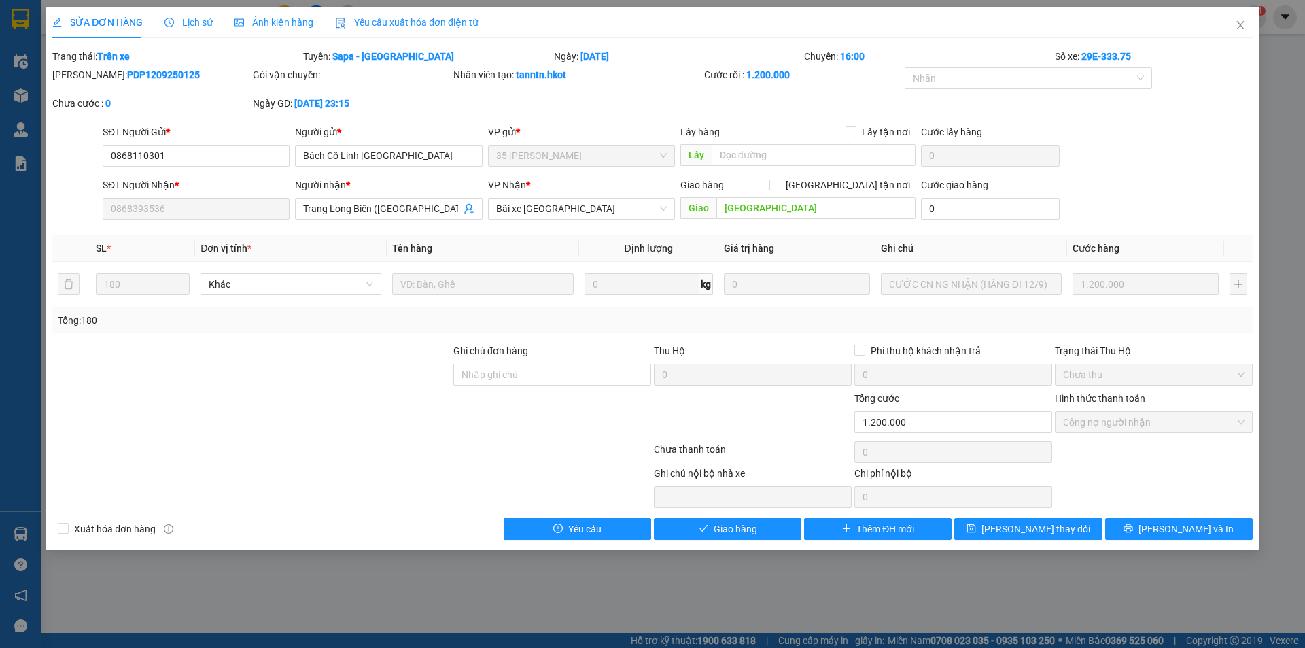
drag, startPoint x: 88, startPoint y: 72, endPoint x: 174, endPoint y: 75, distance: 86.4
click at [174, 75] on div "[PERSON_NAME]: PDP1209250125" at bounding box center [151, 74] width 198 height 15
copy b "PDP1209250125"
click at [1242, 27] on icon "close" at bounding box center [1239, 25] width 7 height 8
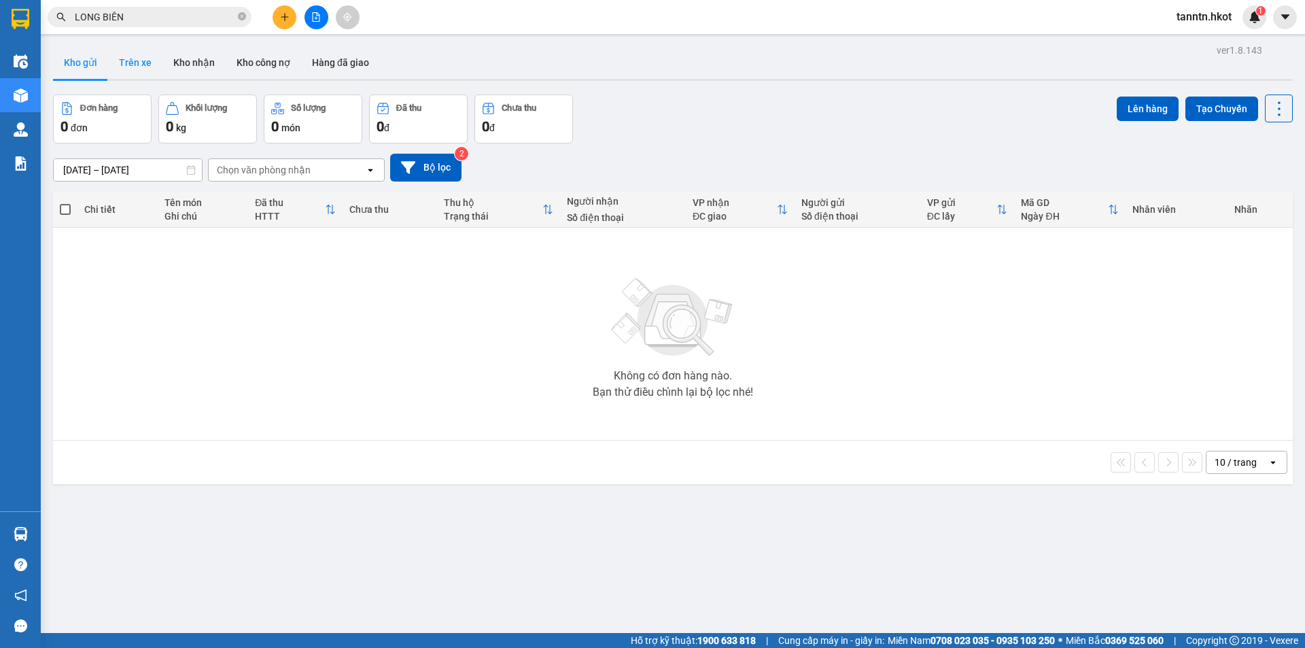
click at [121, 63] on button "Trên xe" at bounding box center [135, 62] width 54 height 33
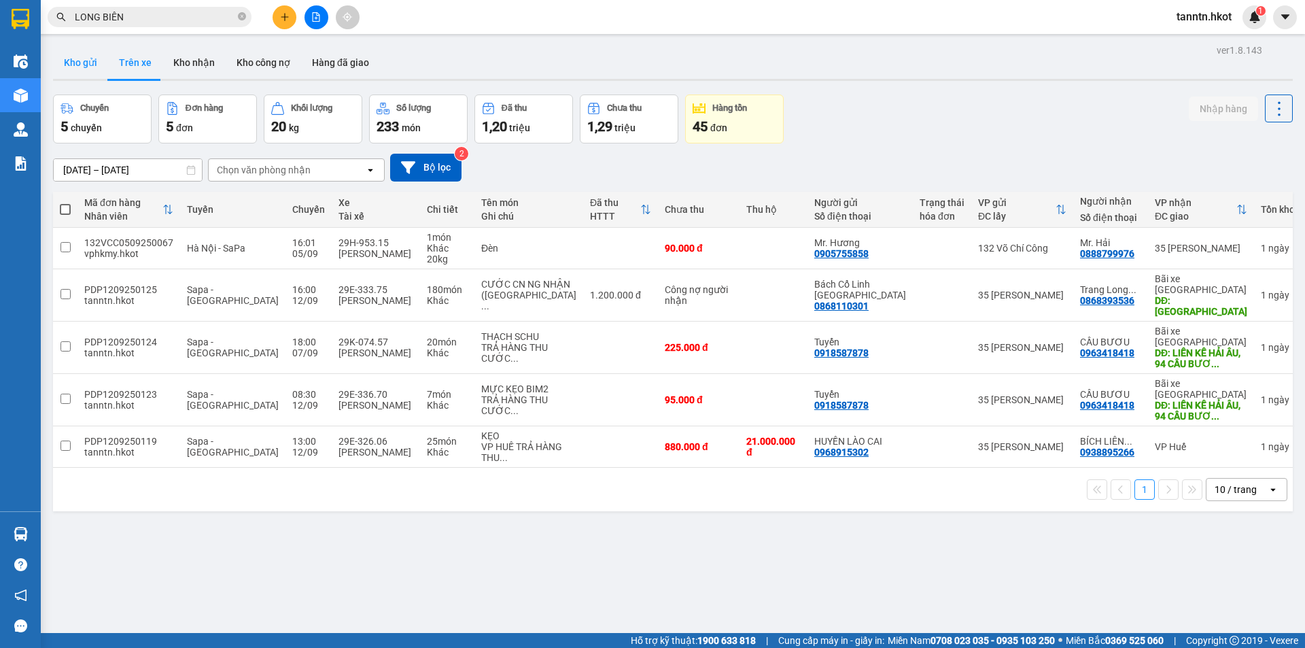
click at [89, 63] on button "Kho gửi" at bounding box center [80, 62] width 55 height 33
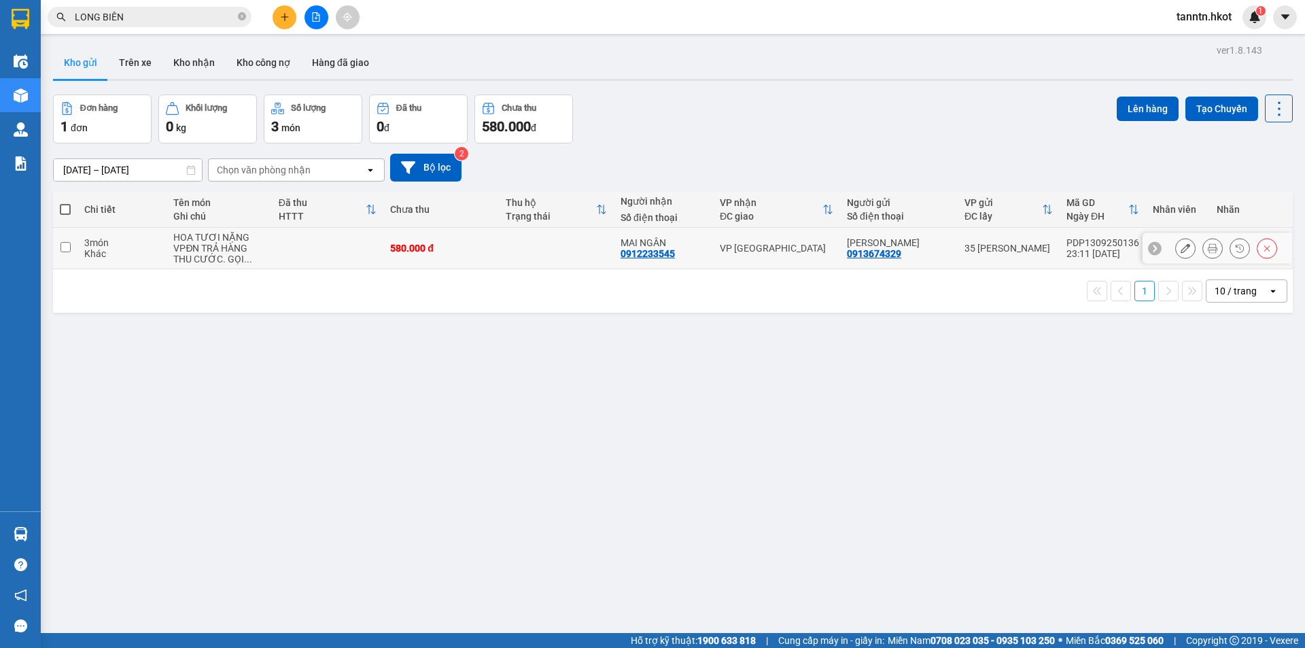
click at [177, 249] on div "VPĐN TRẢ HÀNG THU CƯỚC. GỌI ..." at bounding box center [218, 254] width 91 height 22
checkbox input "true"
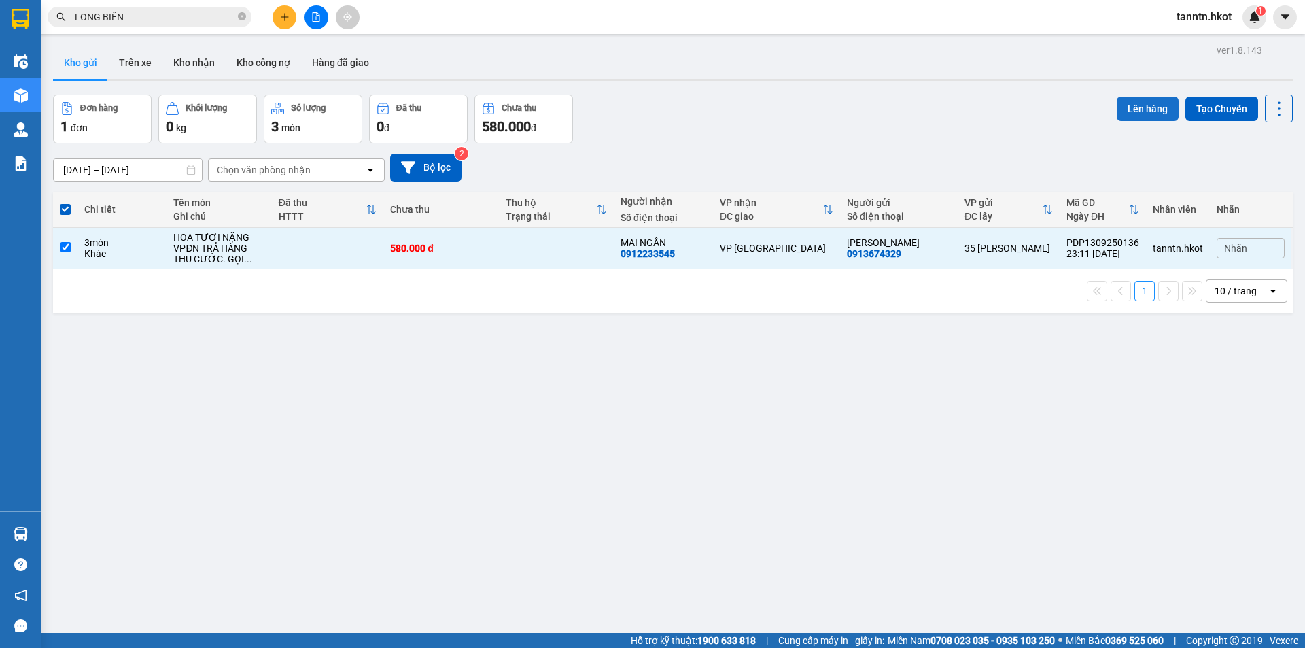
click at [1147, 109] on button "Lên hàng" at bounding box center [1148, 109] width 62 height 24
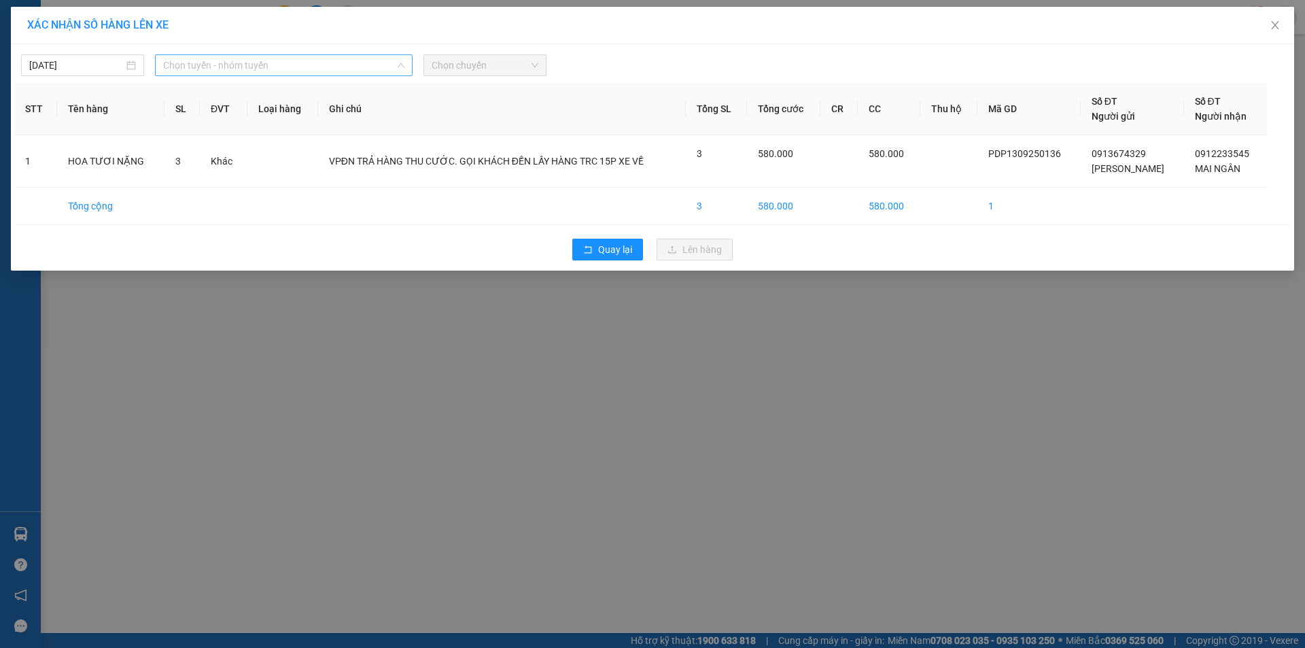
click at [240, 62] on span "Chọn tuyến - nhóm tuyến" at bounding box center [283, 65] width 241 height 20
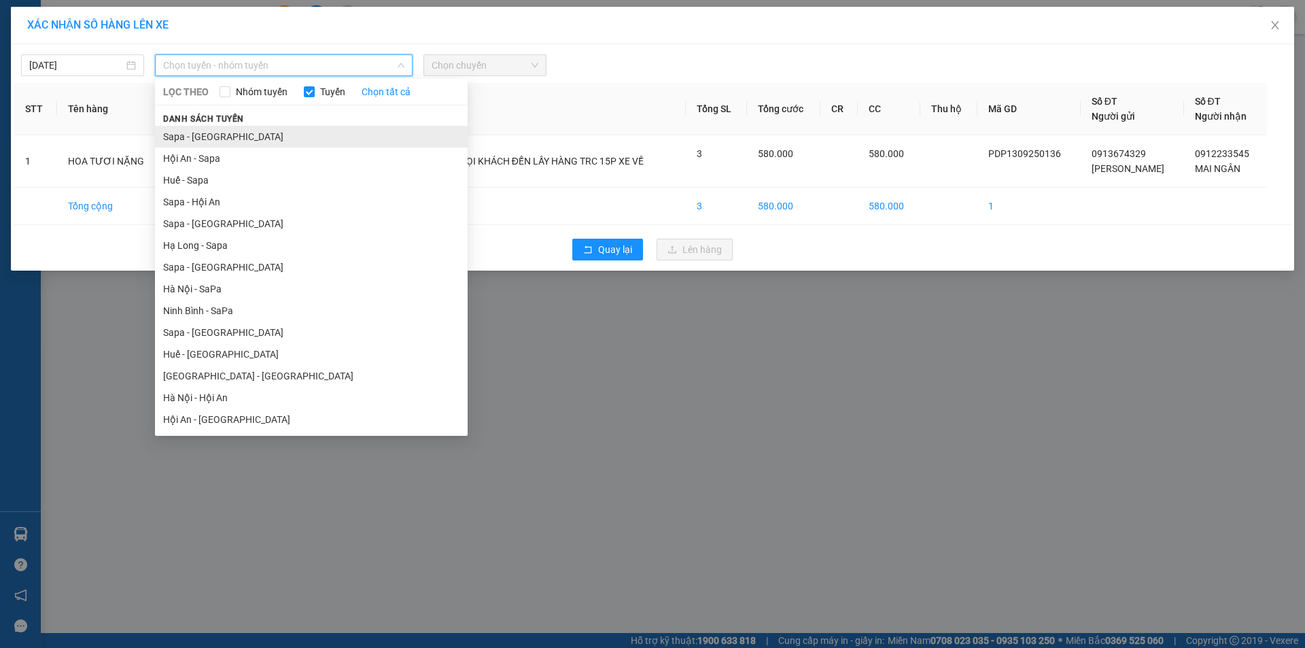
click at [222, 137] on li "Sapa - [GEOGRAPHIC_DATA]" at bounding box center [311, 137] width 313 height 22
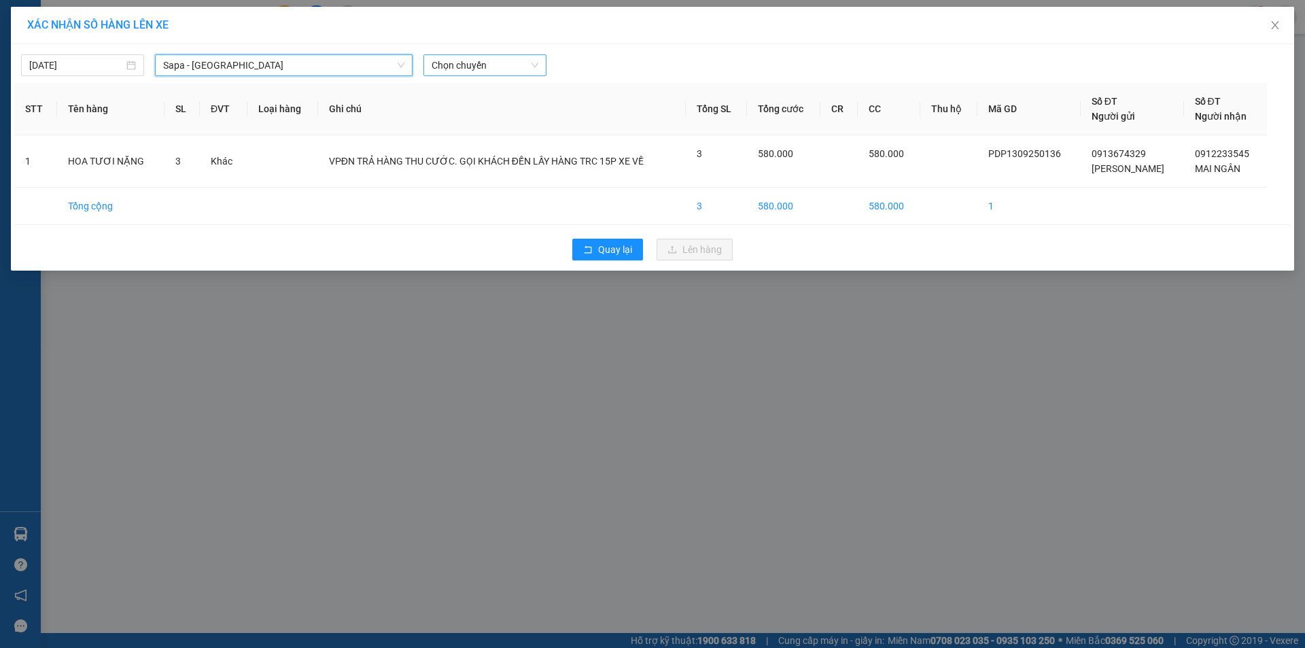
click at [464, 58] on span "Chọn chuyến" at bounding box center [485, 65] width 107 height 20
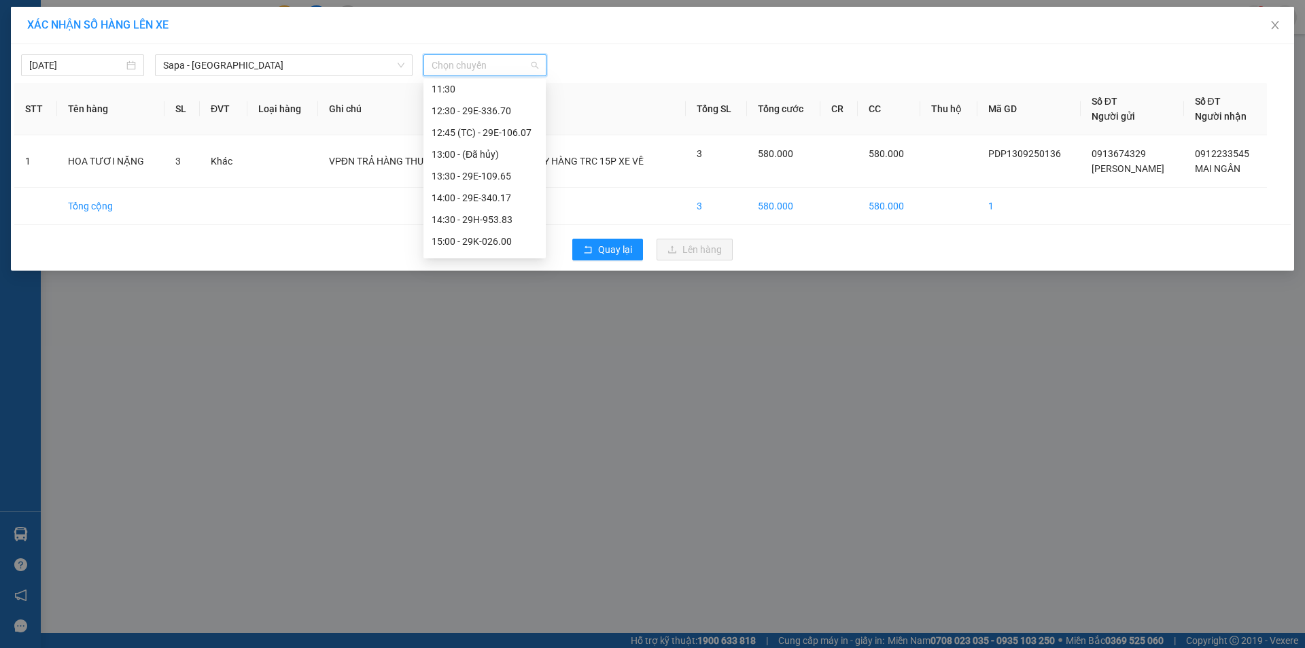
scroll to position [204, 0]
click at [500, 191] on div "14:00 - 29E-340.17" at bounding box center [485, 193] width 106 height 15
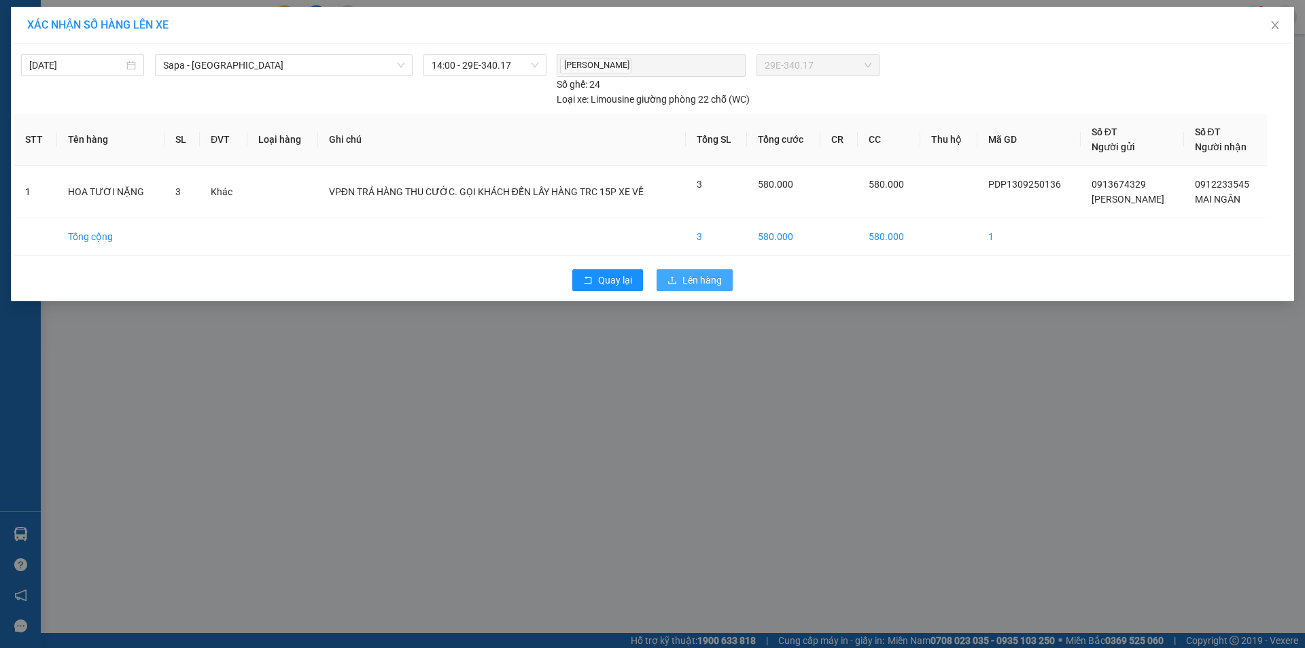
click at [709, 279] on span "Lên hàng" at bounding box center [701, 280] width 39 height 15
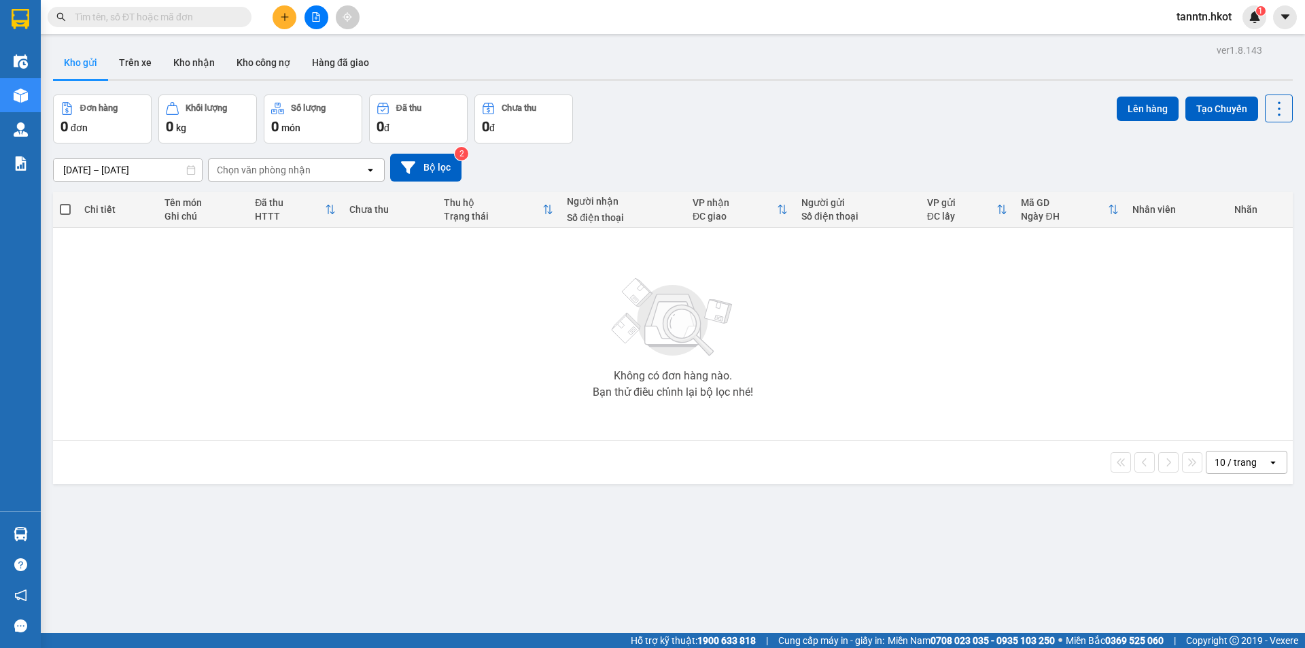
click at [190, 21] on input "text" at bounding box center [155, 17] width 160 height 15
click at [290, 16] on button at bounding box center [285, 17] width 24 height 24
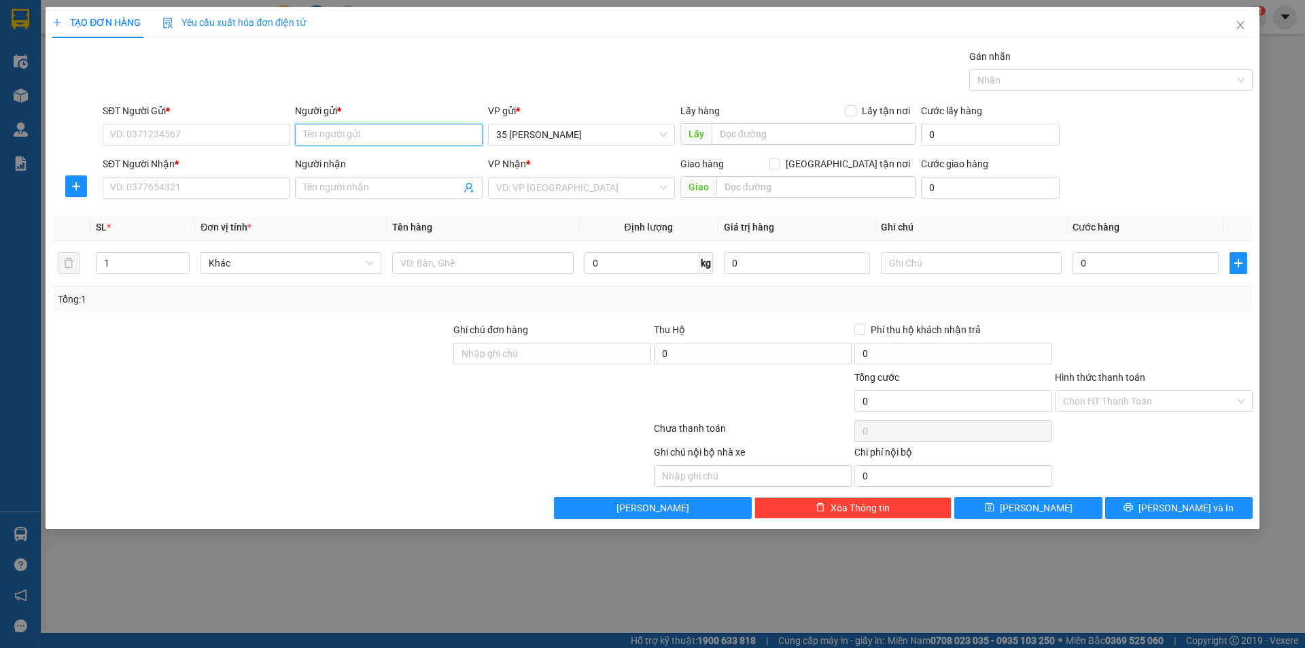
click at [314, 132] on input "Người gửi *" at bounding box center [388, 135] width 187 height 22
type input "[PERSON_NAME]"
click at [342, 158] on div "[PERSON_NAME] - 0913674329" at bounding box center [388, 161] width 171 height 15
type input "0913674329"
type input "[PERSON_NAME]"
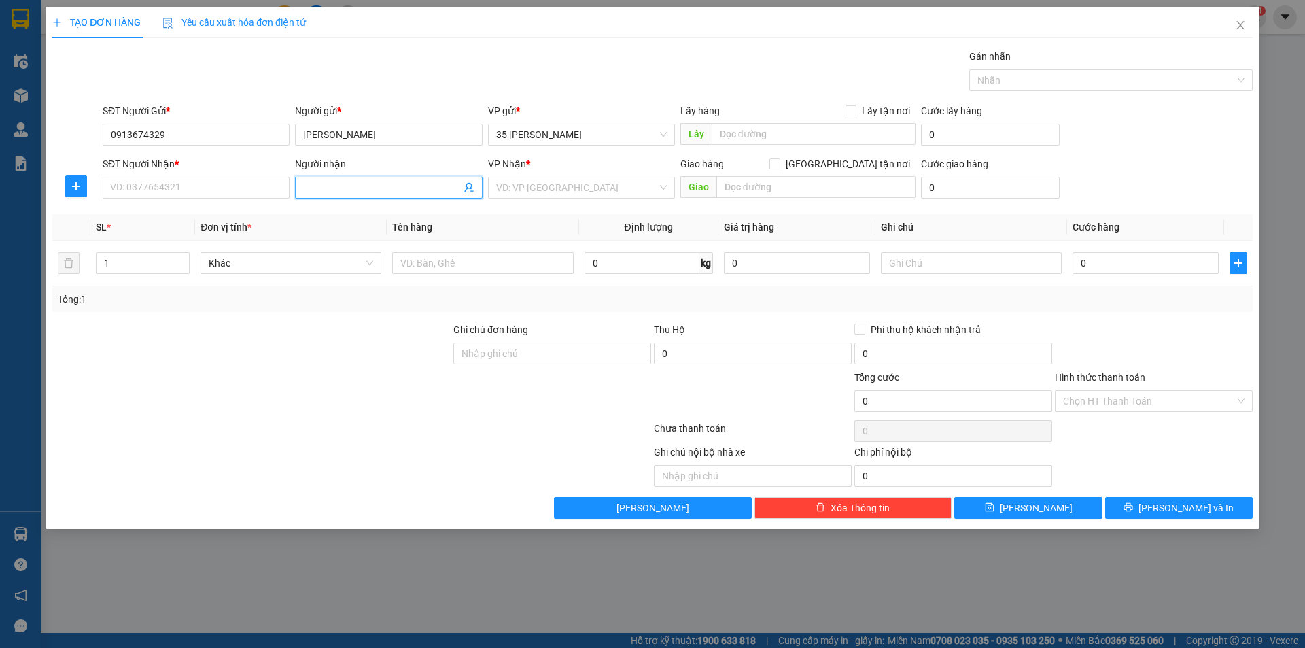
click at [313, 186] on input "Người nhận" at bounding box center [381, 187] width 157 height 15
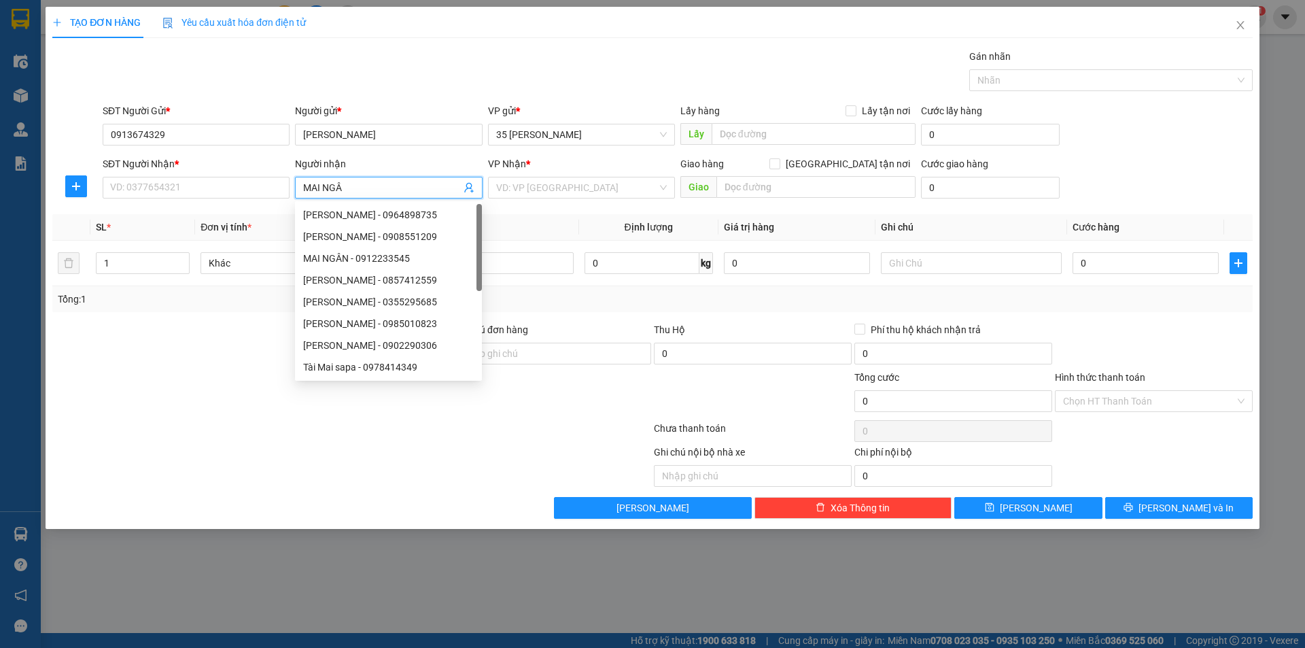
type input "MAI NGÂN"
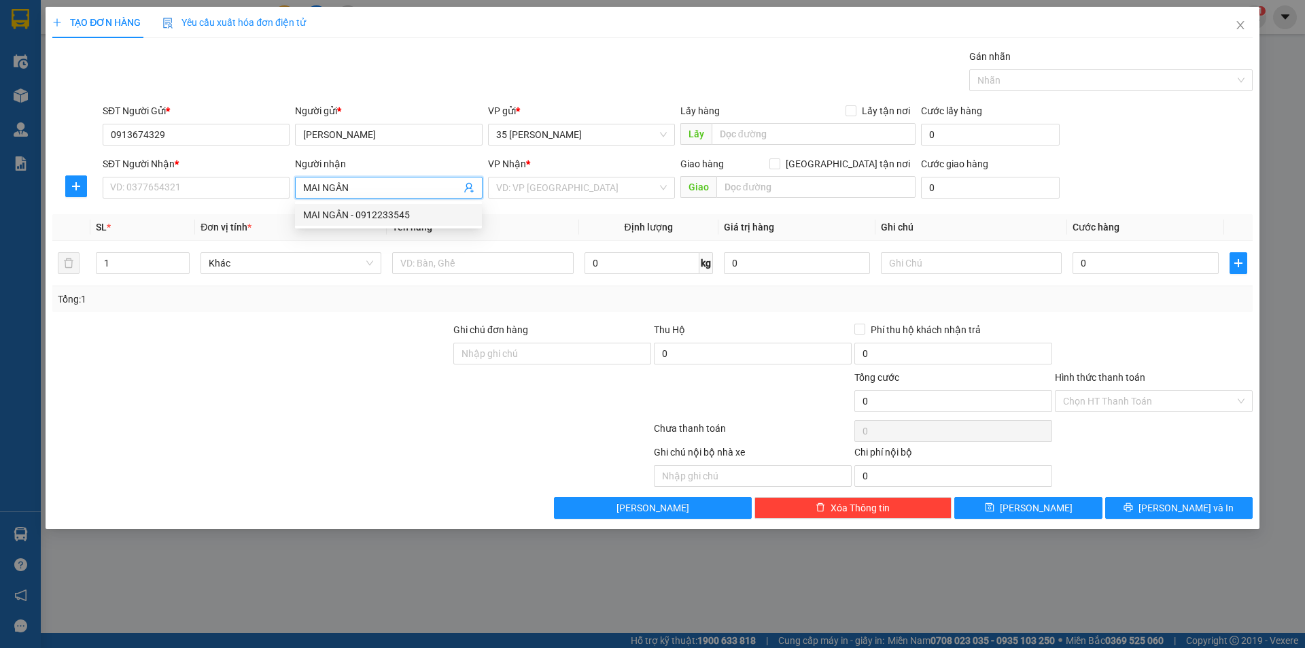
click at [357, 217] on div "MAI NGÂN - 0912233545" at bounding box center [388, 214] width 171 height 15
type input "0912233545"
type input "MAI NGÂN"
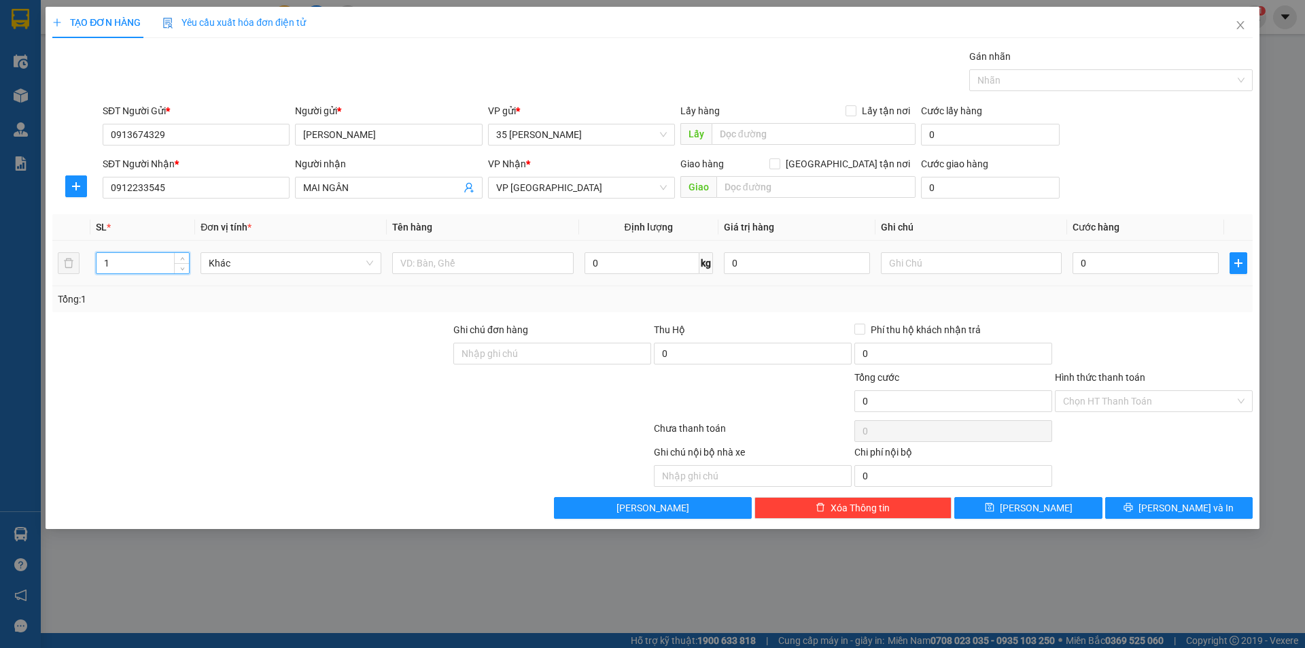
click at [152, 267] on input "1" at bounding box center [143, 263] width 92 height 20
type input "3"
click at [497, 258] on input "text" at bounding box center [482, 263] width 181 height 22
type input "HOA TƯƠI NẶNG"
click at [958, 265] on input "text" at bounding box center [971, 263] width 181 height 22
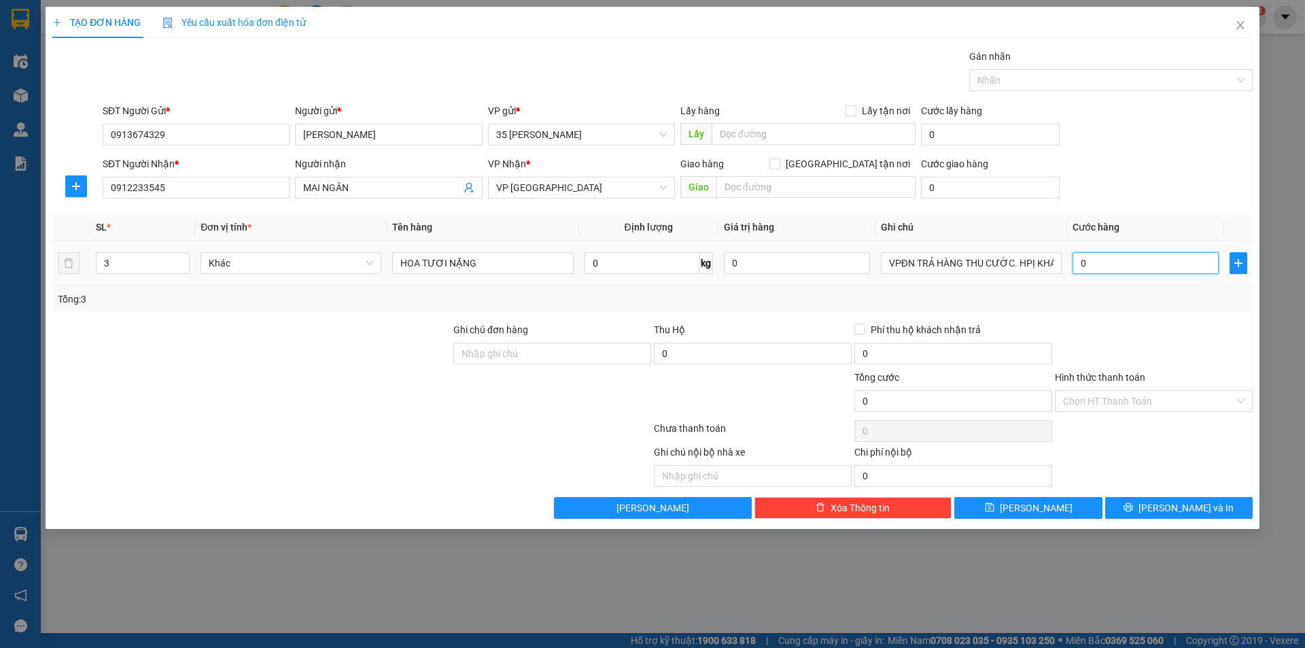
click at [1090, 261] on input "0" at bounding box center [1145, 263] width 146 height 22
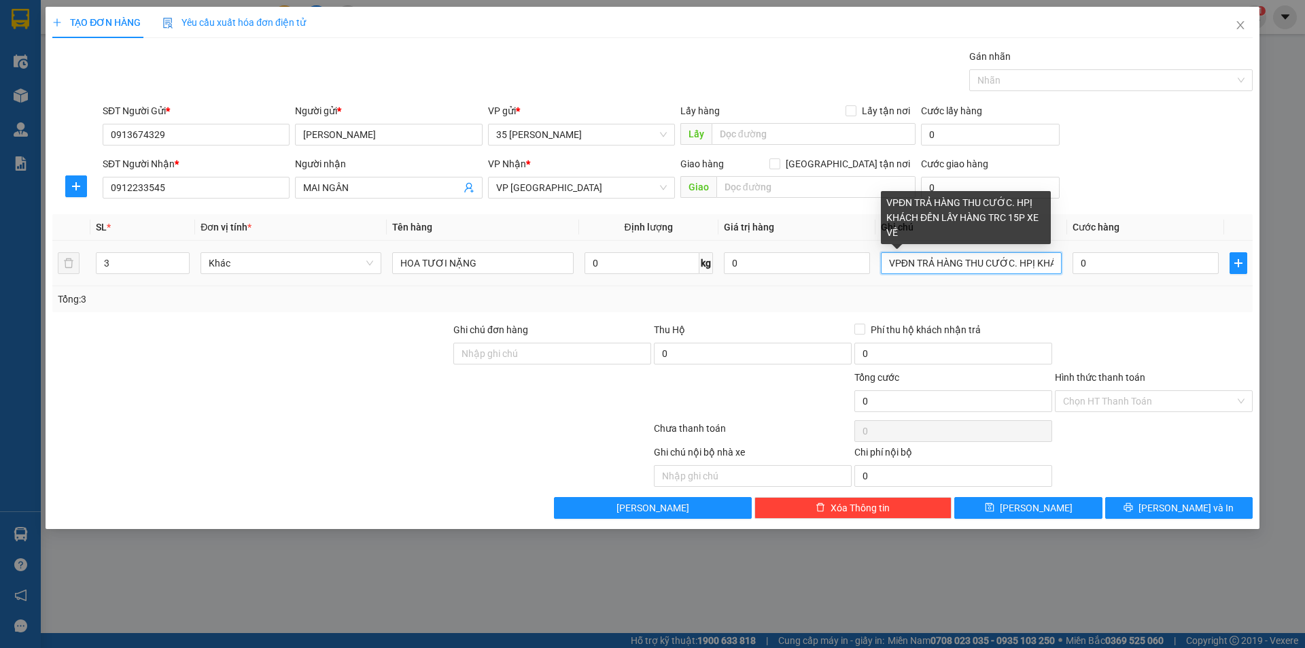
click at [1008, 259] on input "VPĐN TRẢ HÀNG THU CƯỚC. HPỊ KHÁCH ĐẾN LẤY HÀNG TRC 15P XE VỀ" at bounding box center [971, 263] width 181 height 22
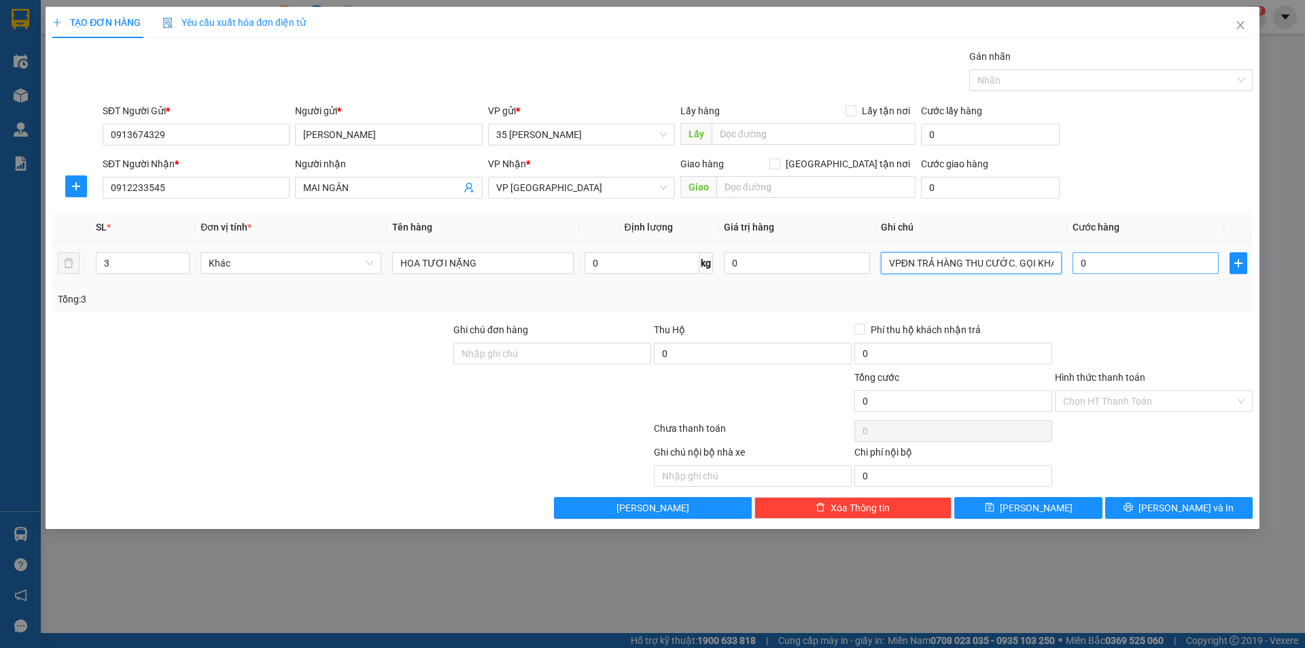
type input "VPĐN TRẢ HÀNG THU CƯỚC. GỌI KHÁCH ĐẾN LẤY HÀNG TRC 15P XE VỀ"
click at [1107, 261] on input "0" at bounding box center [1145, 263] width 146 height 22
type input "5"
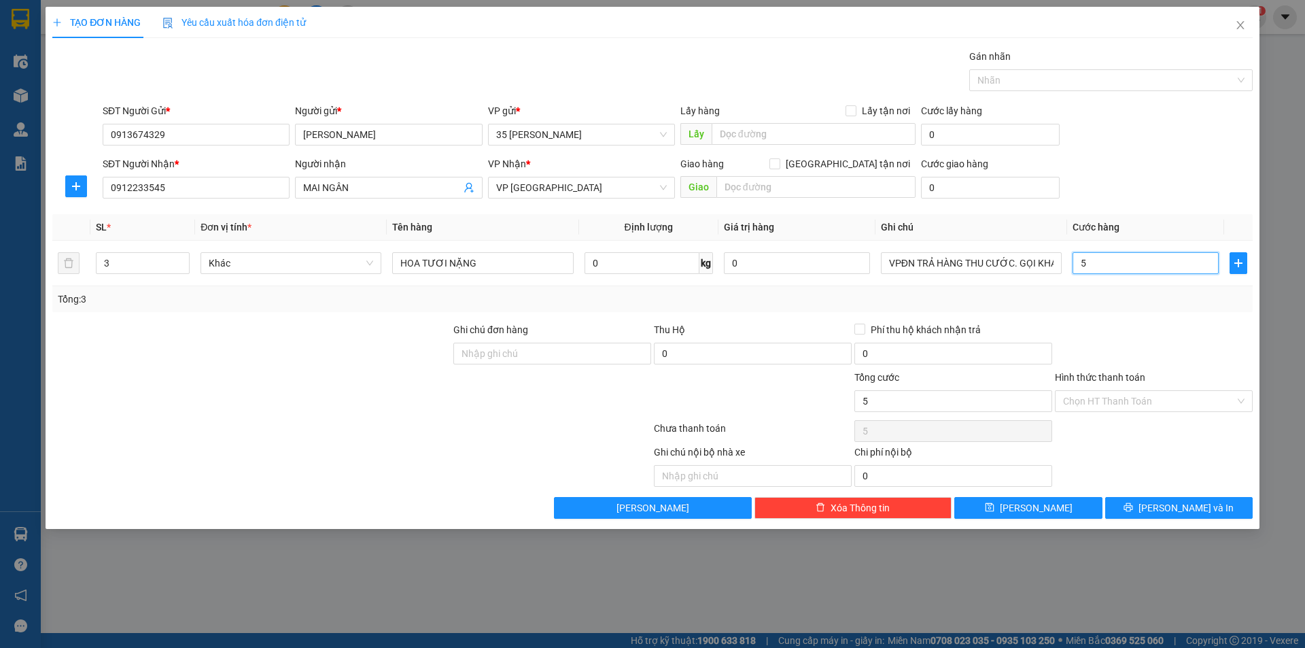
type input "58"
type input "580"
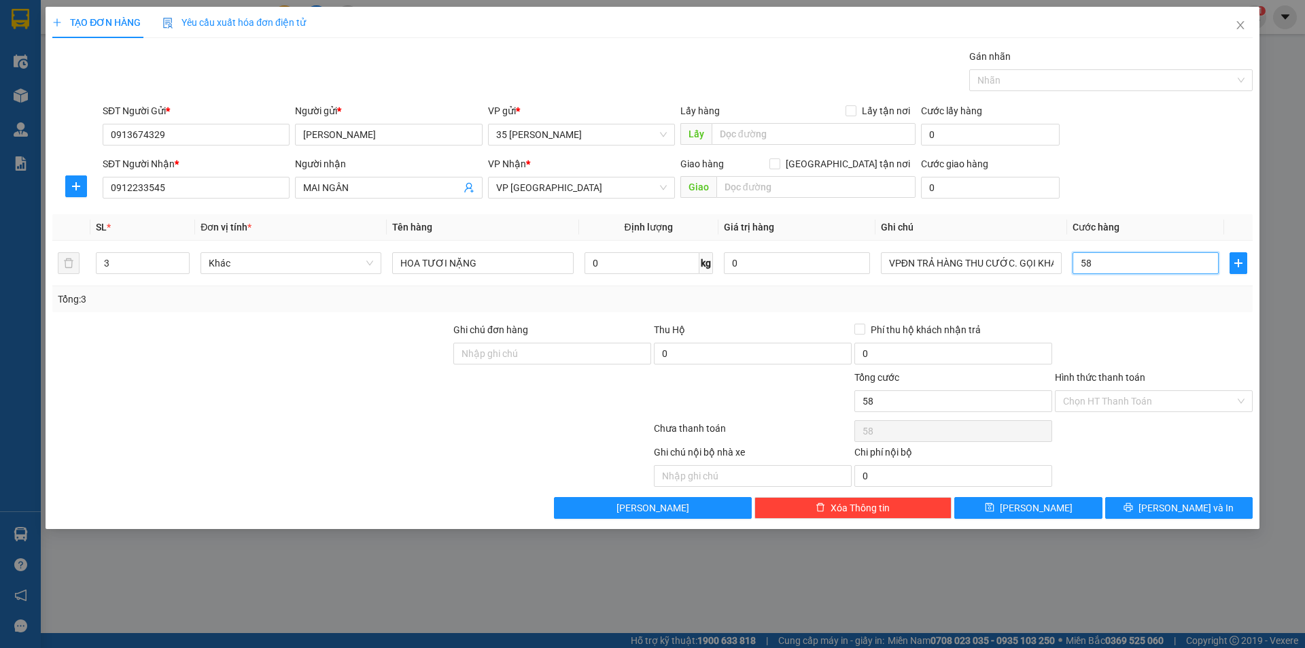
type input "580"
type input "5.800"
type input "58.000"
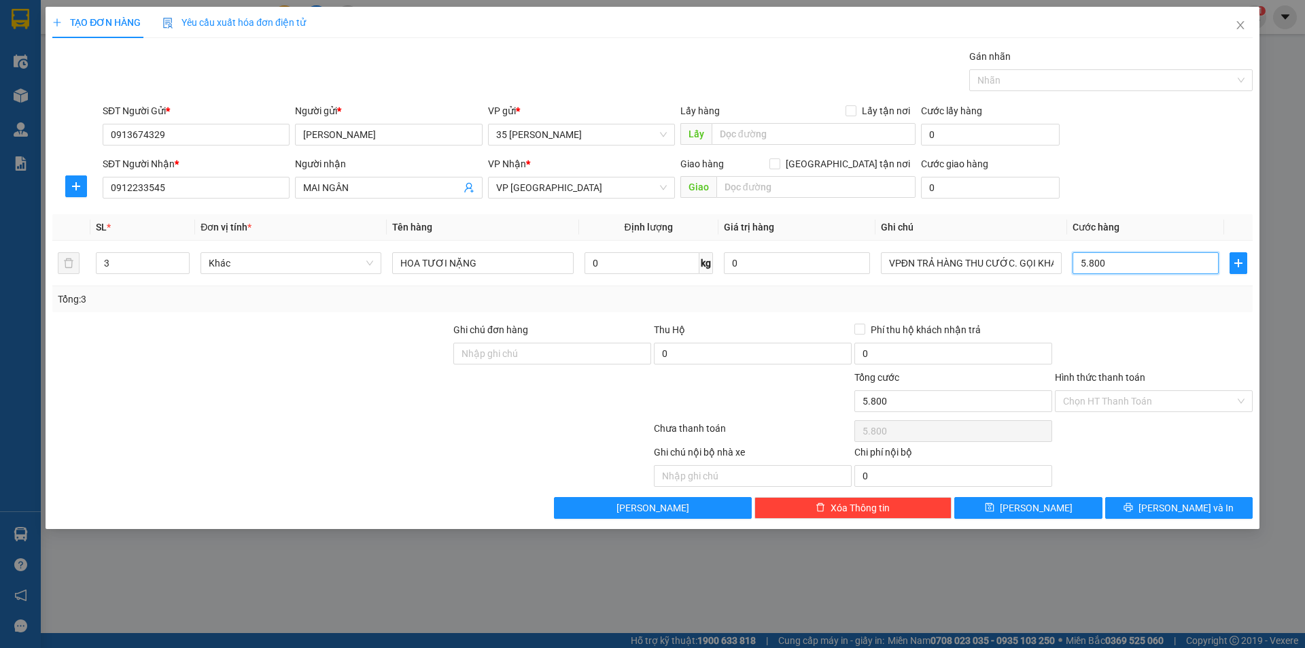
type input "58.000"
type input "580.000"
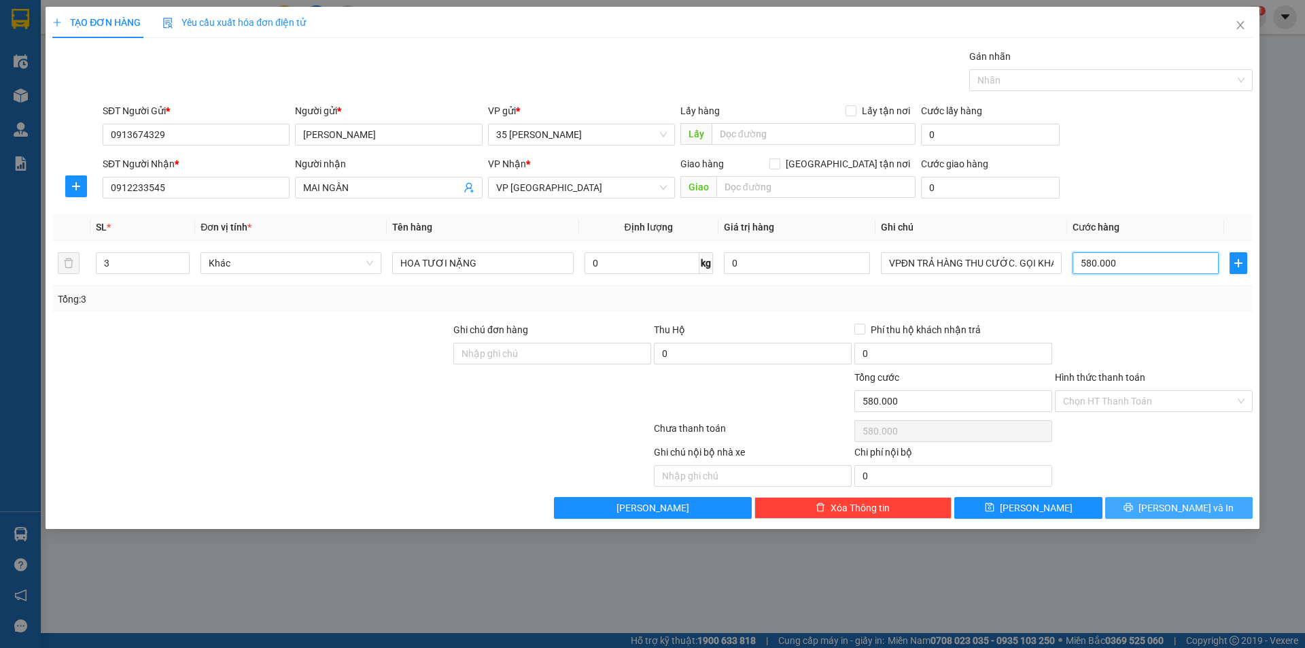
type input "580.000"
click at [1196, 505] on span "[PERSON_NAME] và In" at bounding box center [1185, 507] width 95 height 15
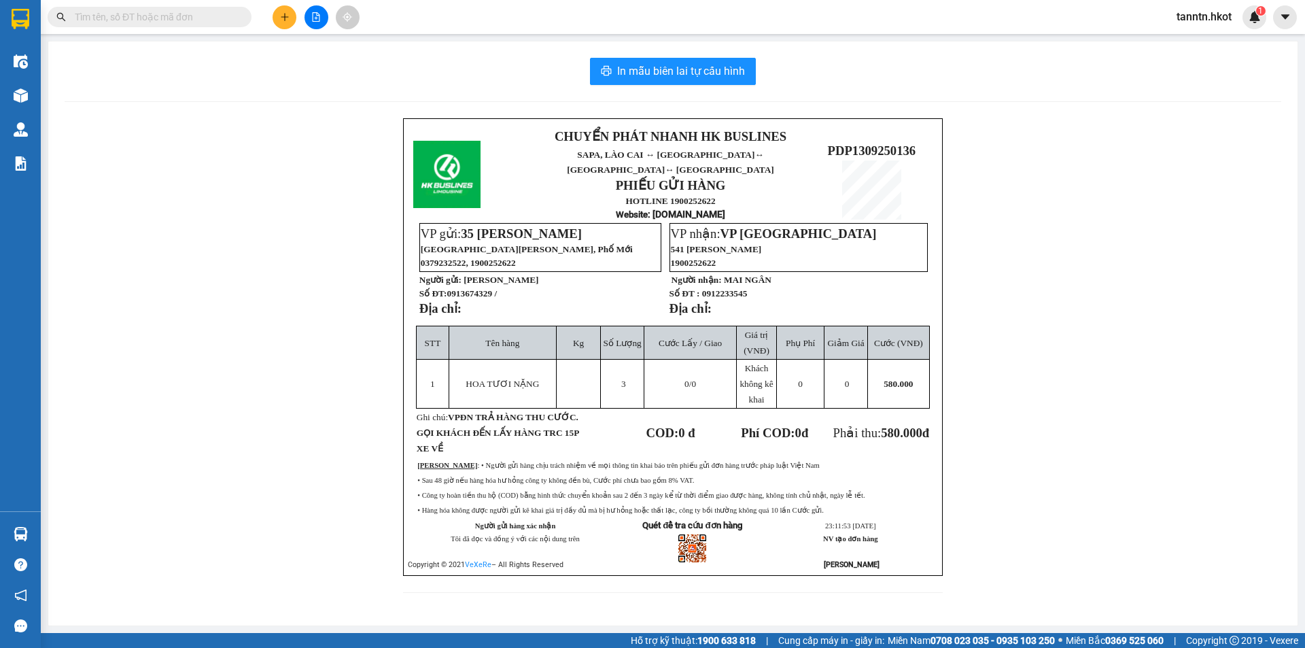
click at [122, 20] on input "text" at bounding box center [155, 17] width 160 height 15
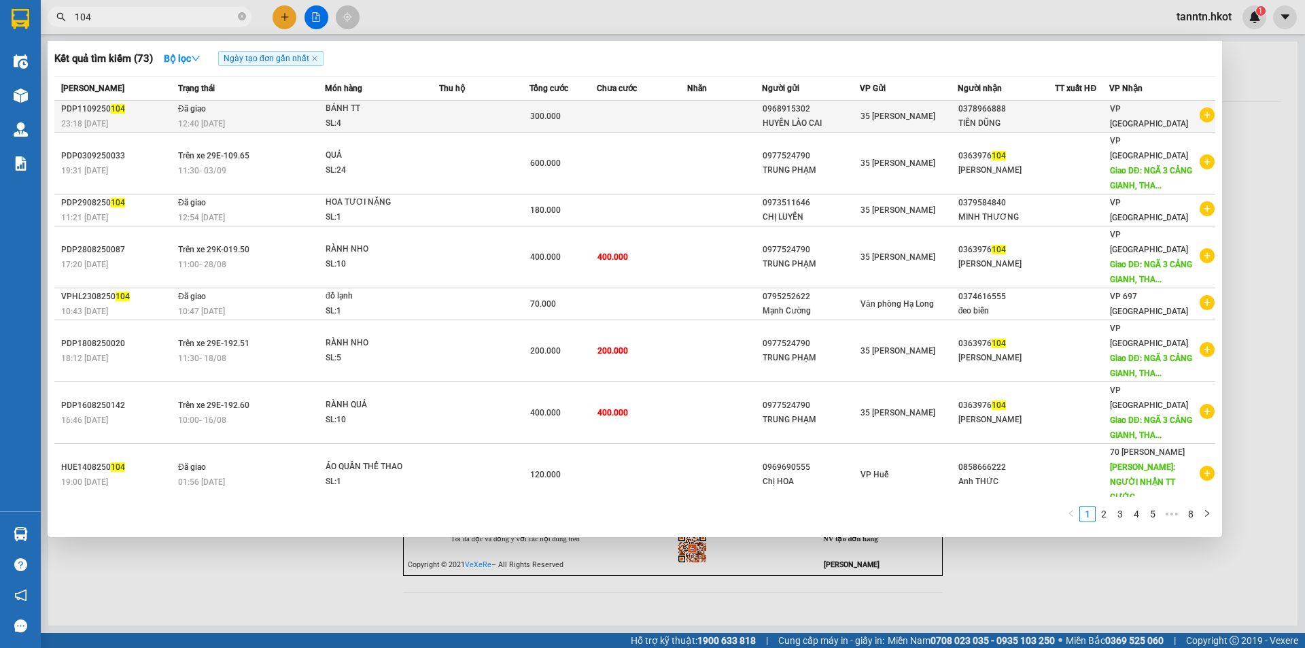
type input "104"
click at [142, 118] on div "23:18 - 11/09" at bounding box center [117, 123] width 113 height 15
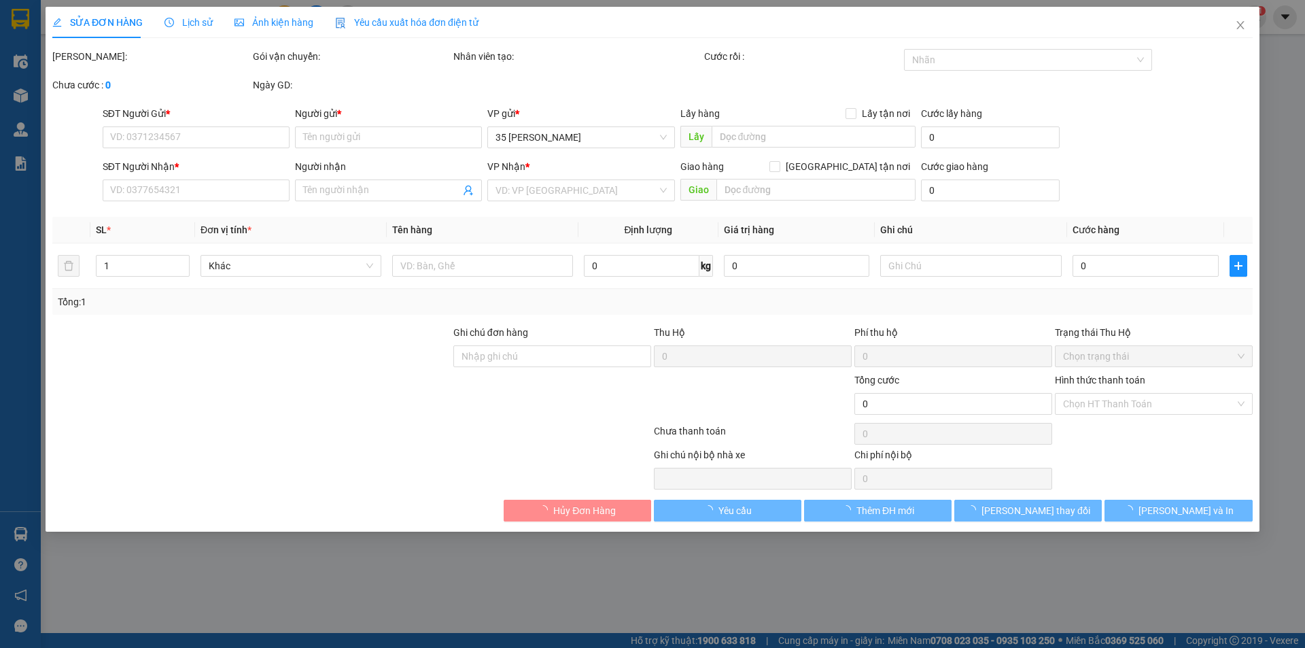
type input "0968915302"
type input "HUYỀN LÀO CAI"
type input "0378966888"
type input "TIẾN DŨNG"
type input "VPĐN đã thu Tm"
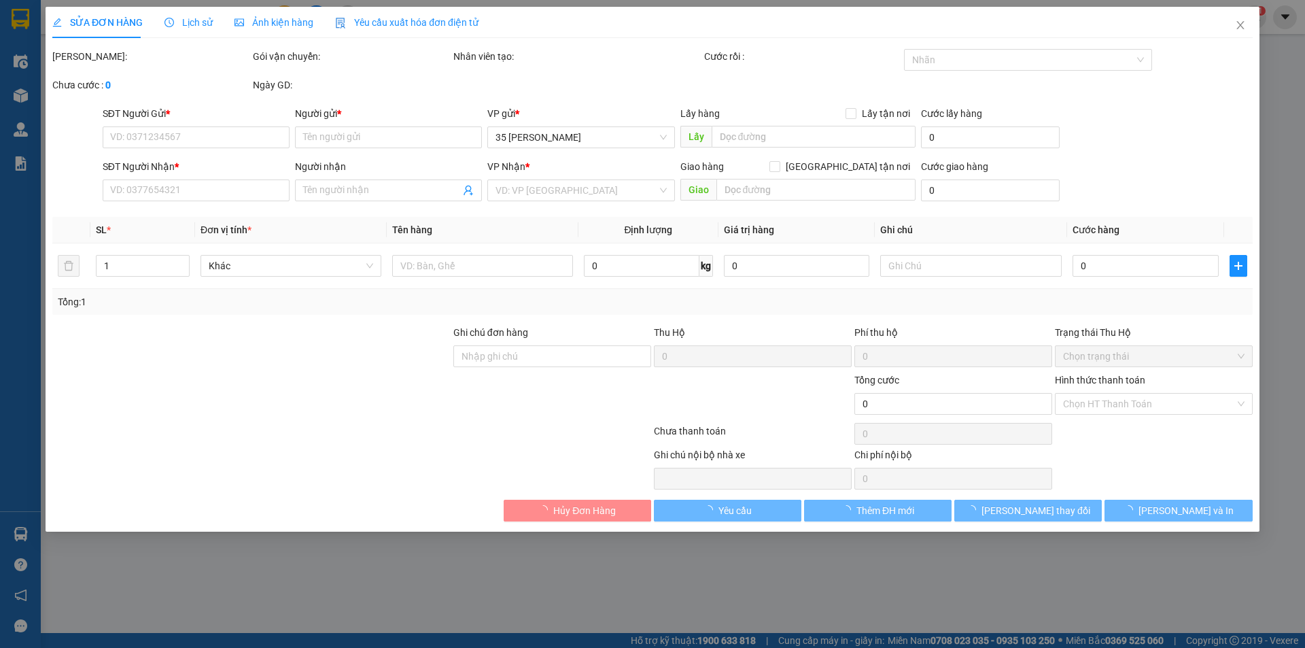
type input "300.000"
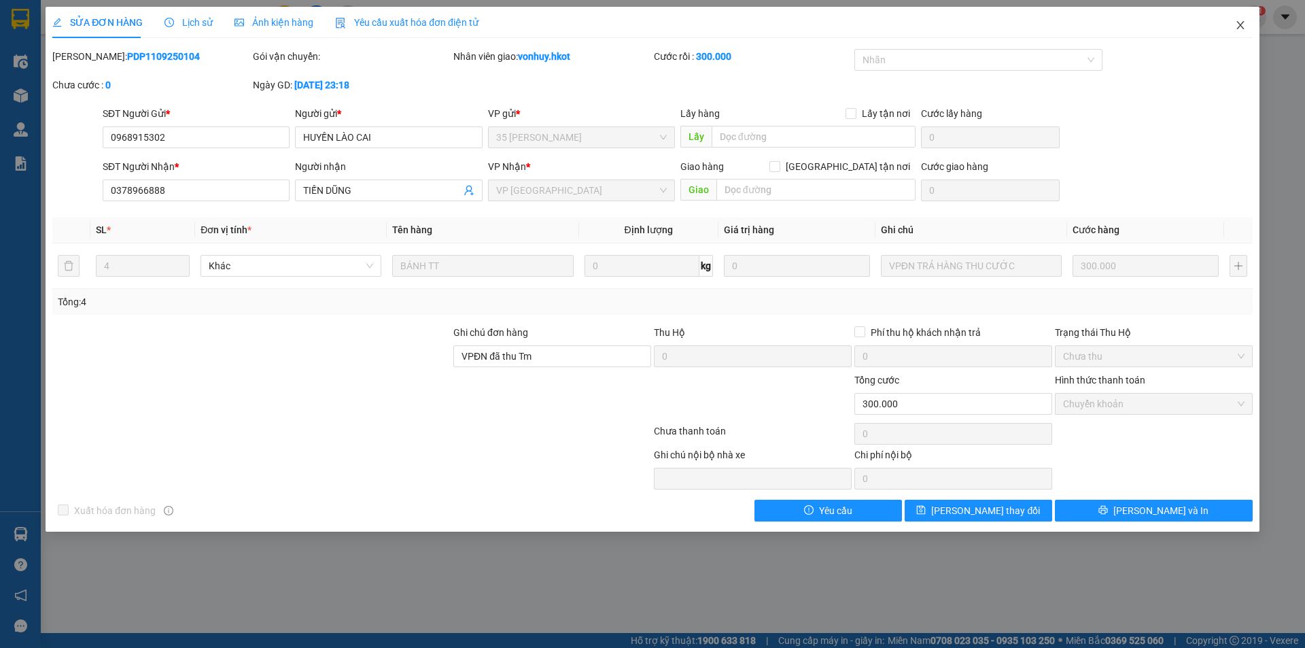
click at [1244, 24] on icon "close" at bounding box center [1240, 25] width 11 height 11
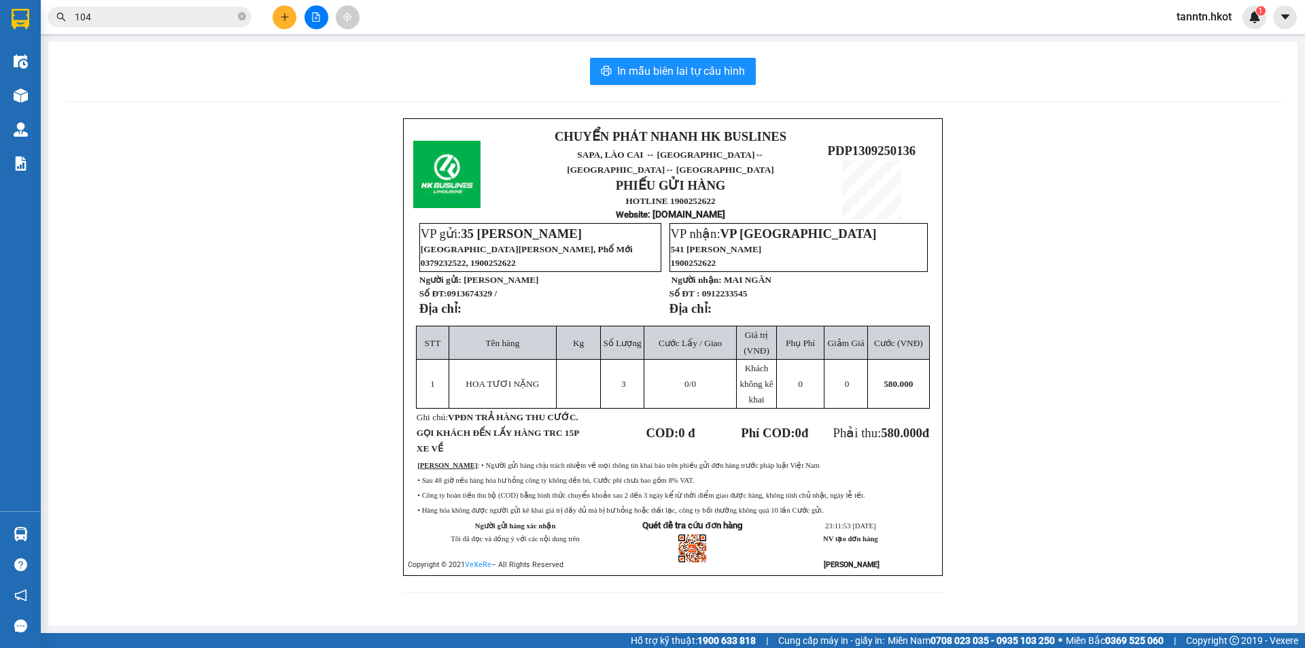
click at [131, 17] on input "104" at bounding box center [155, 17] width 160 height 15
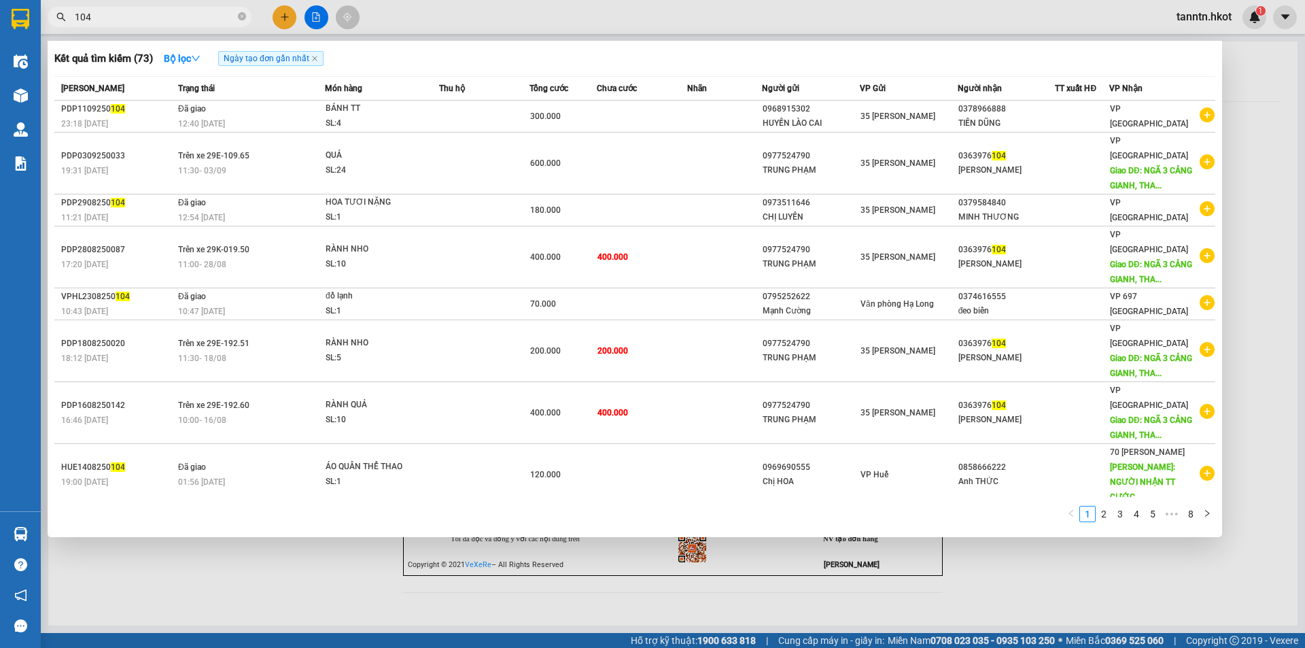
click at [131, 17] on input "104" at bounding box center [155, 17] width 160 height 15
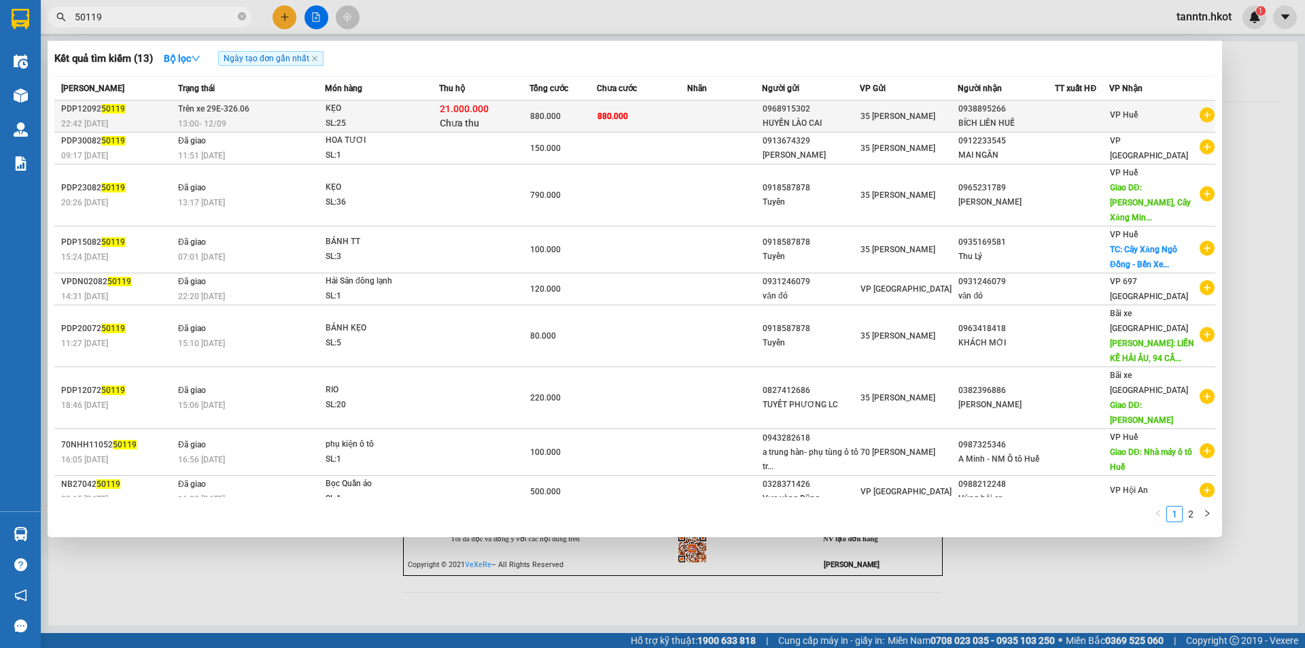
type input "50119"
click at [391, 121] on div "SL: 25" at bounding box center [377, 123] width 102 height 15
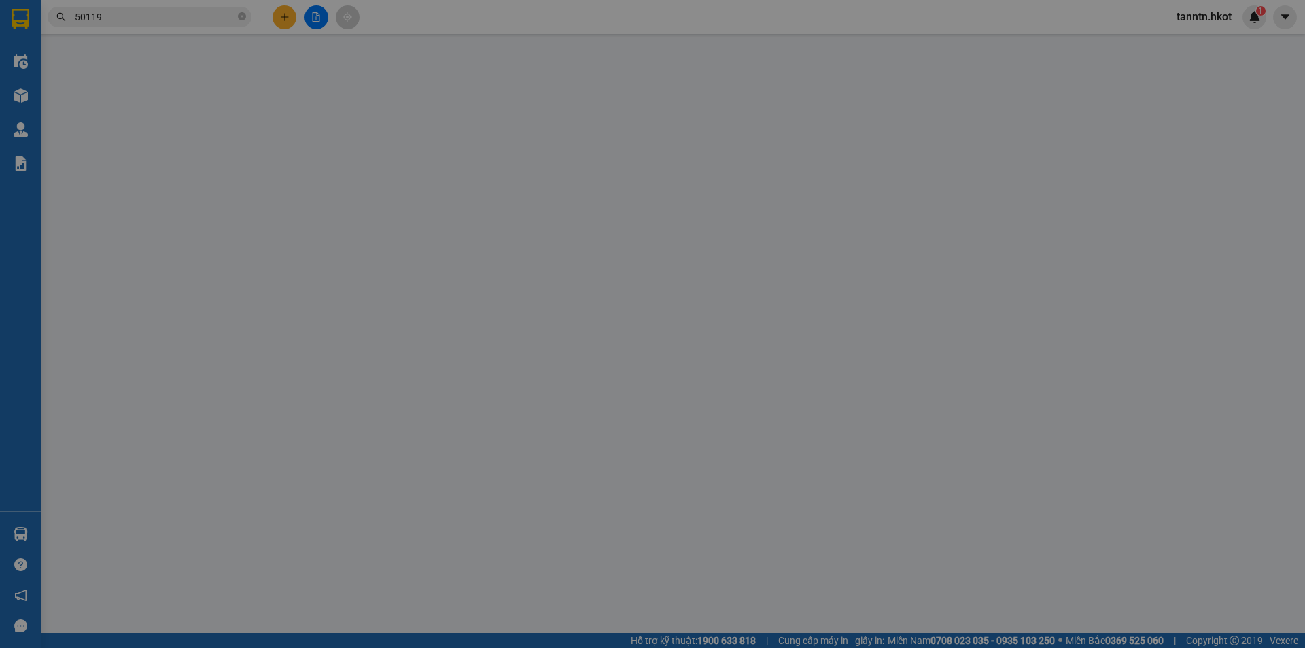
type input "0968915302"
type input "HUYỀN LÀO CAI"
type input "0938895266"
type input "BÍCH LIÊN HUẾ"
type input "880.000"
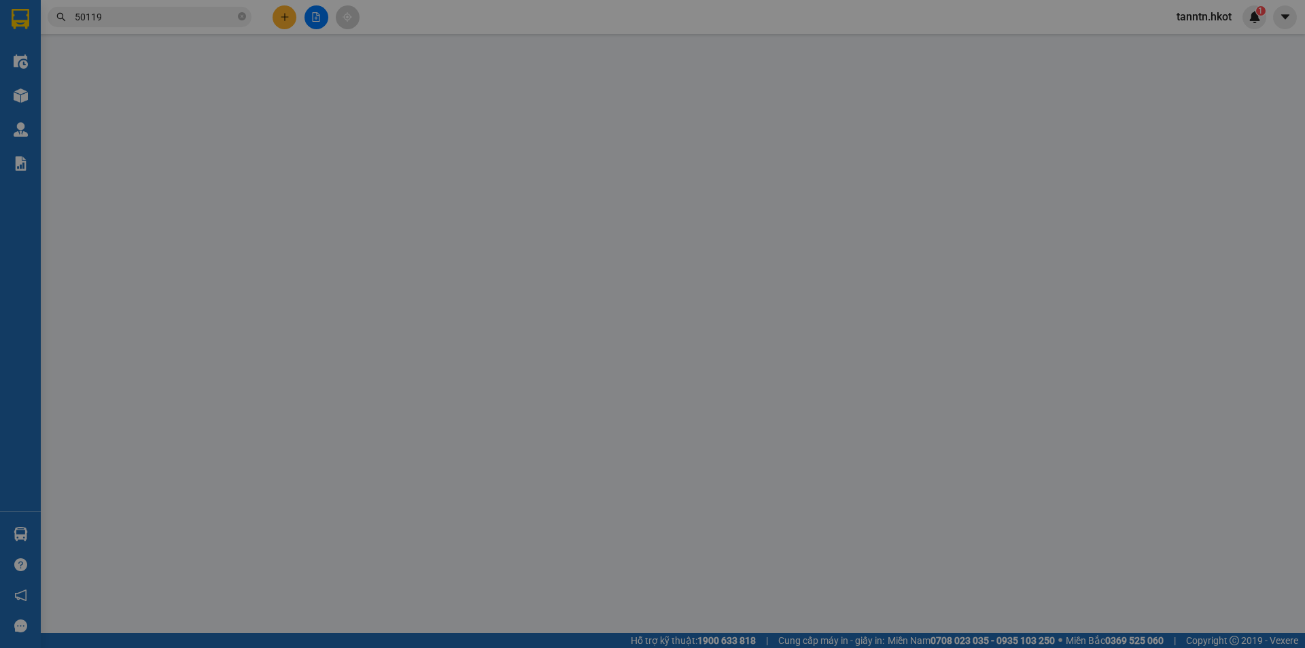
type input "880.000"
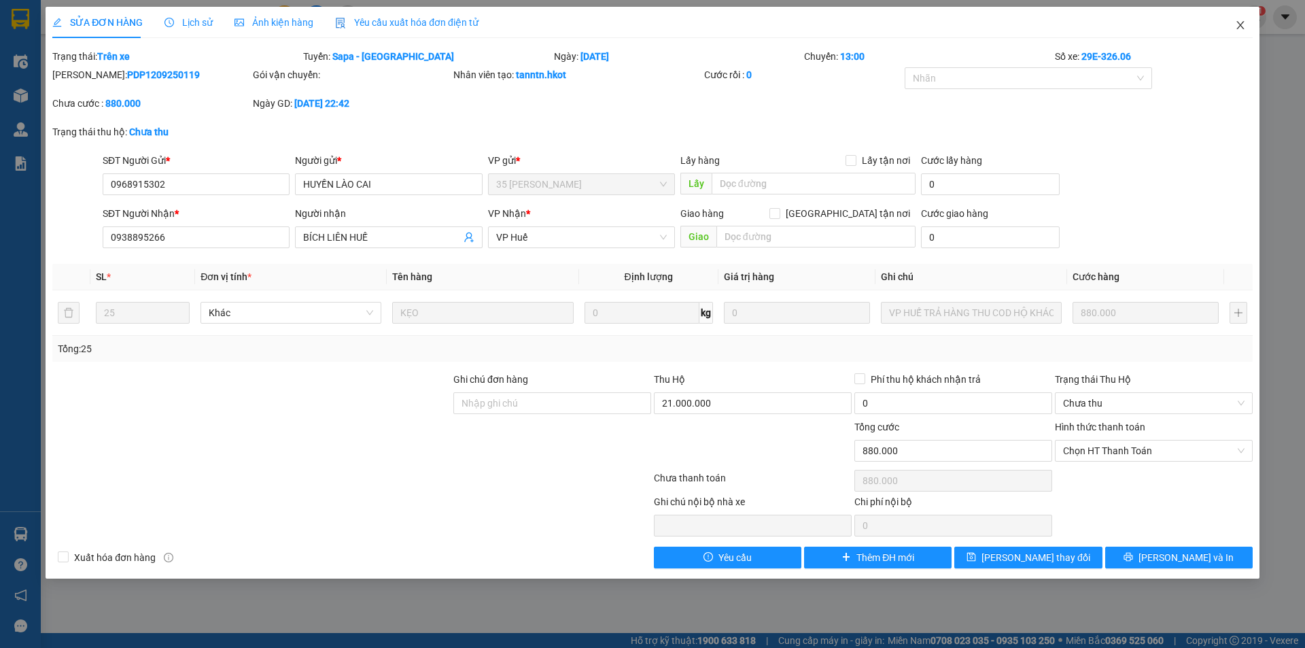
click at [1242, 22] on icon "close" at bounding box center [1240, 25] width 11 height 11
